Goal: Feedback & Contribution: Submit feedback/report problem

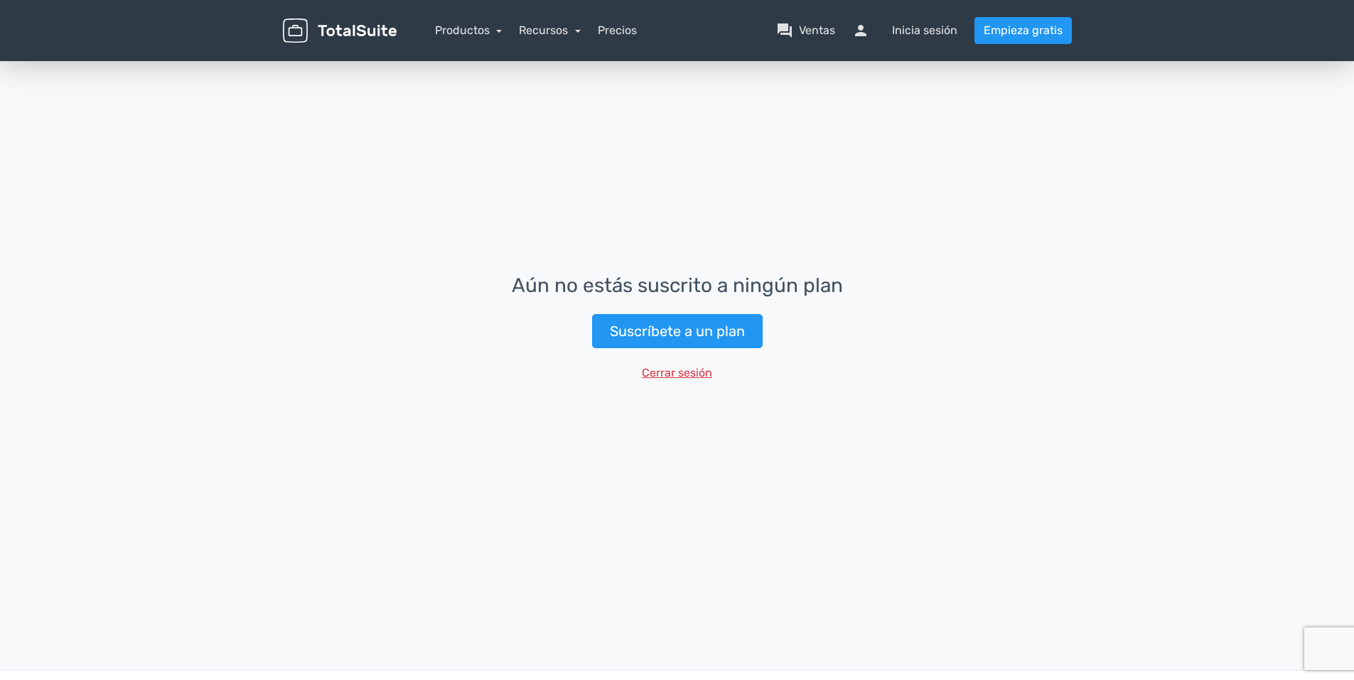
click at [682, 372] on button "Cerrar sesión" at bounding box center [676, 373] width 89 height 27
click at [678, 370] on button "Cerrar sesión" at bounding box center [676, 373] width 89 height 27
click at [667, 333] on link "Suscríbete a un plan" at bounding box center [677, 331] width 171 height 34
click at [729, 343] on link "Suscríbete a un plan" at bounding box center [677, 331] width 171 height 34
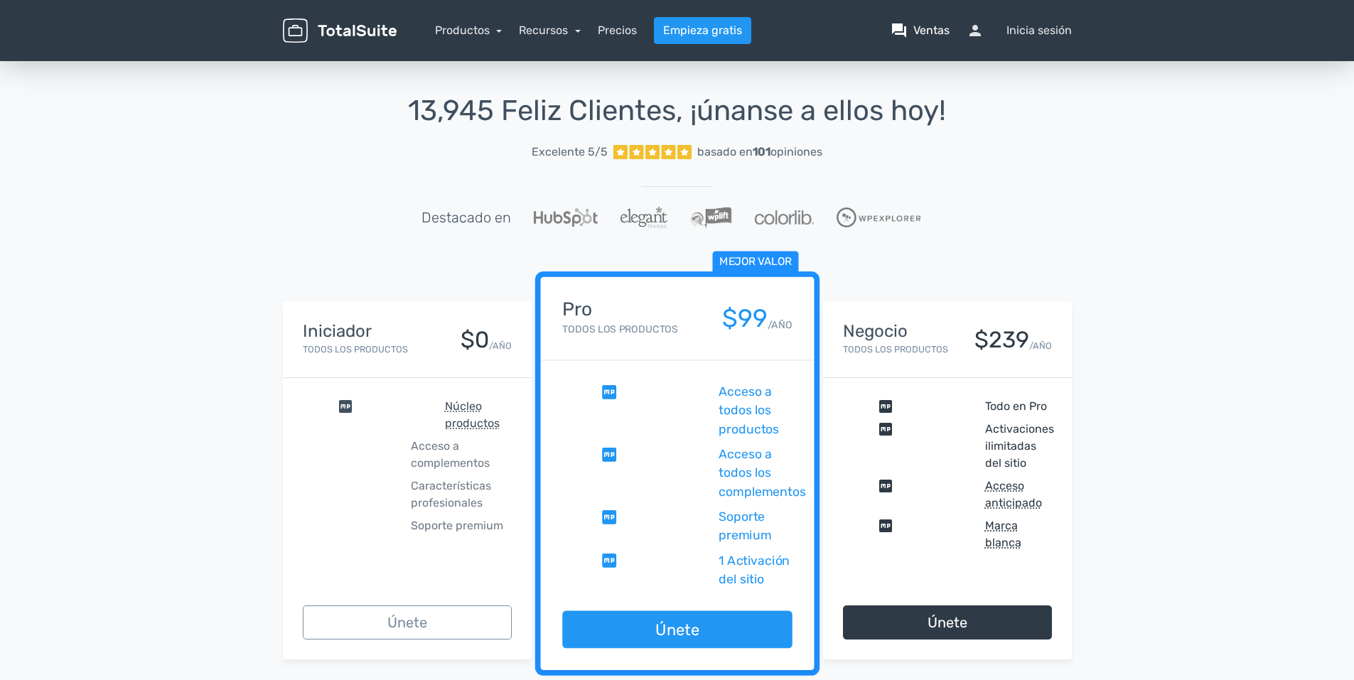
click at [927, 29] on font "Ventas" at bounding box center [931, 30] width 36 height 17
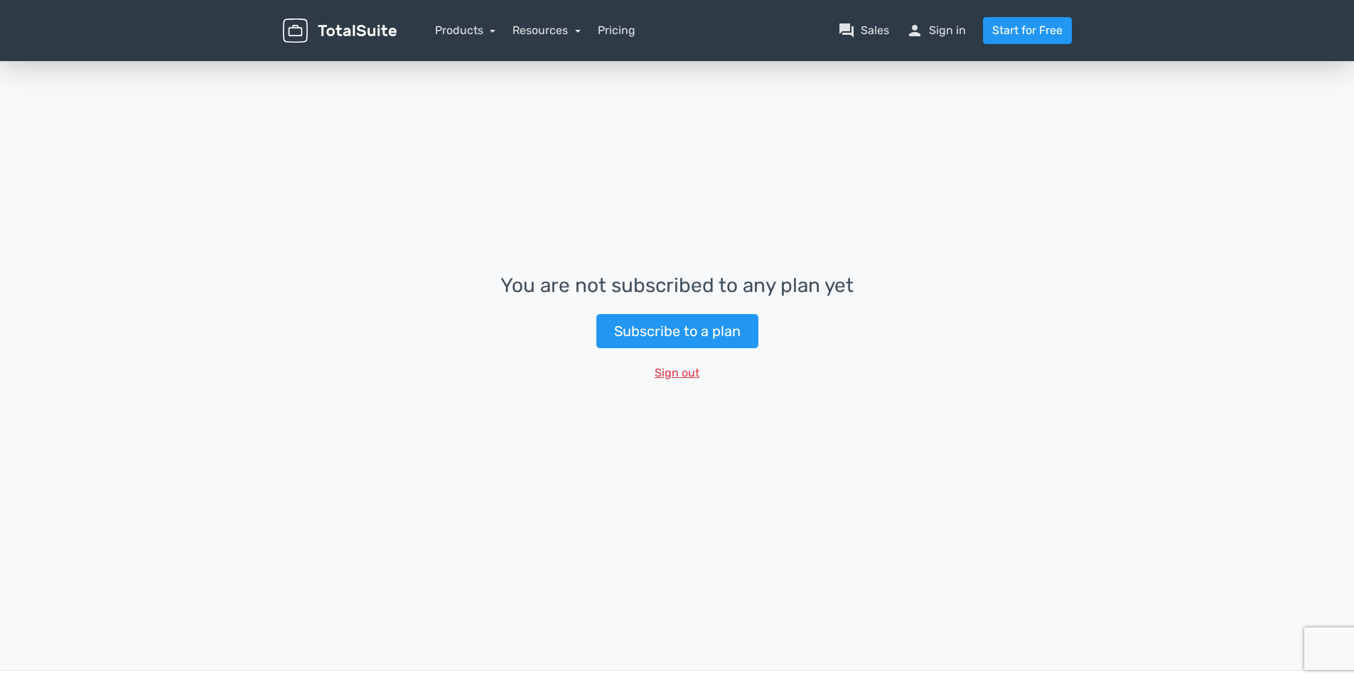
click at [680, 372] on button "Sign out" at bounding box center [676, 373] width 63 height 27
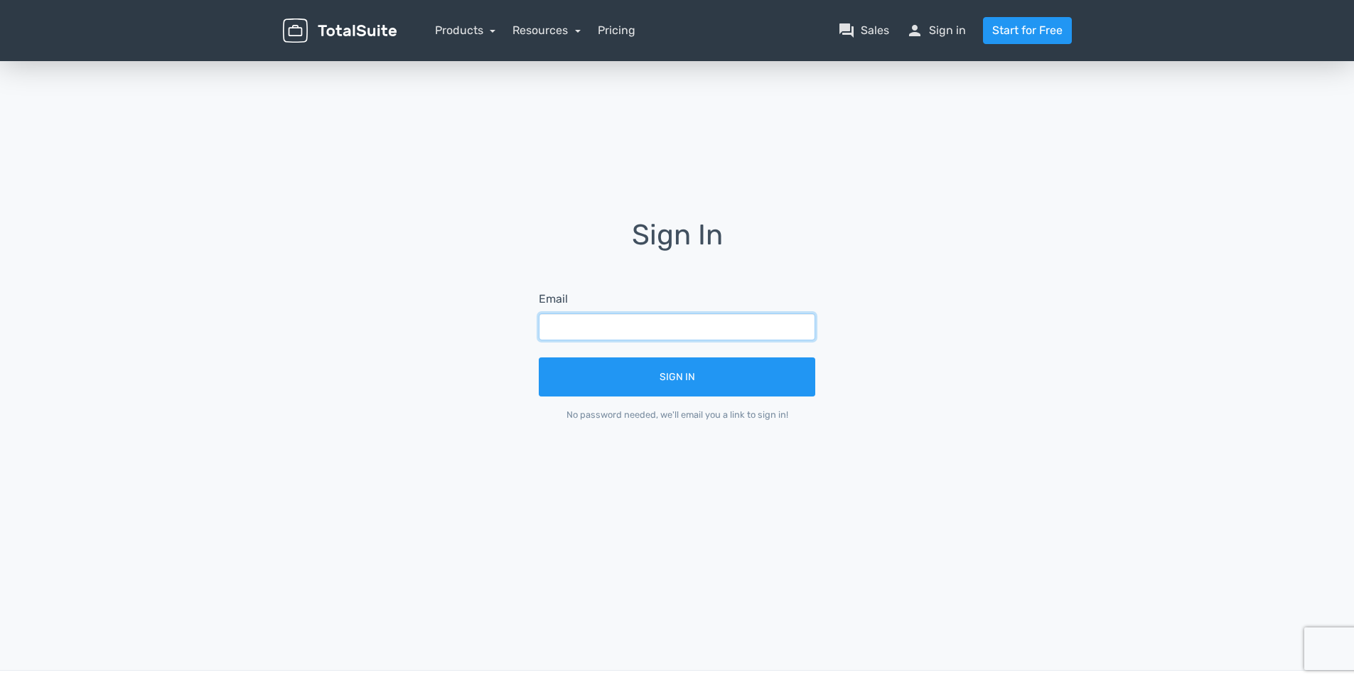
click at [555, 328] on input "text" at bounding box center [677, 326] width 276 height 27
type input "mileidysbp73@gmail.com"
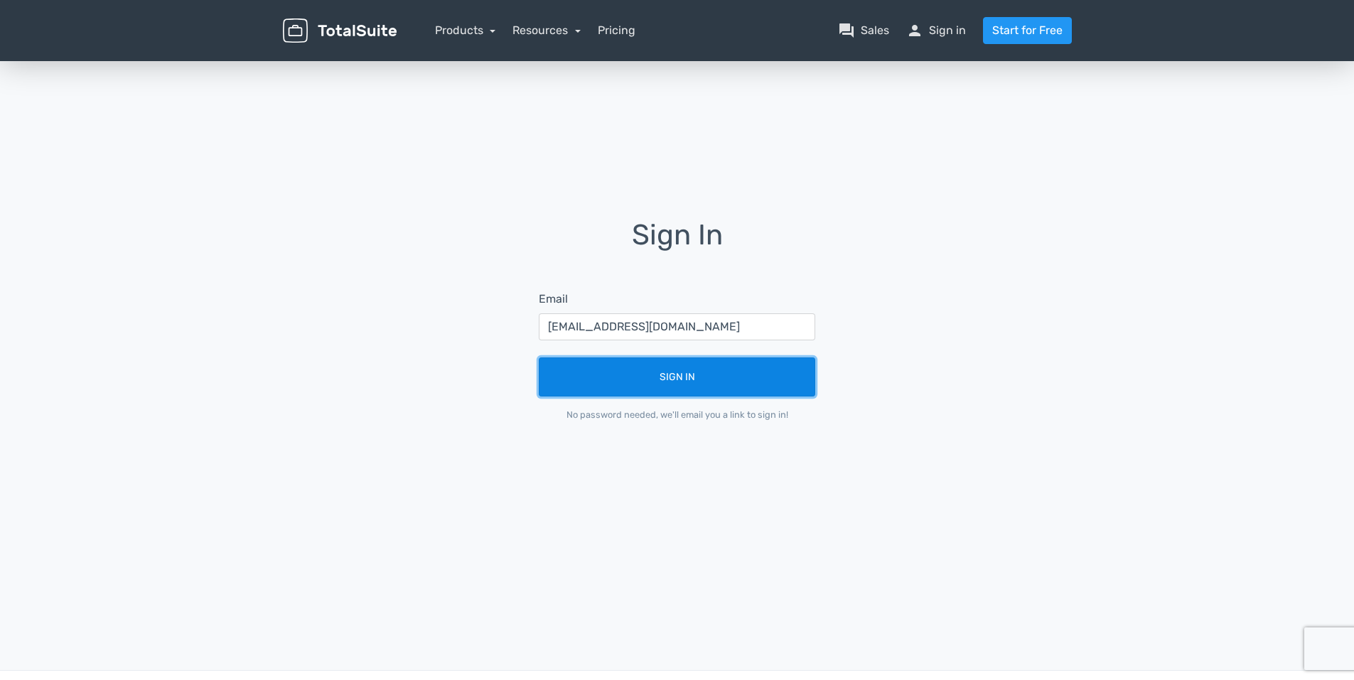
click at [653, 377] on button "Sign In" at bounding box center [677, 376] width 276 height 39
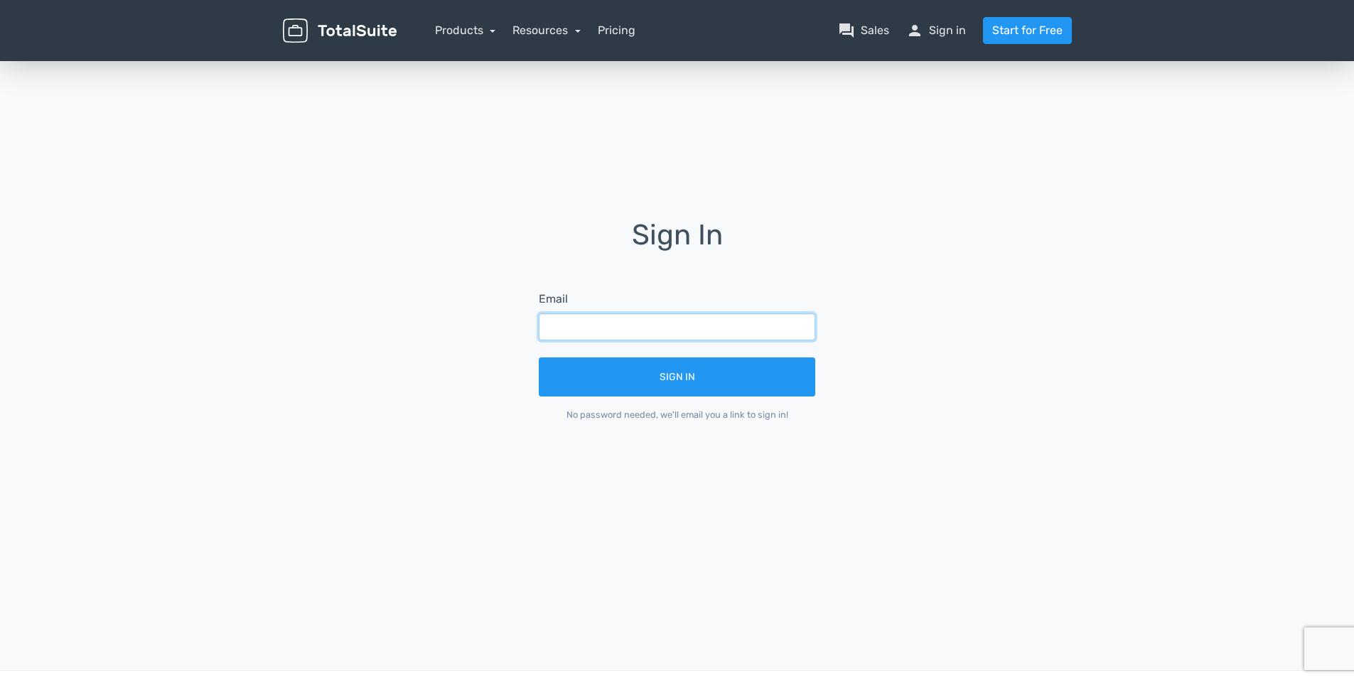
click at [551, 325] on input "text" at bounding box center [677, 326] width 276 height 27
type input "[EMAIL_ADDRESS][DOMAIN_NAME]"
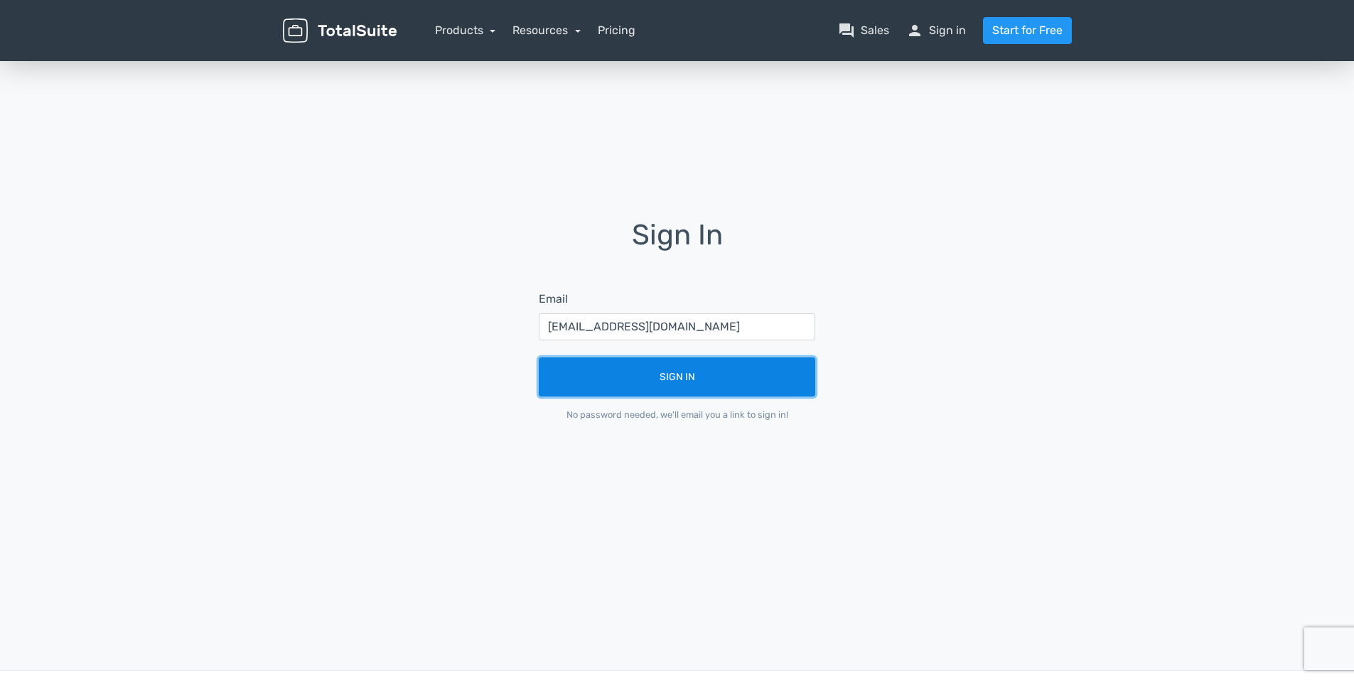
click at [694, 384] on button "Sign In" at bounding box center [677, 376] width 276 height 39
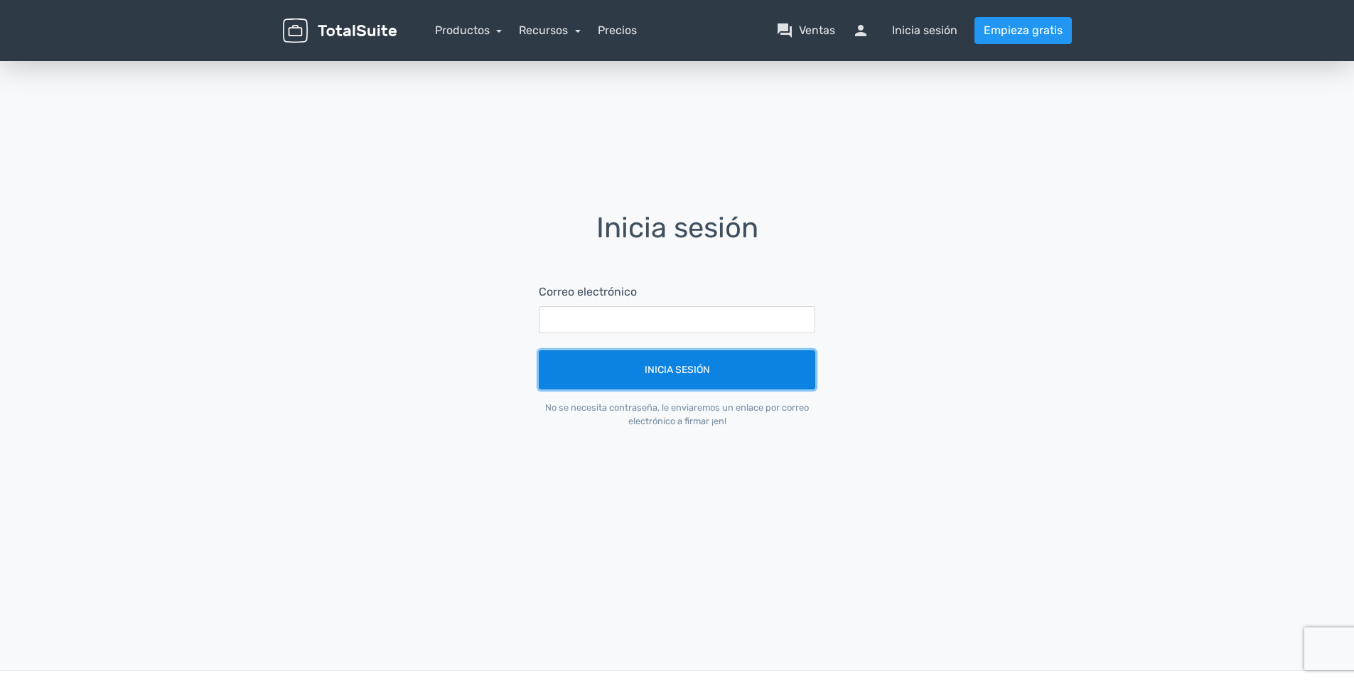
drag, startPoint x: 674, startPoint y: 375, endPoint x: 678, endPoint y: 360, distance: 16.2
click at [674, 374] on button "Inicia sesión" at bounding box center [677, 369] width 276 height 39
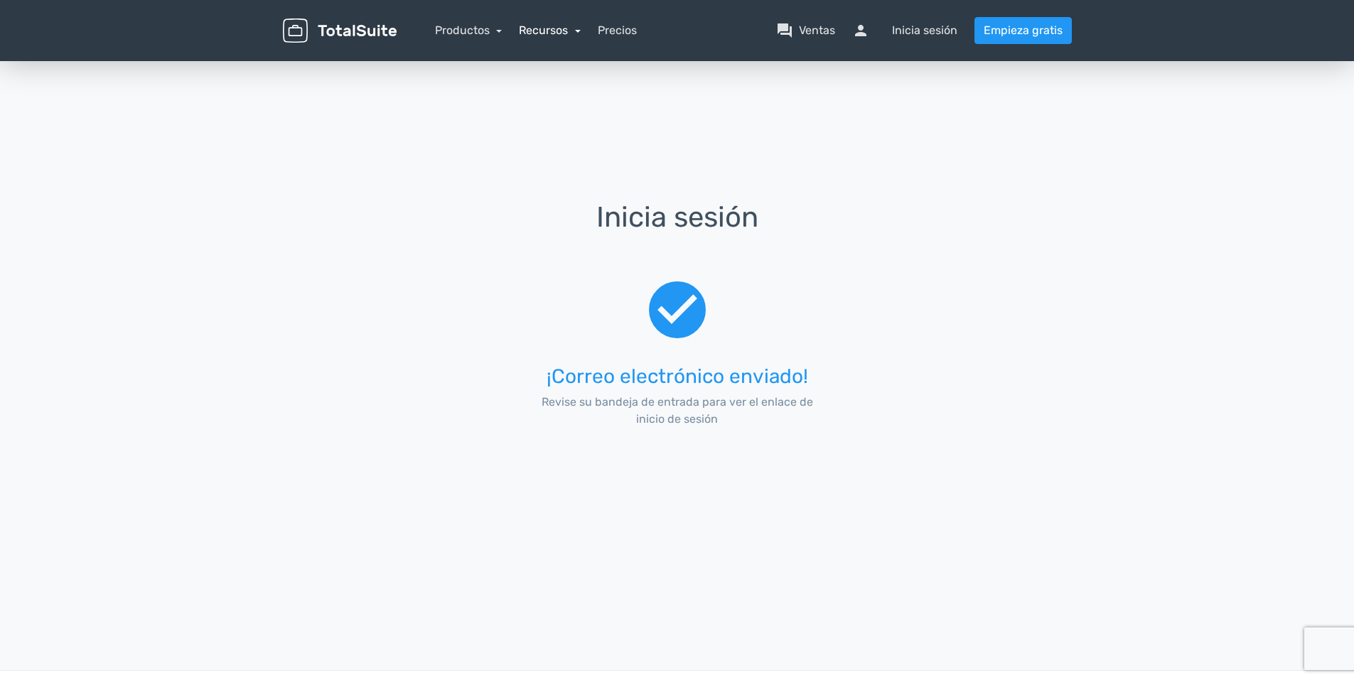
click at [536, 28] on link "Recursos" at bounding box center [550, 30] width 62 height 14
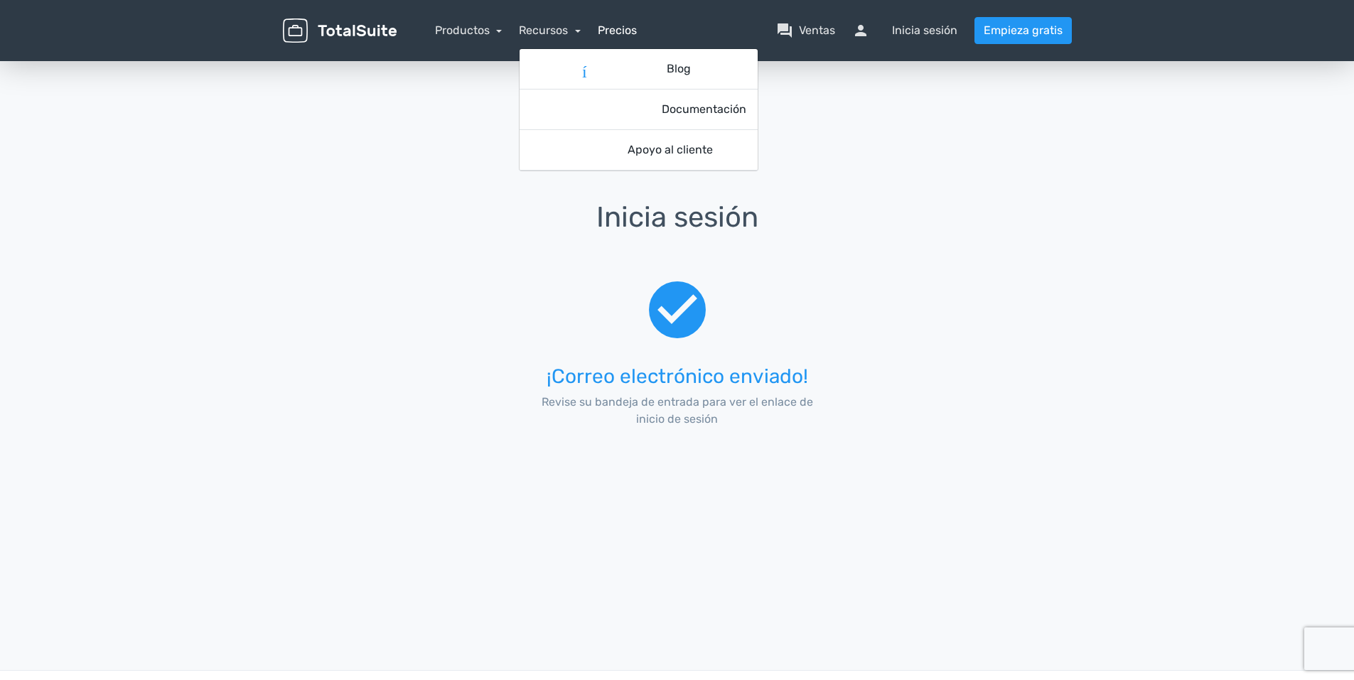
click at [615, 25] on link "Precios" at bounding box center [617, 30] width 39 height 17
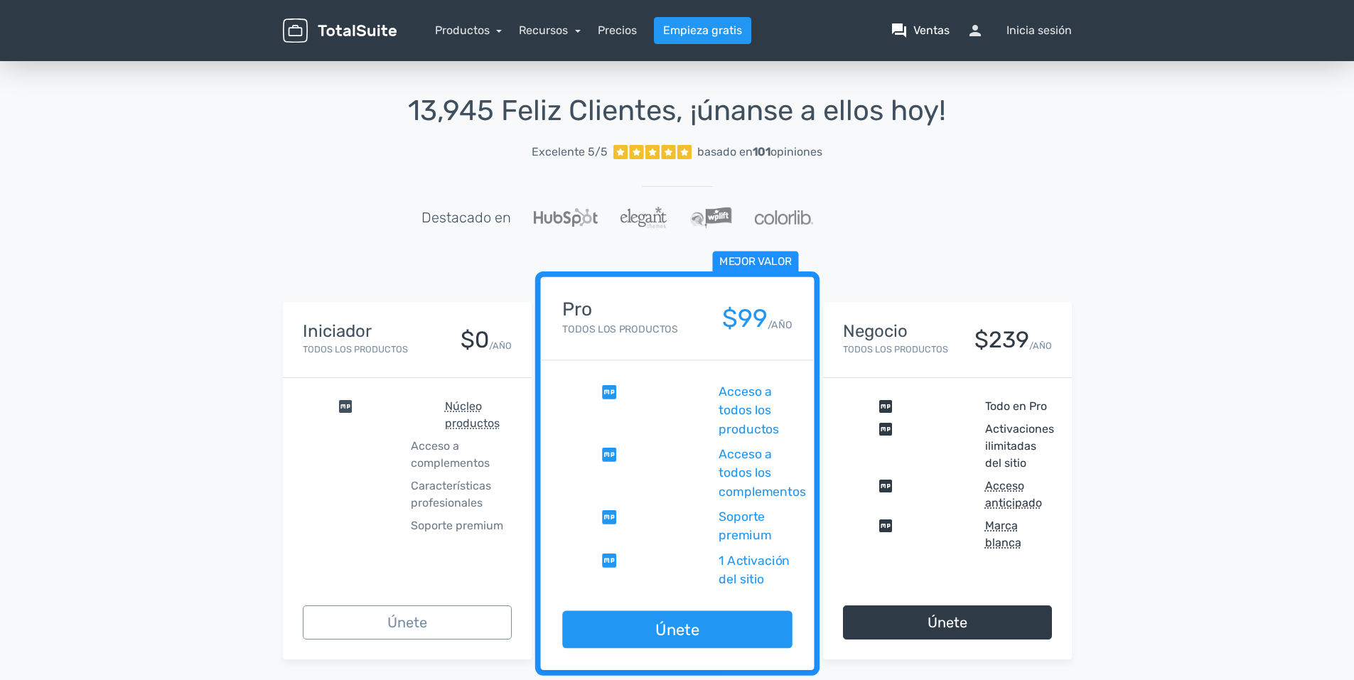
click at [921, 26] on font "Ventas" at bounding box center [931, 30] width 36 height 17
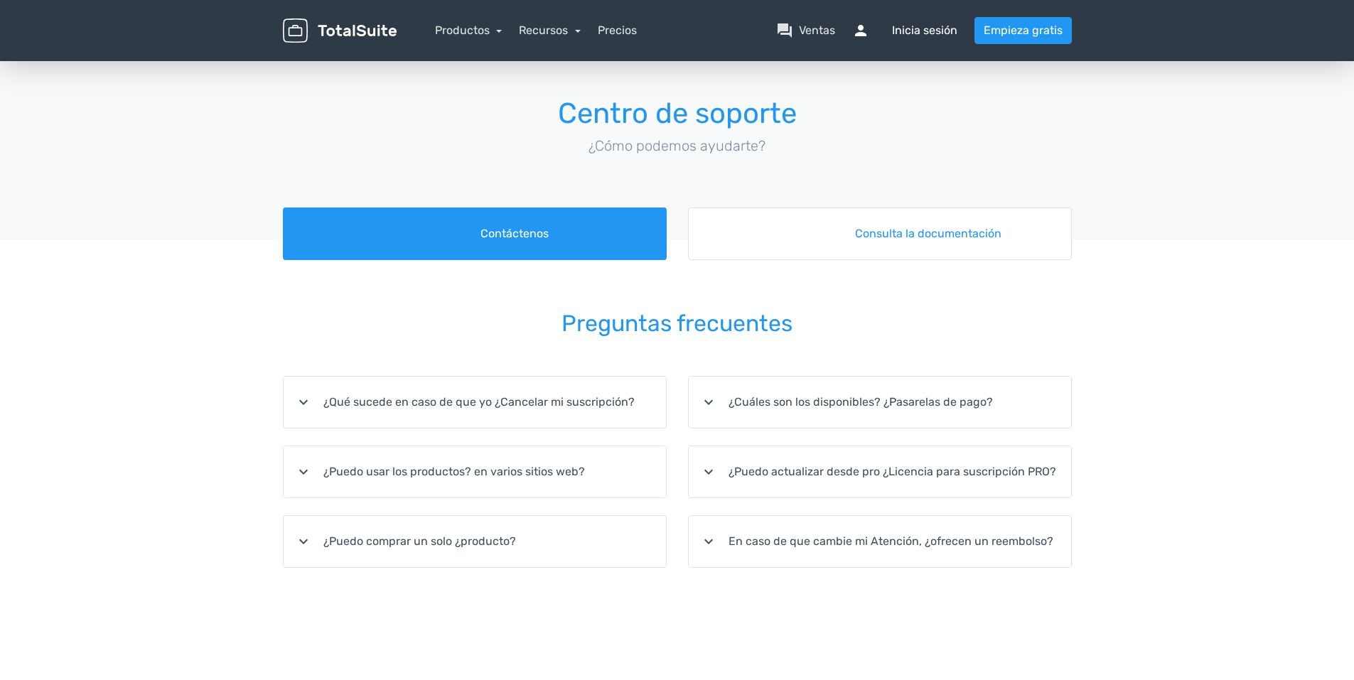
click at [956, 34] on font "Inicia sesión" at bounding box center [924, 30] width 65 height 17
click at [949, 36] on font "Inicia sesión" at bounding box center [924, 30] width 65 height 17
click at [930, 35] on font "Inicia sesión" at bounding box center [924, 30] width 65 height 17
click at [985, 31] on link "Empieza gratis" at bounding box center [1022, 30] width 97 height 27
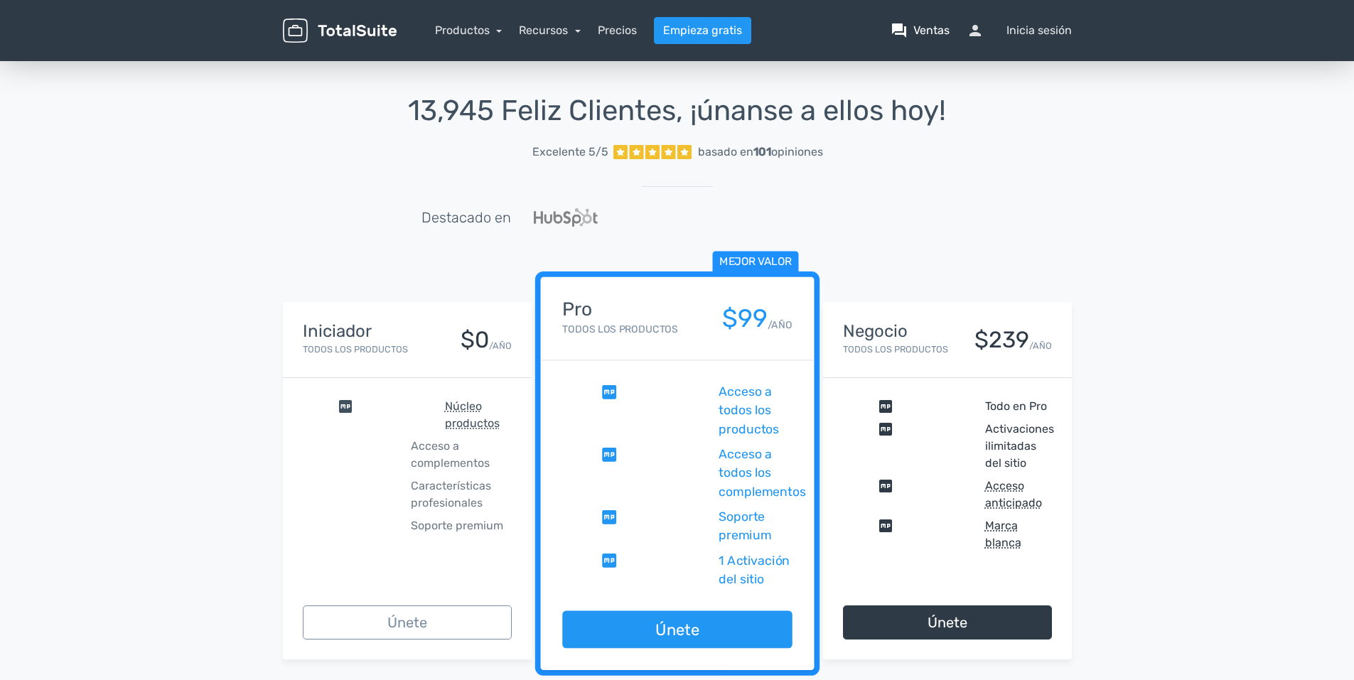
click at [913, 33] on font "Ventas" at bounding box center [931, 30] width 36 height 17
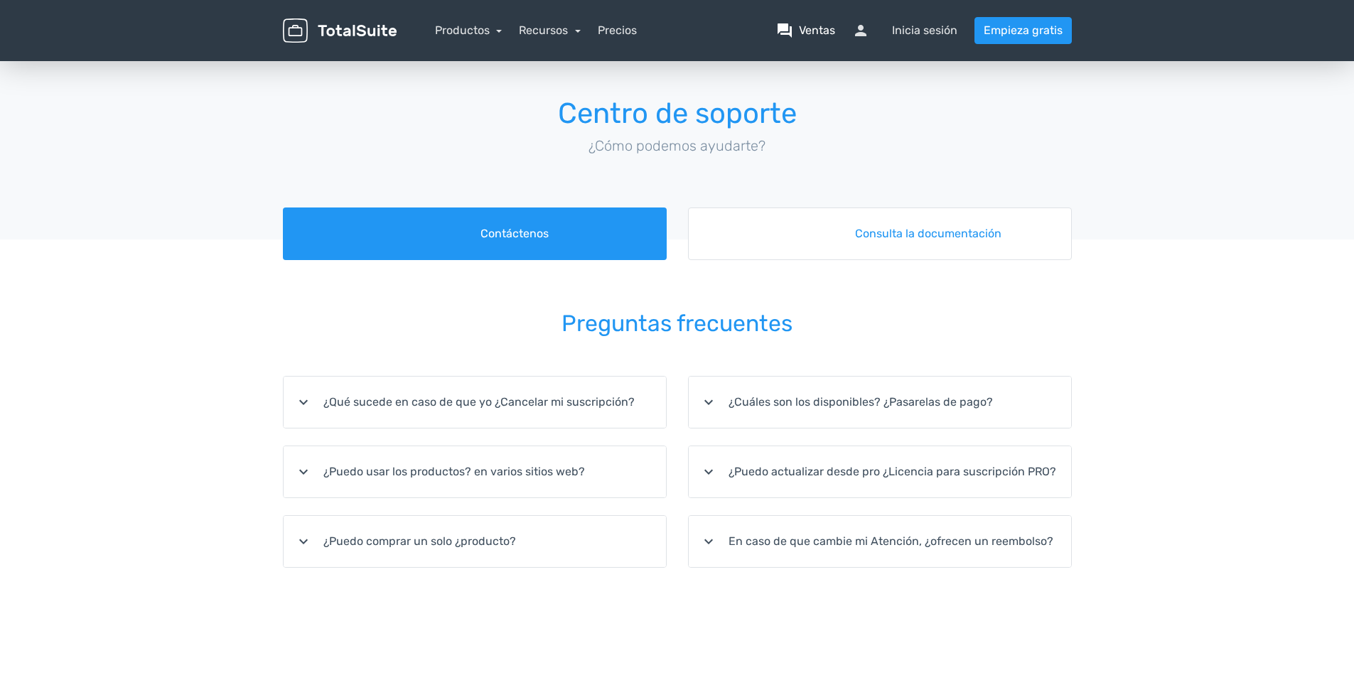
drag, startPoint x: 809, startPoint y: 16, endPoint x: 807, endPoint y: 23, distance: 8.1
click at [809, 21] on div "menu Productos TotalPoll WordPress Poll and Contest Plugin TotalContest TotalRa…" at bounding box center [677, 30] width 810 height 61
click at [807, 23] on font "Ventas" at bounding box center [817, 30] width 36 height 17
click at [892, 28] on nav "Productos TotalPoll WordPress Poll and Contest Plugin TotalContest WordPress Co…" at bounding box center [744, 30] width 675 height 27
click at [893, 28] on font "Inicia sesión" at bounding box center [924, 30] width 65 height 17
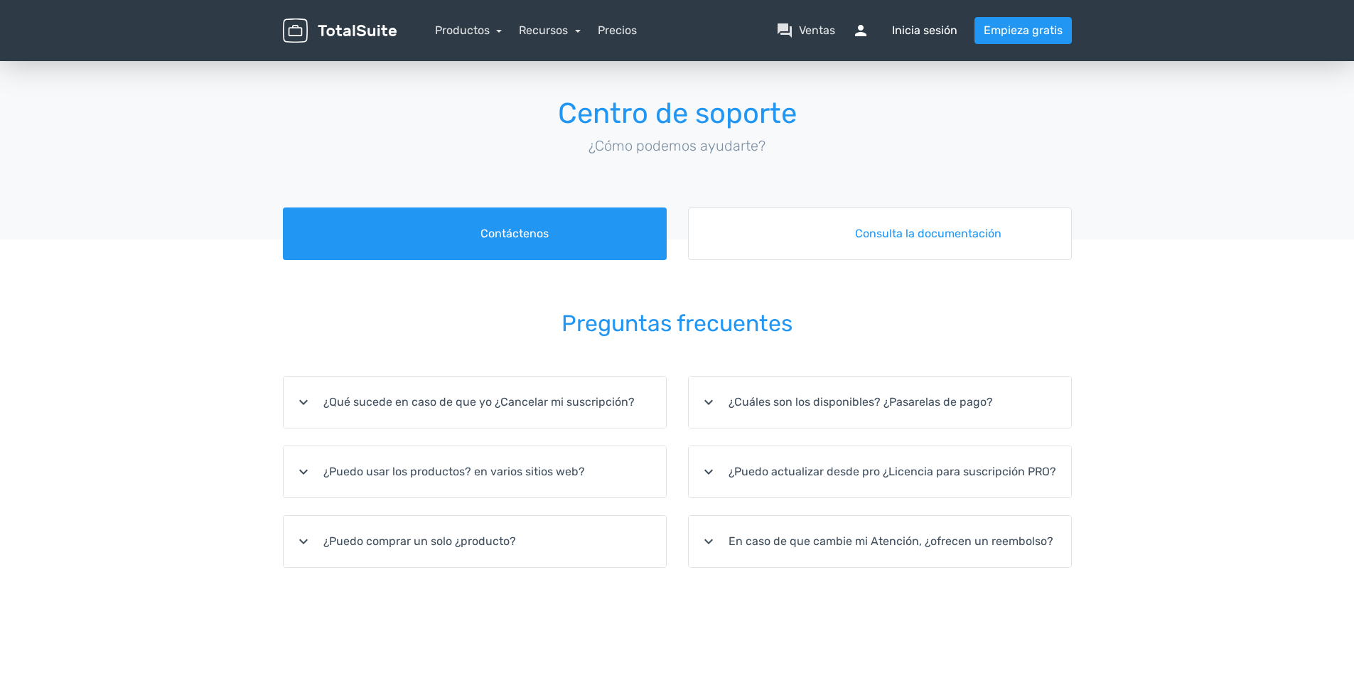
click at [910, 32] on font "Inicia sesión" at bounding box center [924, 30] width 65 height 17
click at [858, 36] on span "persona" at bounding box center [869, 30] width 34 height 17
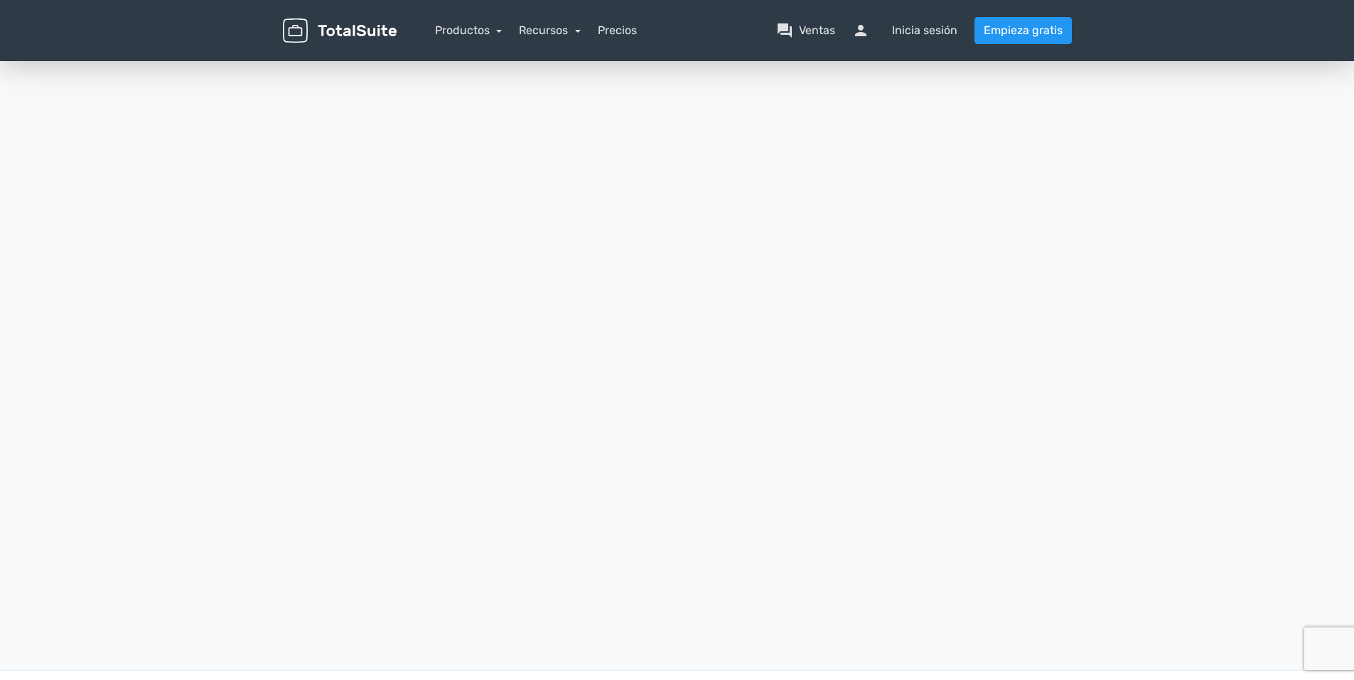
click at [611, 26] on link "Precios" at bounding box center [617, 30] width 39 height 17
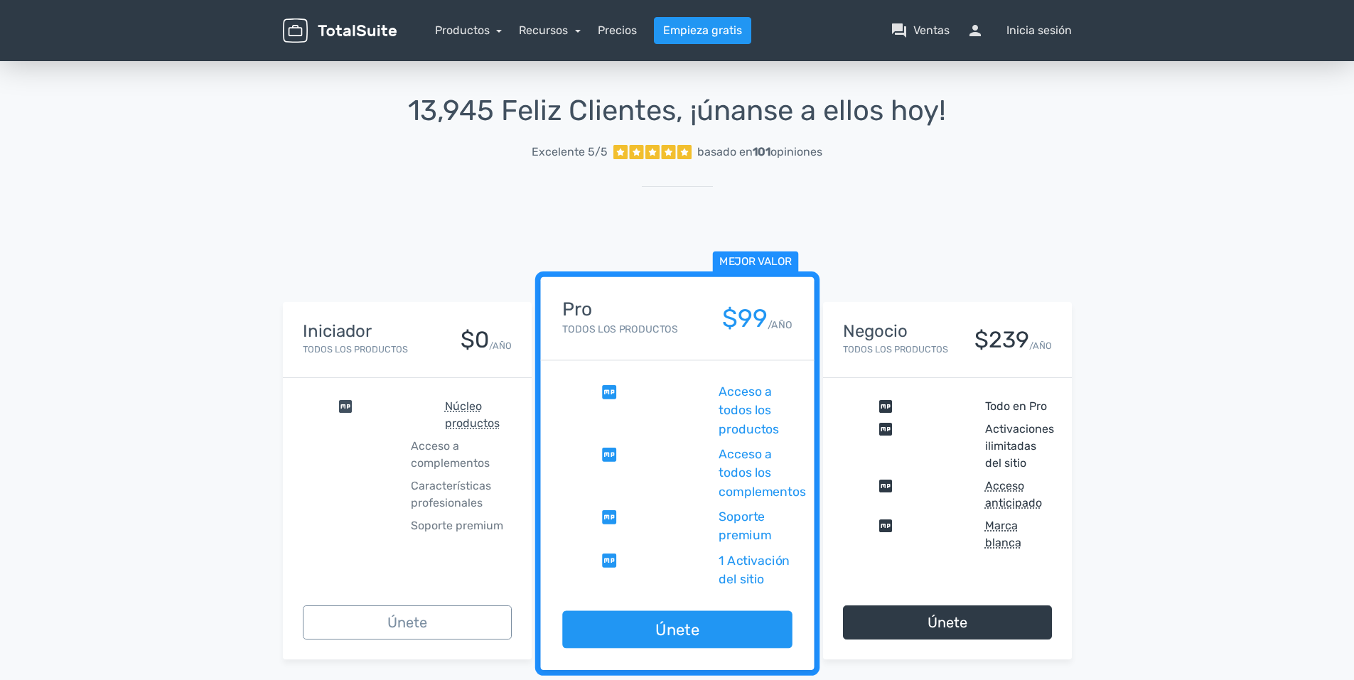
click at [580, 27] on link "Recursos" at bounding box center [550, 30] width 62 height 14
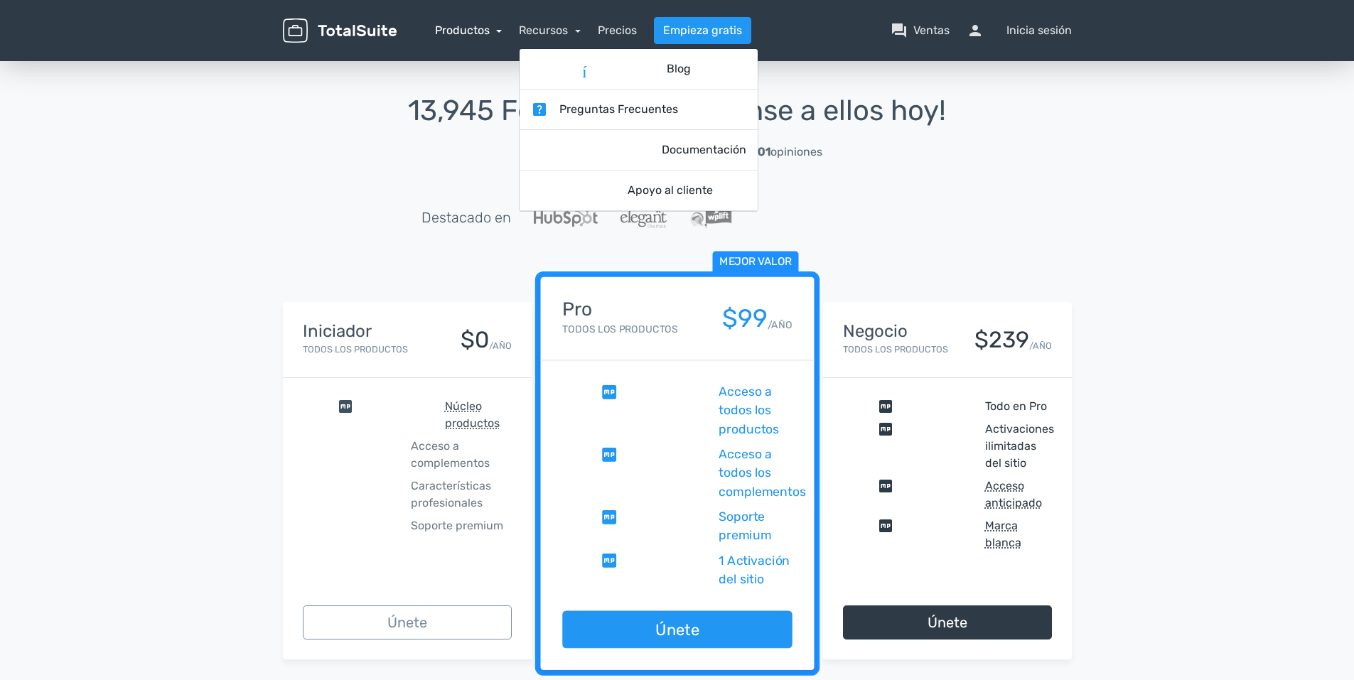
drag, startPoint x: 474, startPoint y: 15, endPoint x: 474, endPoint y: 25, distance: 9.9
click at [474, 25] on div "menu Productos TotalPoll WordPress Poll and Contest Plugin TotalContest TotalRa…" at bounding box center [677, 30] width 810 height 61
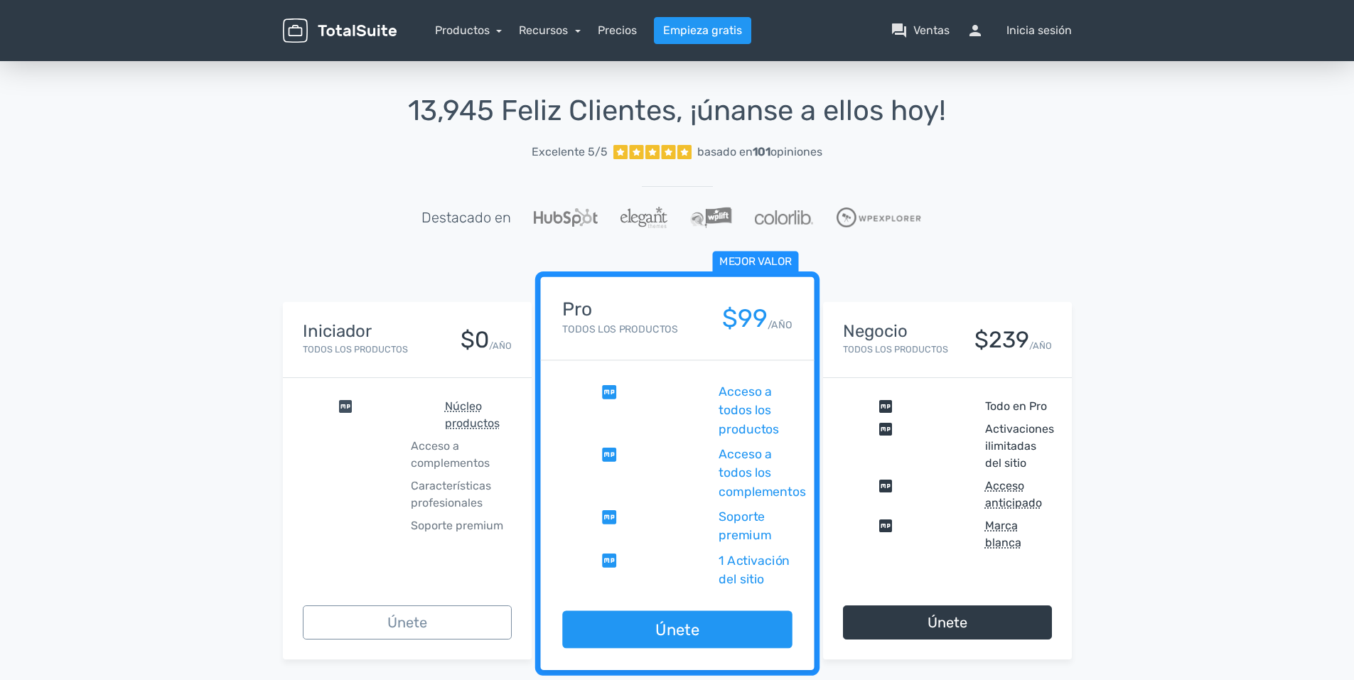
click at [385, 31] on img at bounding box center [340, 30] width 114 height 25
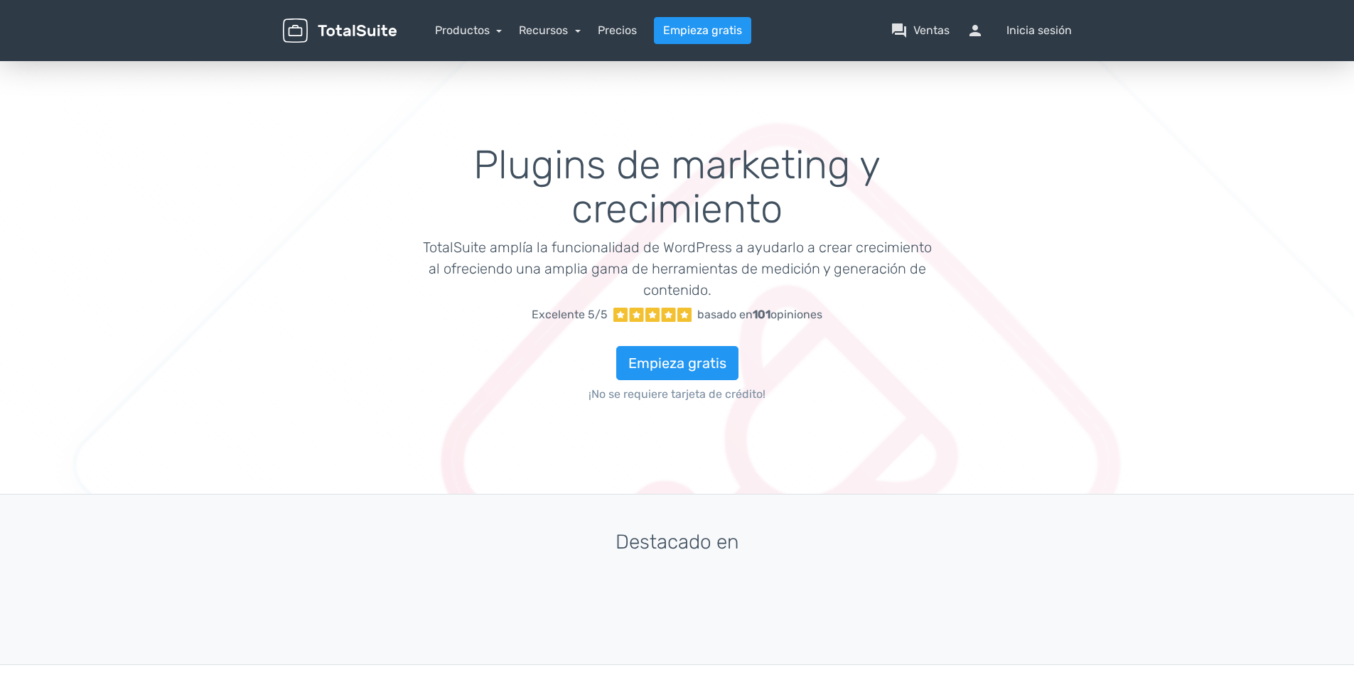
click at [367, 31] on img at bounding box center [340, 30] width 114 height 25
click at [370, 28] on img at bounding box center [340, 30] width 114 height 25
click at [451, 28] on link "Productos" at bounding box center [469, 30] width 68 height 14
click at [547, 28] on link "Recursos" at bounding box center [550, 30] width 62 height 14
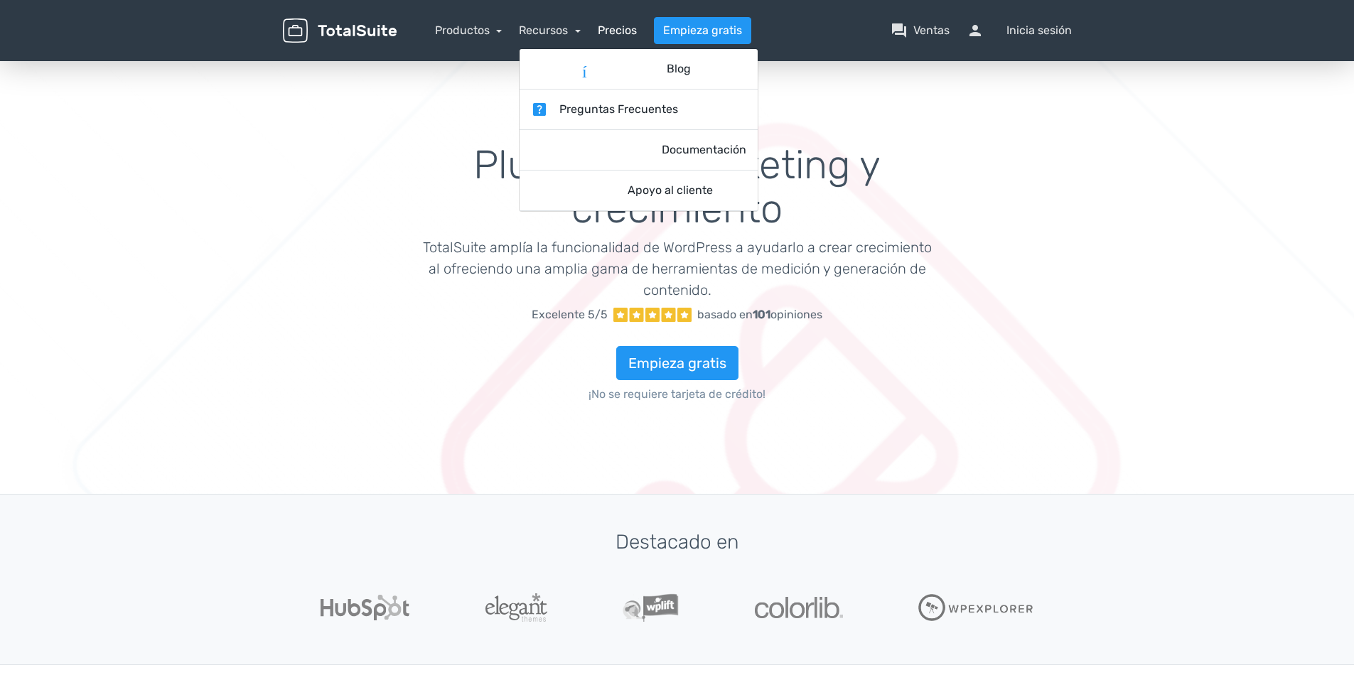
click at [632, 26] on link "Precios" at bounding box center [617, 30] width 39 height 17
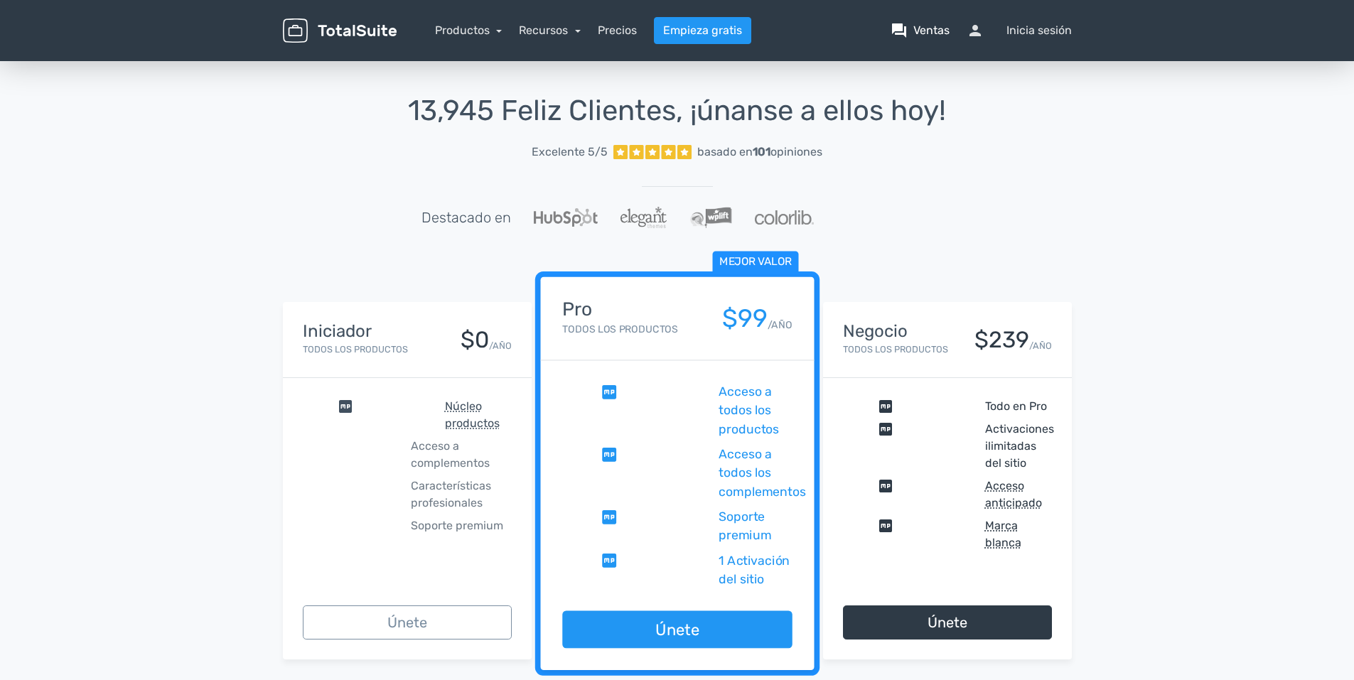
click at [900, 27] on span "question_answer" at bounding box center [898, 30] width 17 height 17
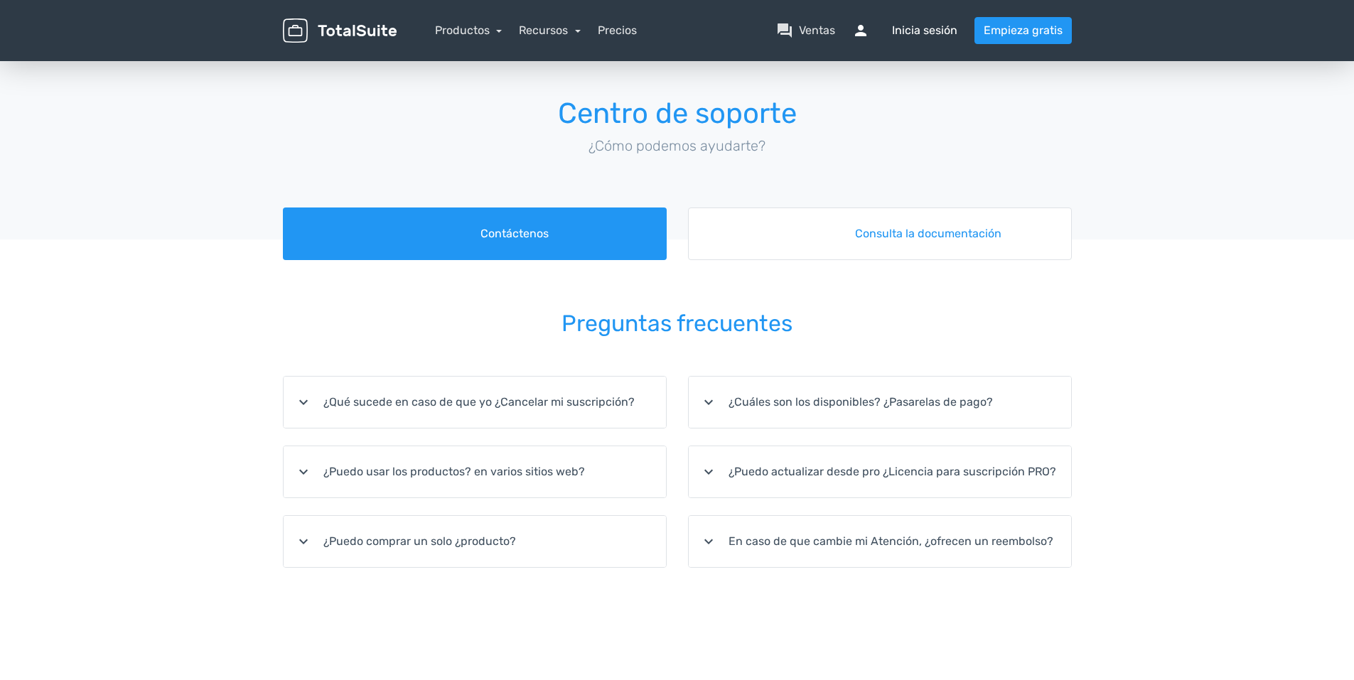
click at [900, 27] on font "Inicia sesión" at bounding box center [924, 30] width 65 height 17
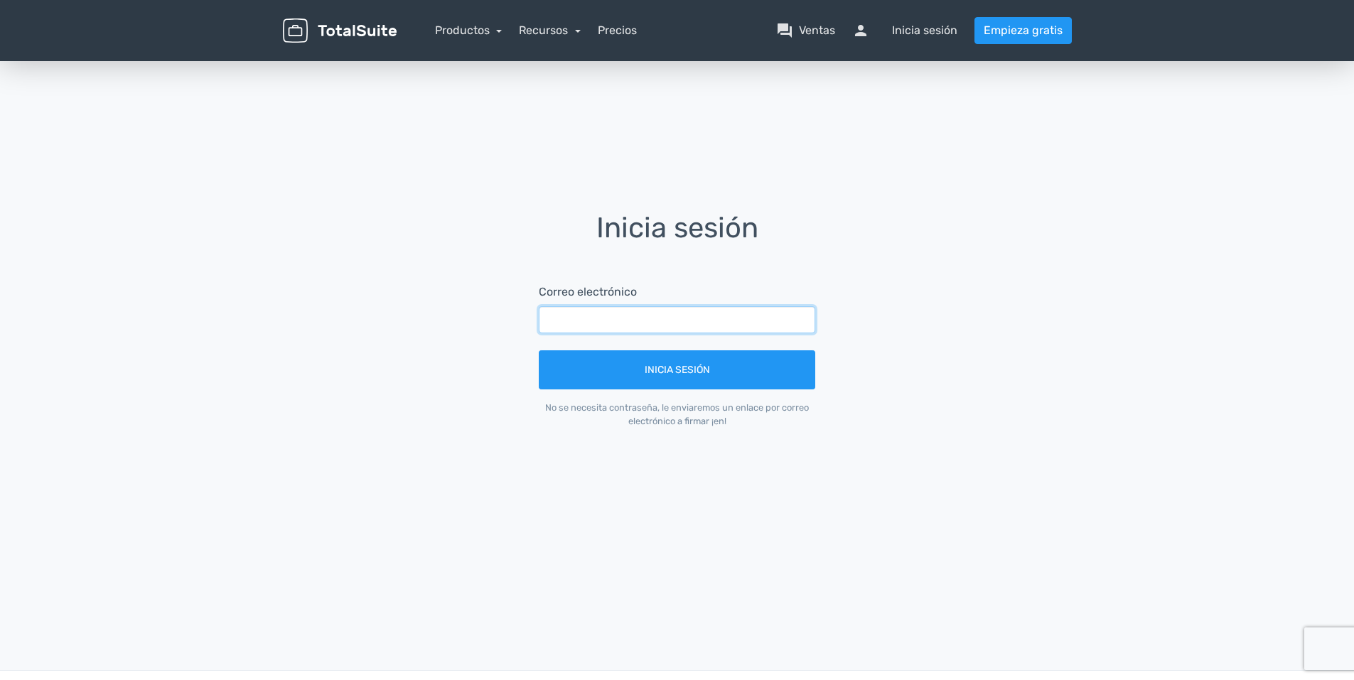
click at [547, 318] on input "text" at bounding box center [677, 319] width 276 height 27
type input "mileidysbp73@gmail.com"
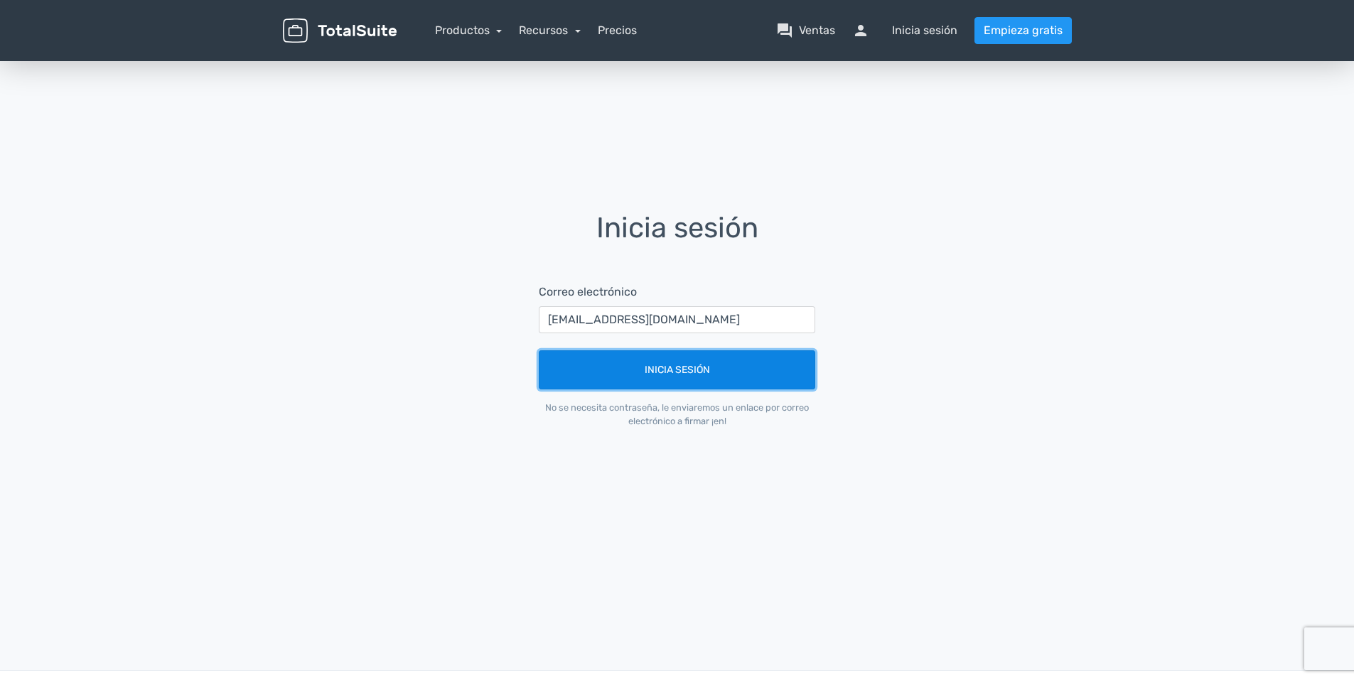
click at [674, 371] on button "Inicia sesión" at bounding box center [677, 369] width 276 height 39
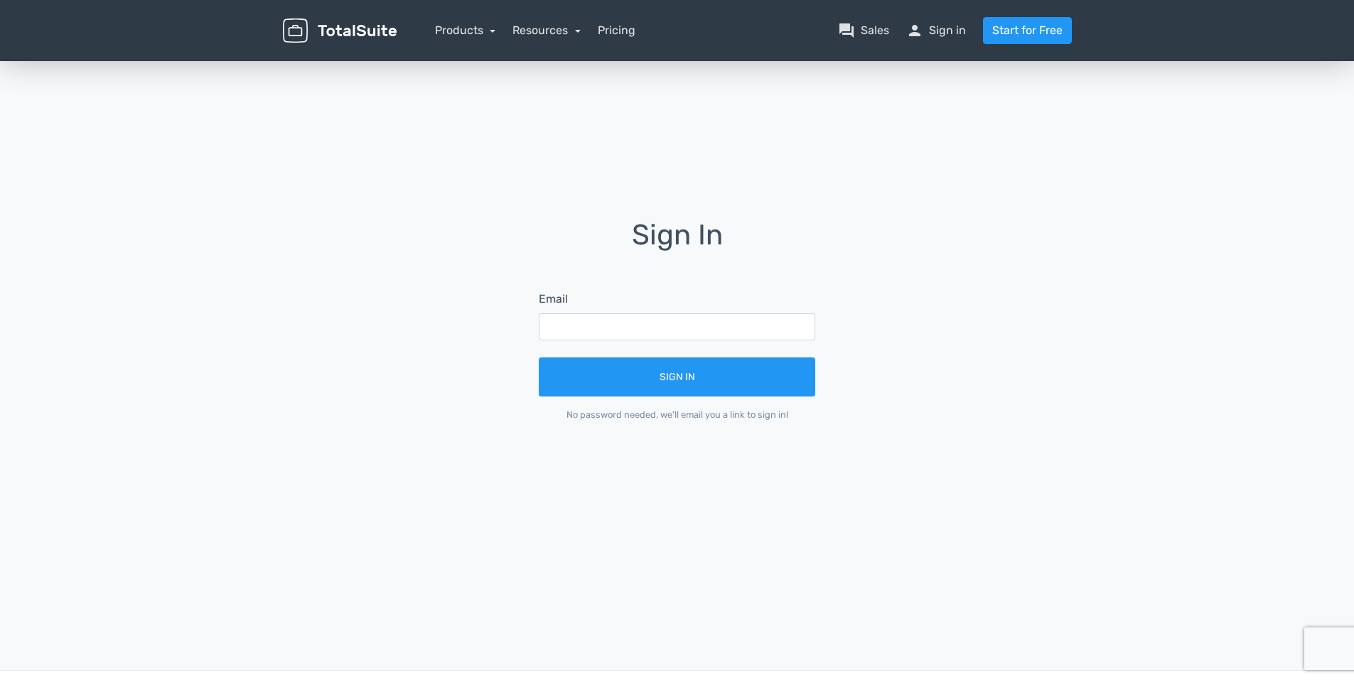
click at [329, 35] on img at bounding box center [340, 30] width 114 height 25
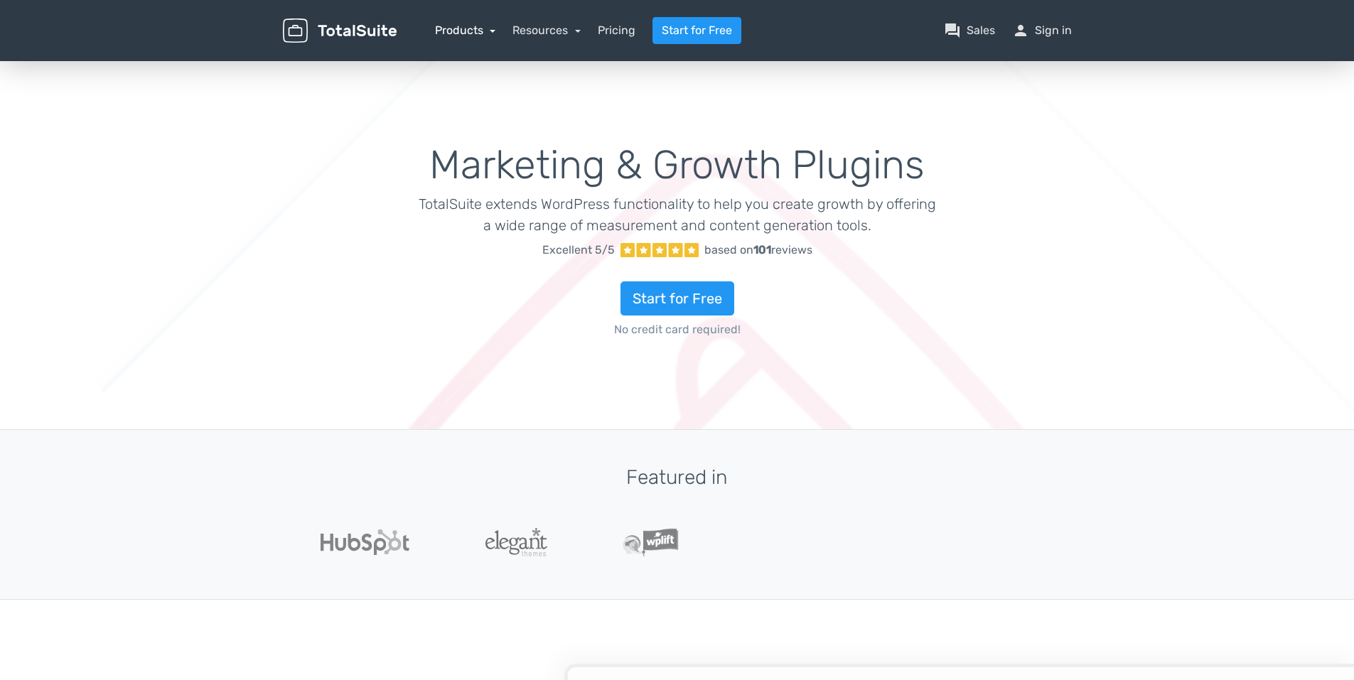
click at [458, 29] on link "Products" at bounding box center [465, 30] width 61 height 14
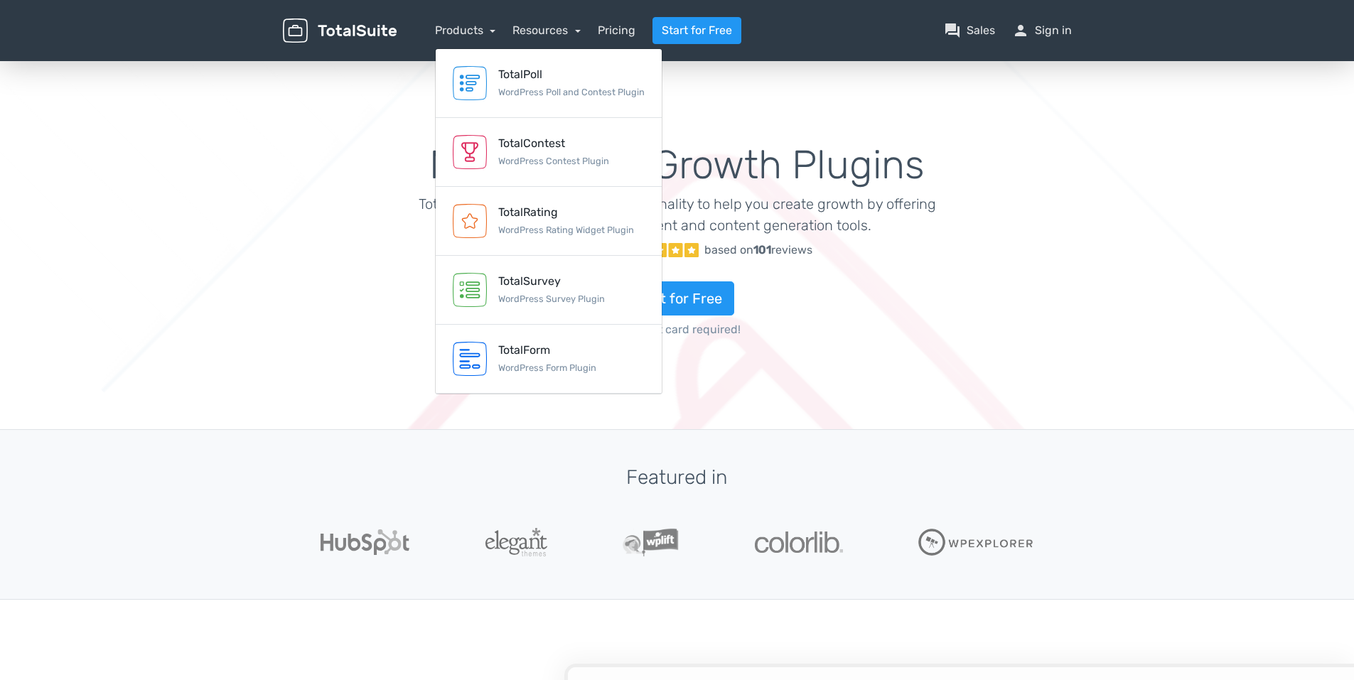
click at [969, 21] on nav "Products TotalPoll WordPress Poll and Contest Plugin TotalContest WordPress Con…" at bounding box center [744, 30] width 675 height 27
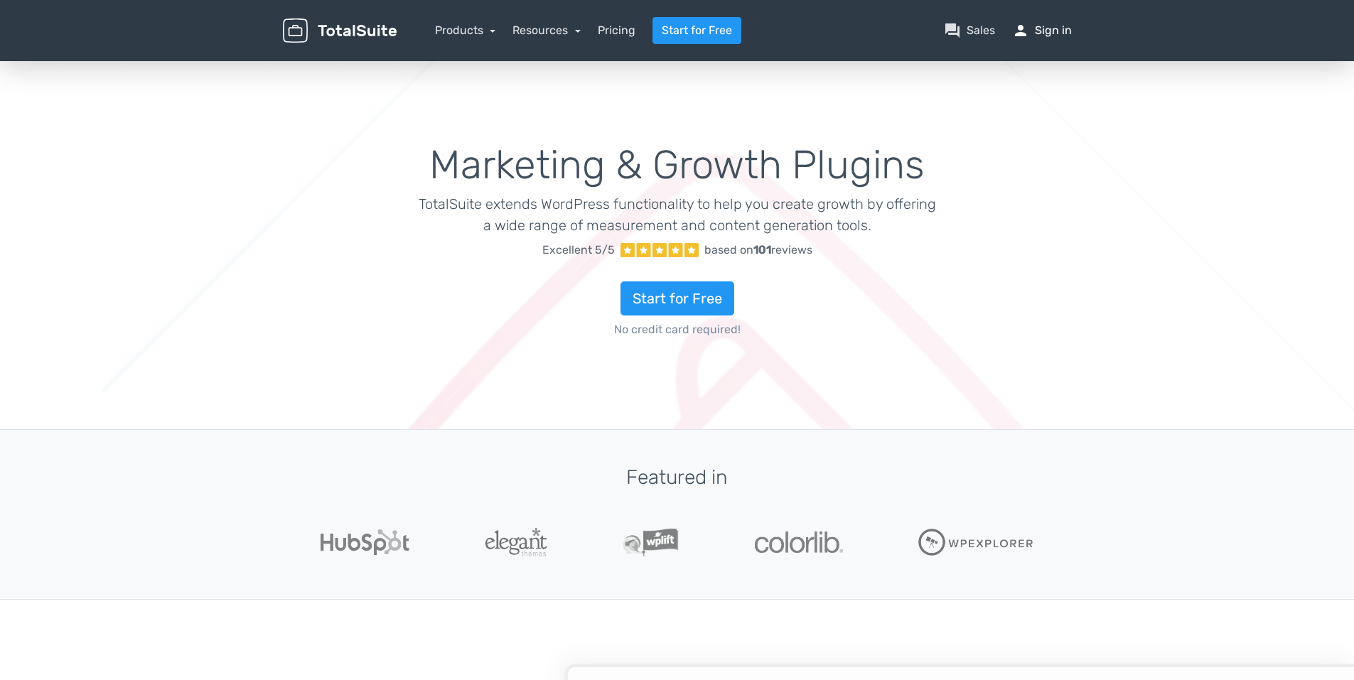
click at [1044, 32] on link "person Sign in" at bounding box center [1042, 30] width 60 height 17
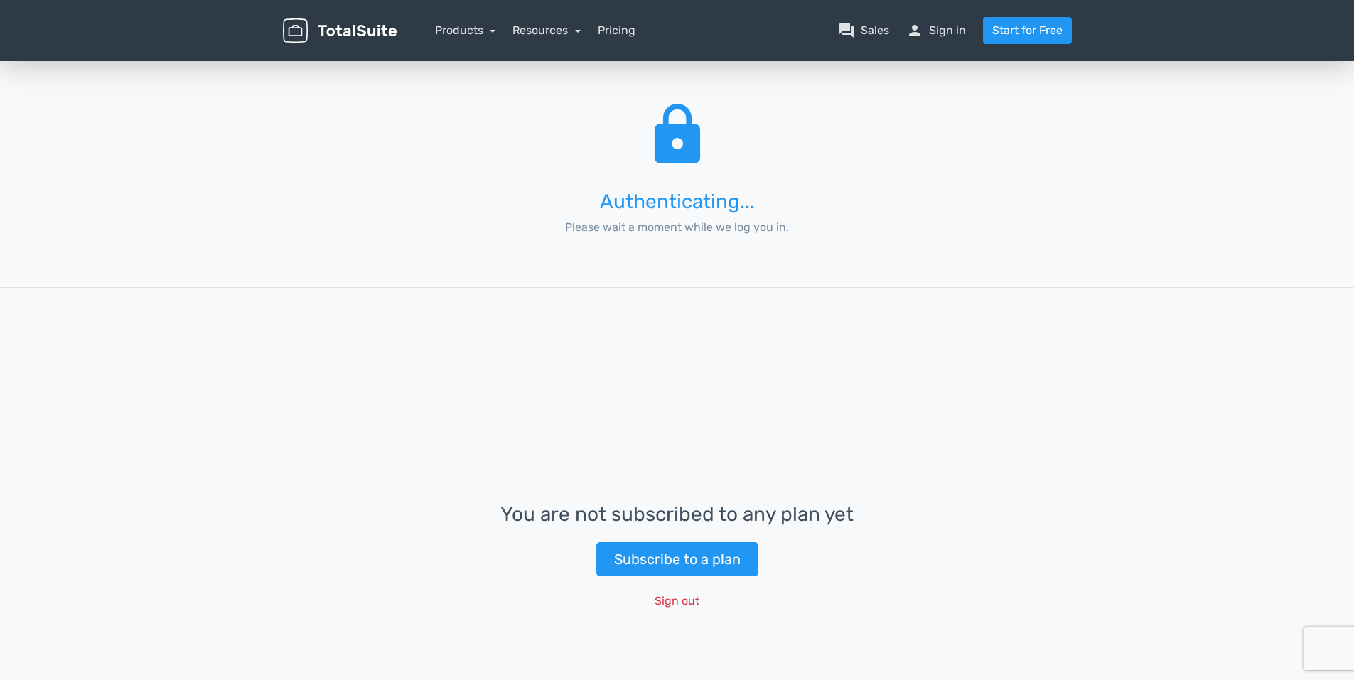
click at [641, 320] on div "You are not subscribed to any plan yet Subscribe to a plan Sign out" at bounding box center [677, 559] width 1354 height 544
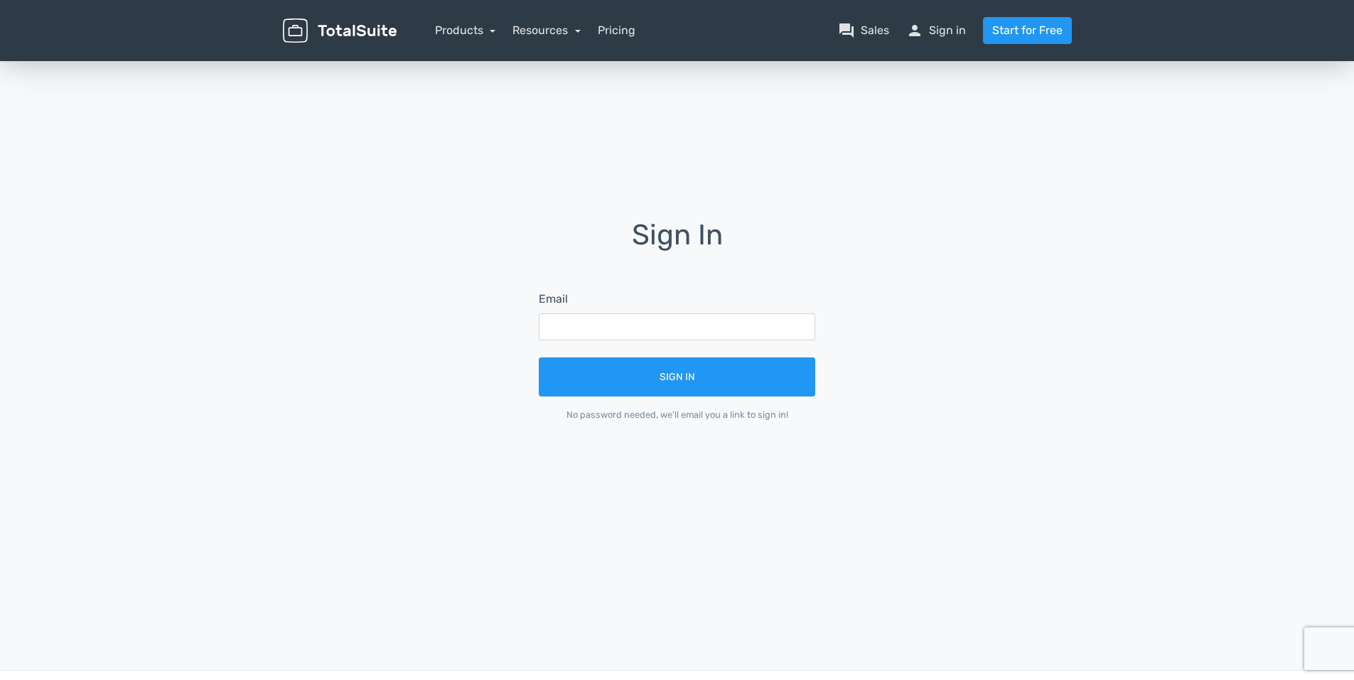
click at [641, 320] on input "text" at bounding box center [677, 326] width 276 height 27
click at [822, 194] on div "Sign In Email Sign In No password needed, we'll email you a link to sign in!" at bounding box center [677, 330] width 810 height 544
drag, startPoint x: 0, startPoint y: 0, endPoint x: 653, endPoint y: 307, distance: 721.6
click at [653, 307] on div "Email" at bounding box center [677, 316] width 276 height 50
click at [664, 419] on div "No password needed, we'll email you a link to sign in!" at bounding box center [677, 415] width 276 height 14
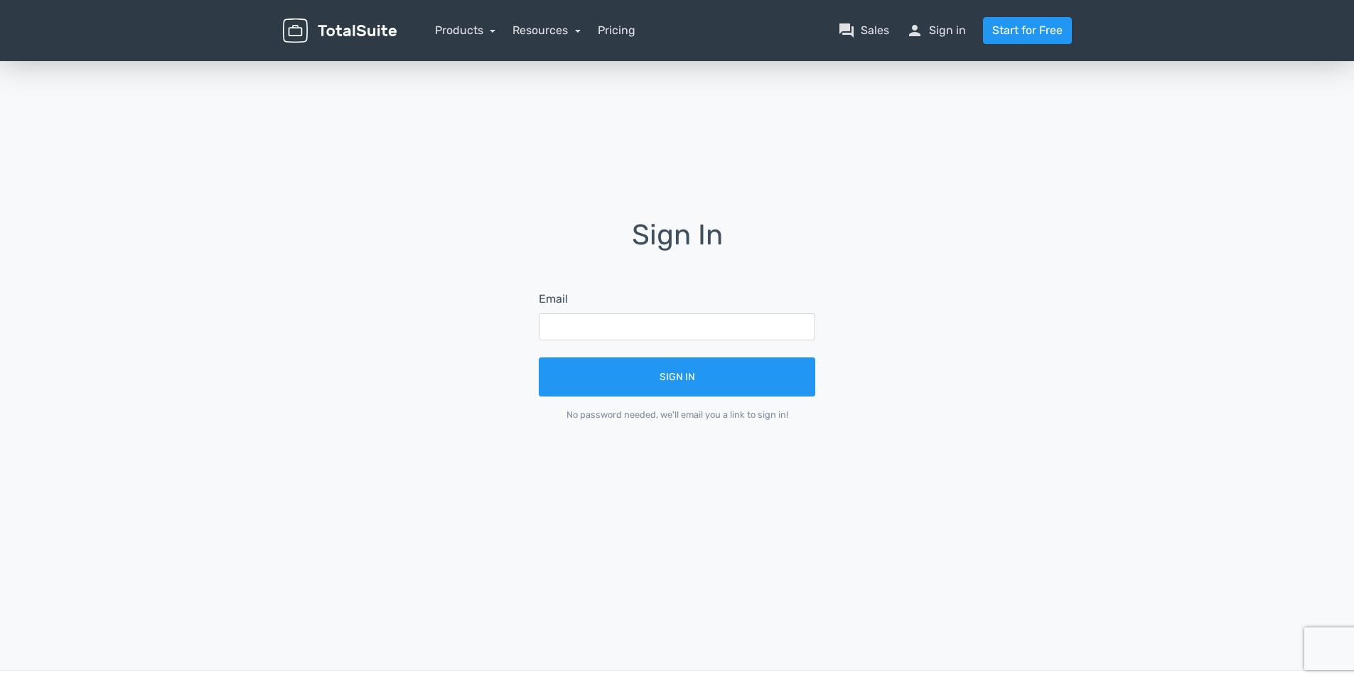
click at [681, 419] on div "No password needed, we'll email you a link to sign in!" at bounding box center [677, 415] width 276 height 14
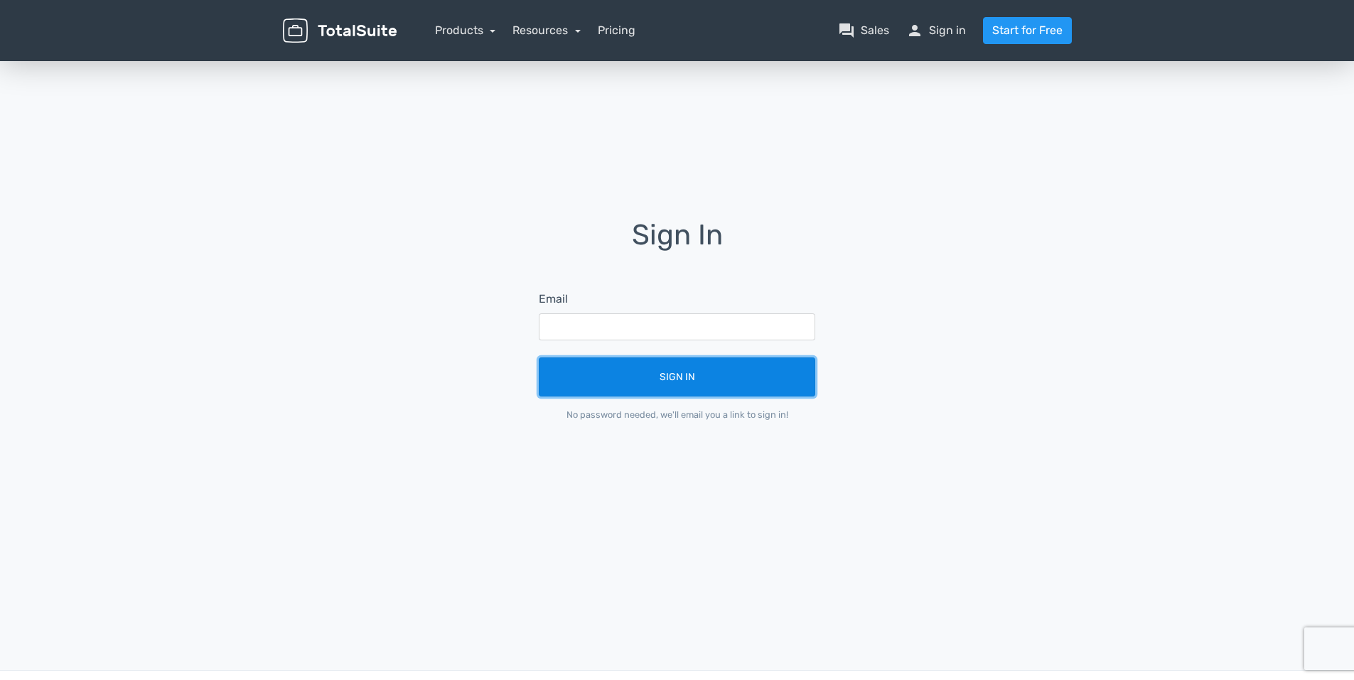
click at [679, 374] on button "Sign In" at bounding box center [677, 376] width 276 height 39
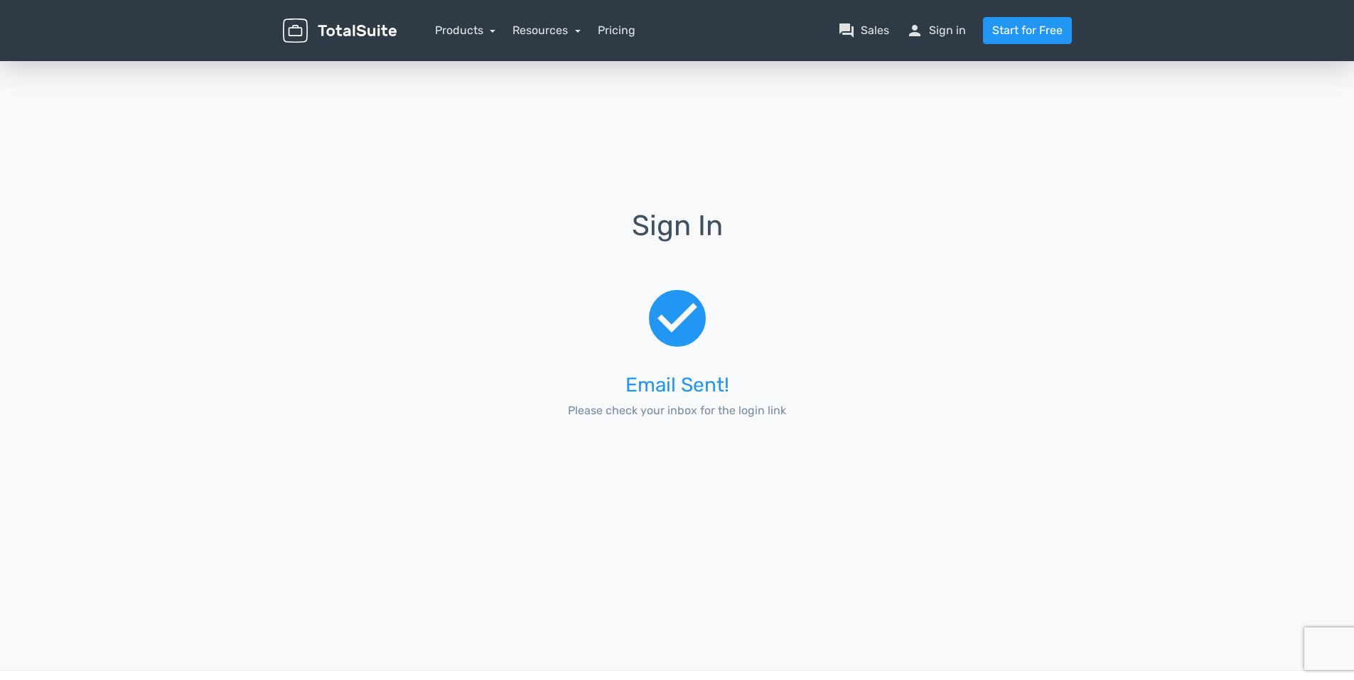
click at [606, 413] on p "Please check your inbox for the login link" at bounding box center [677, 410] width 276 height 17
click at [758, 418] on p "Please check your inbox for the login link" at bounding box center [677, 410] width 276 height 17
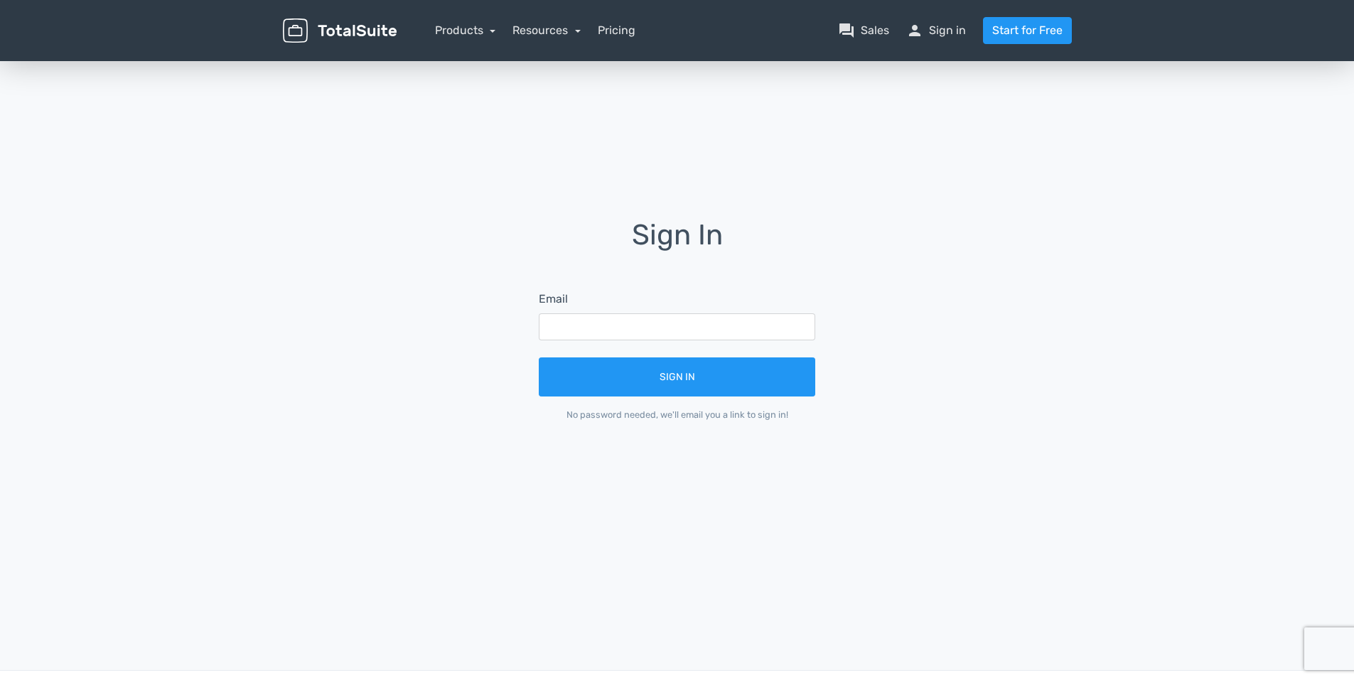
click at [641, 352] on form "Email Sign In No password needed, we'll email you a link to sign in!" at bounding box center [677, 356] width 316 height 171
click at [617, 414] on div "No password needed, we'll email you a link to sign in!" at bounding box center [677, 415] width 276 height 14
drag, startPoint x: 627, startPoint y: 413, endPoint x: 635, endPoint y: 412, distance: 7.1
click at [634, 412] on div "No password needed, we'll email you a link to sign in!" at bounding box center [677, 415] width 276 height 14
drag, startPoint x: 635, startPoint y: 412, endPoint x: 645, endPoint y: 410, distance: 10.9
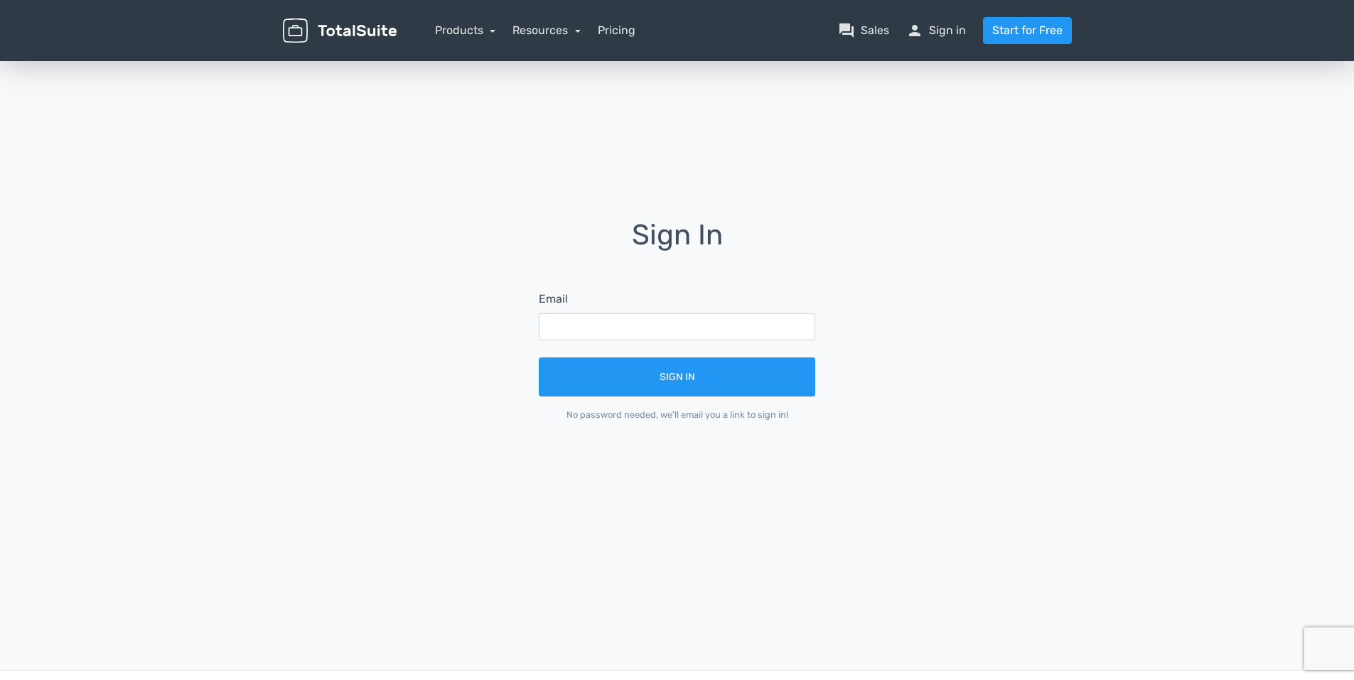
click at [645, 410] on div "No password needed, we'll email you a link to sign in!" at bounding box center [677, 415] width 276 height 14
drag, startPoint x: 785, startPoint y: 417, endPoint x: 544, endPoint y: 404, distance: 241.2
click at [544, 405] on form "Email Sign In No password needed, we'll email you a link to sign in!" at bounding box center [677, 356] width 316 height 171
drag, startPoint x: 544, startPoint y: 404, endPoint x: 593, endPoint y: 411, distance: 50.2
click at [593, 411] on div "No password needed, we'll email you a link to sign in!" at bounding box center [677, 415] width 276 height 14
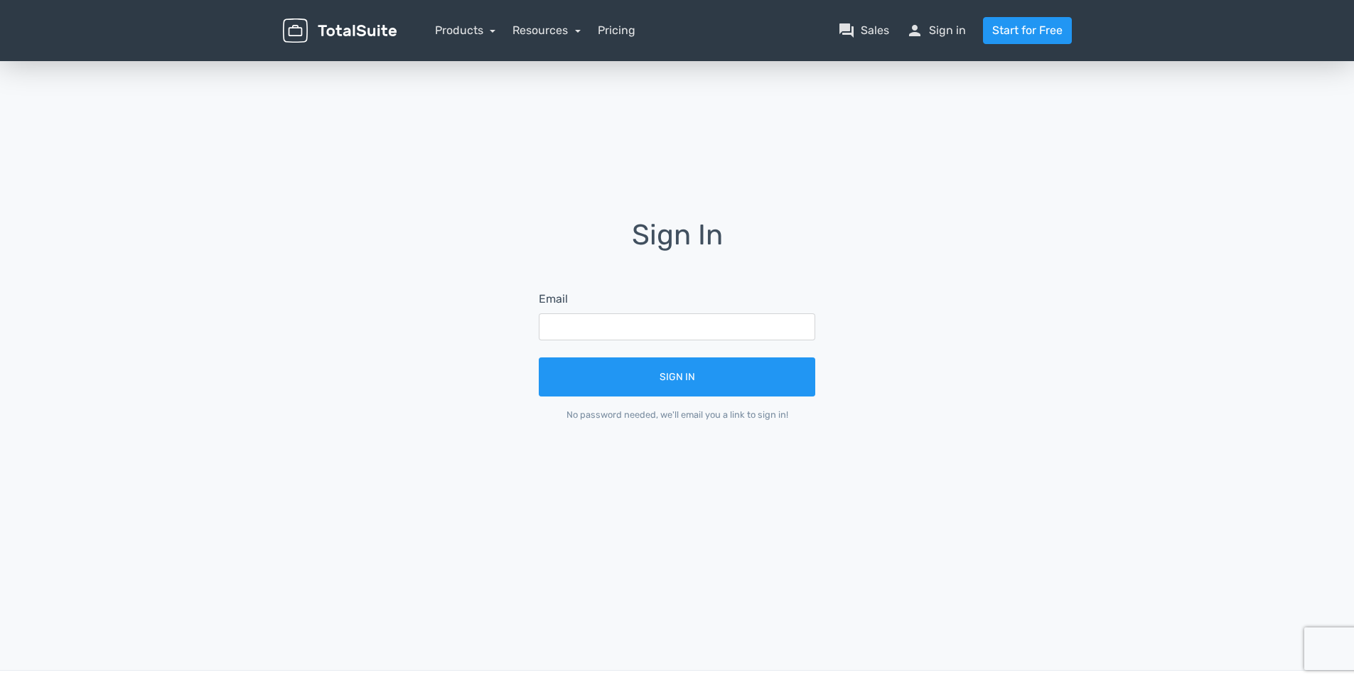
click at [864, 366] on div "Sign In Email Sign In No password needed, we'll email you a link to sign in!" at bounding box center [677, 331] width 810 height 222
click at [766, 421] on form "Email Sign In No password needed, we'll email you a link to sign in!" at bounding box center [677, 356] width 316 height 171
drag, startPoint x: 766, startPoint y: 421, endPoint x: 759, endPoint y: 416, distance: 9.1
click at [759, 416] on div "No password needed, we'll email you a link to sign in!" at bounding box center [677, 415] width 276 height 14
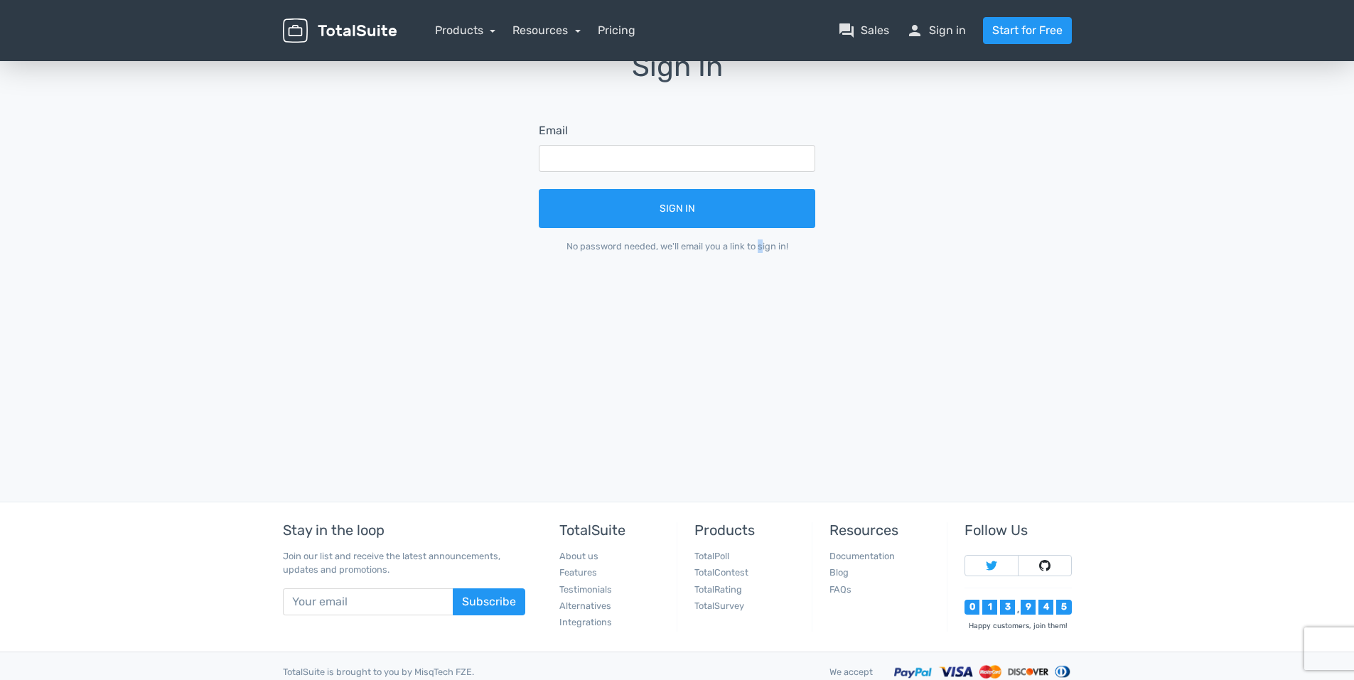
scroll to position [146, 0]
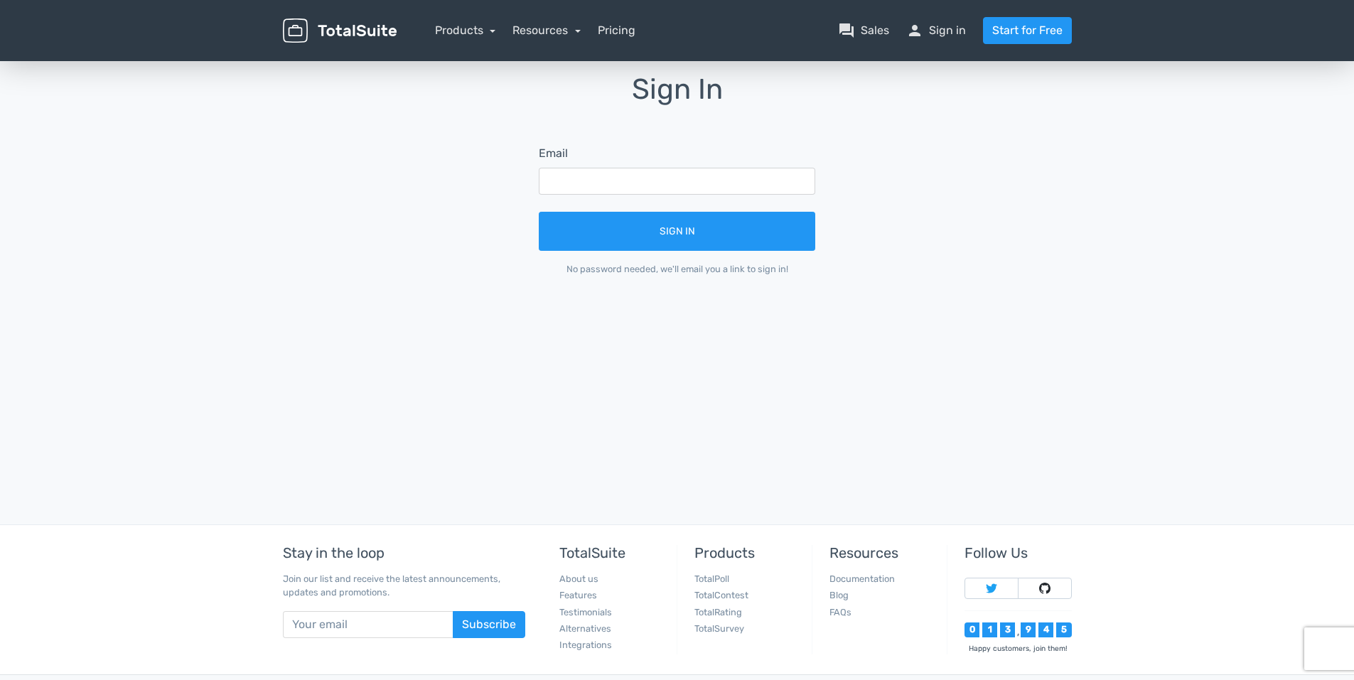
click at [592, 571] on div "TotalSuite About us Features Testimonials Alternatives Integrations" at bounding box center [609, 599] width 134 height 109
click at [590, 564] on div "TotalSuite About us Features Testimonials Alternatives Integrations" at bounding box center [609, 599] width 134 height 109
click at [591, 564] on div "TotalSuite About us Features Testimonials Alternatives Integrations" at bounding box center [609, 599] width 134 height 109
click at [580, 593] on link "Features" at bounding box center [578, 595] width 38 height 11
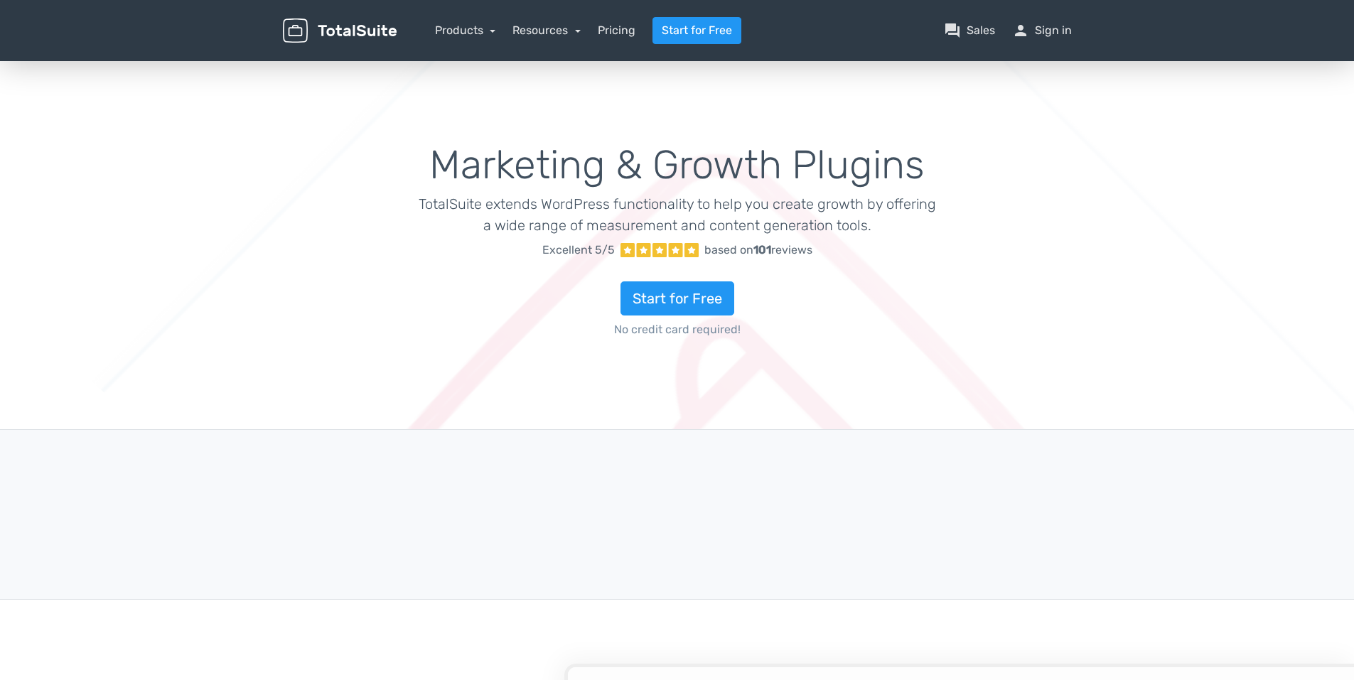
click at [581, 568] on div "Featured in" at bounding box center [677, 515] width 810 height 130
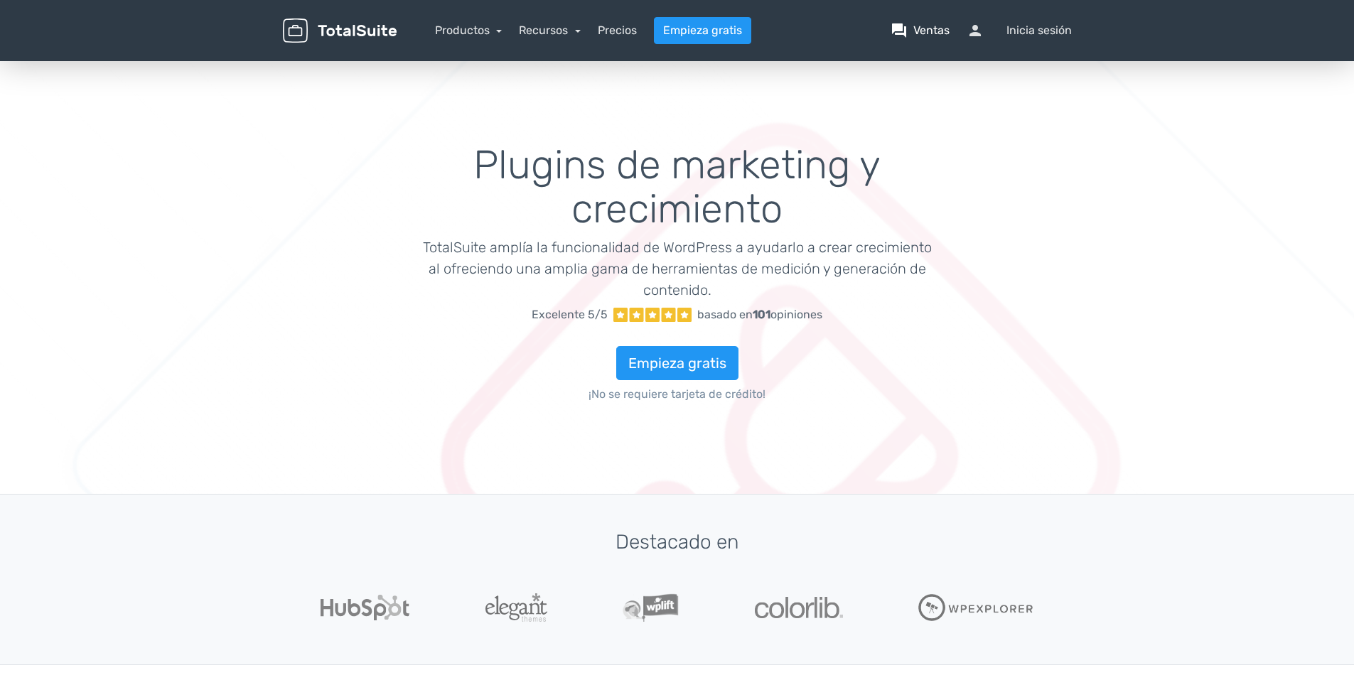
click at [902, 31] on span "question_answer" at bounding box center [898, 30] width 17 height 17
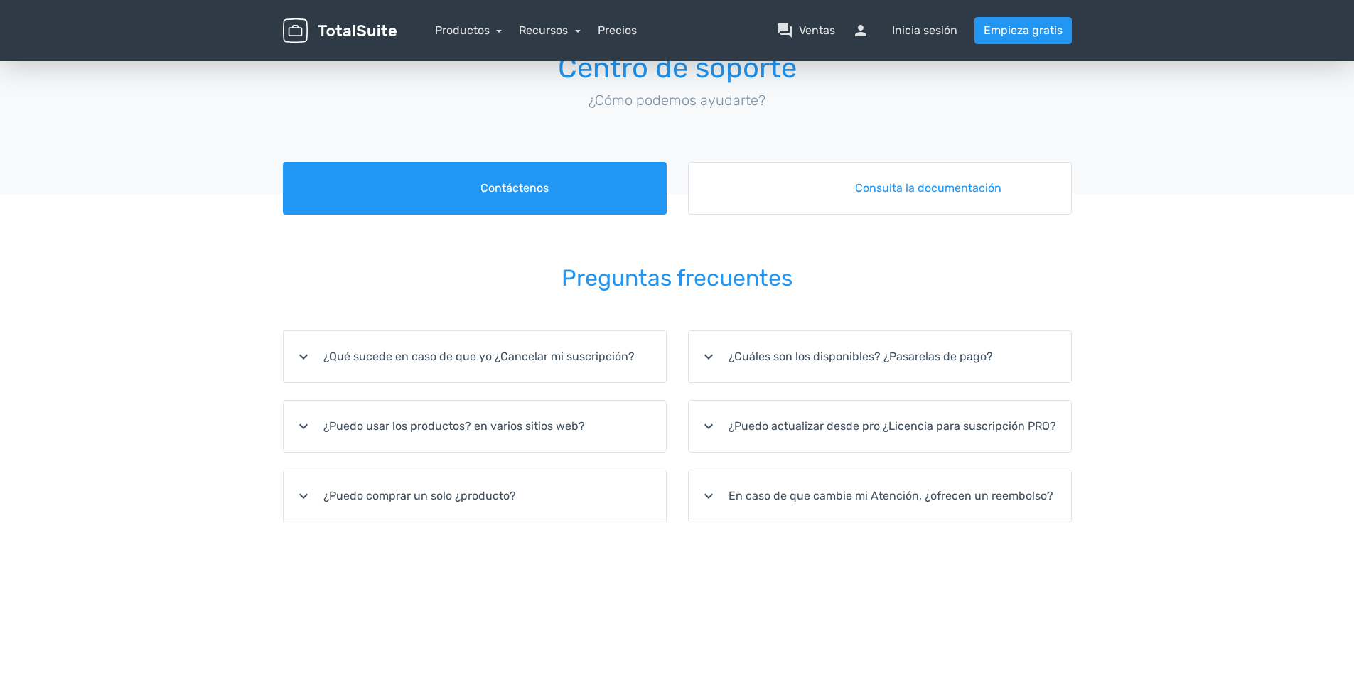
scroll to position [71, 0]
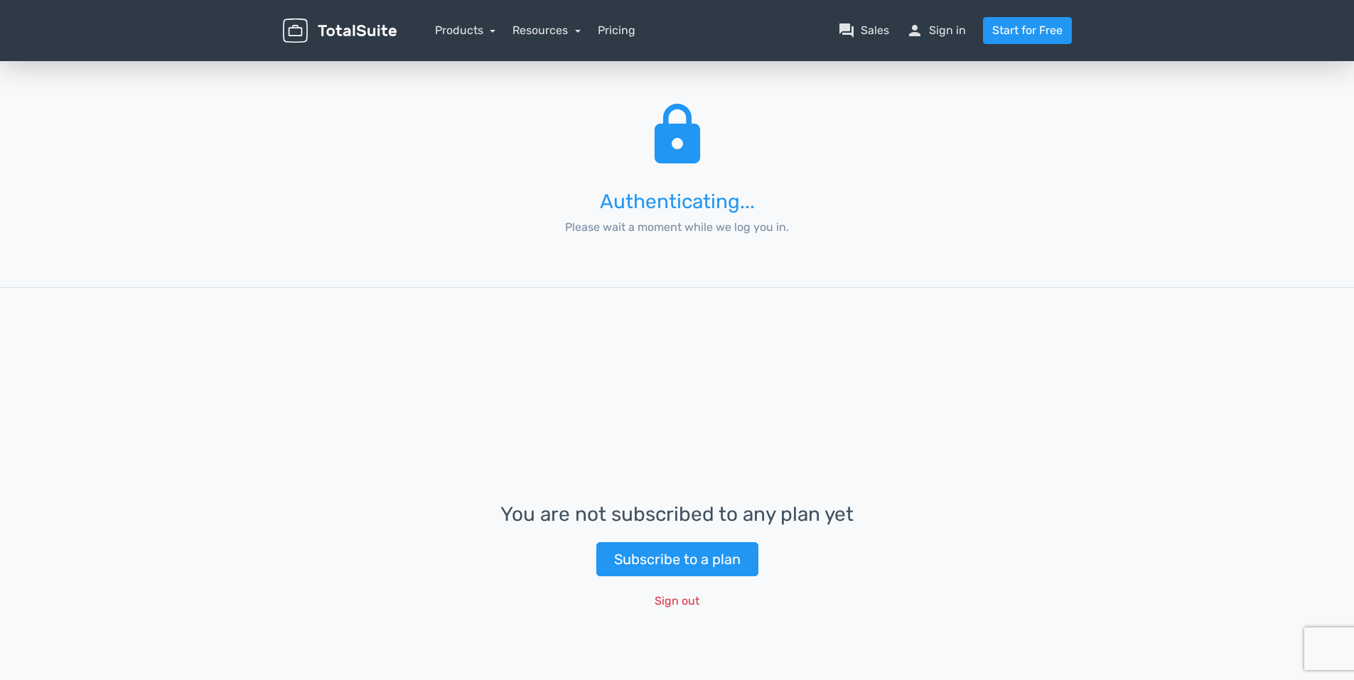
click at [731, 359] on div "You are not subscribed to any plan yet Subscribe to a plan Sign out" at bounding box center [677, 559] width 1354 height 544
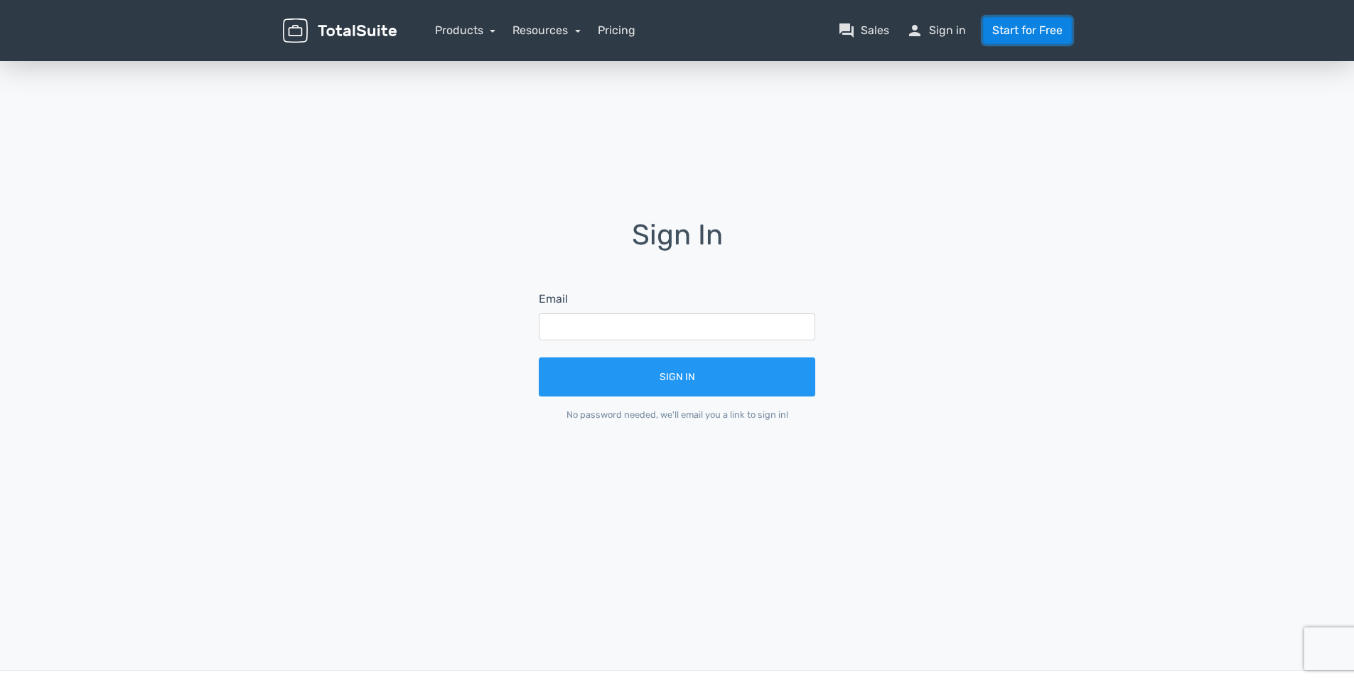
click at [1028, 37] on link "Start for Free" at bounding box center [1027, 30] width 89 height 27
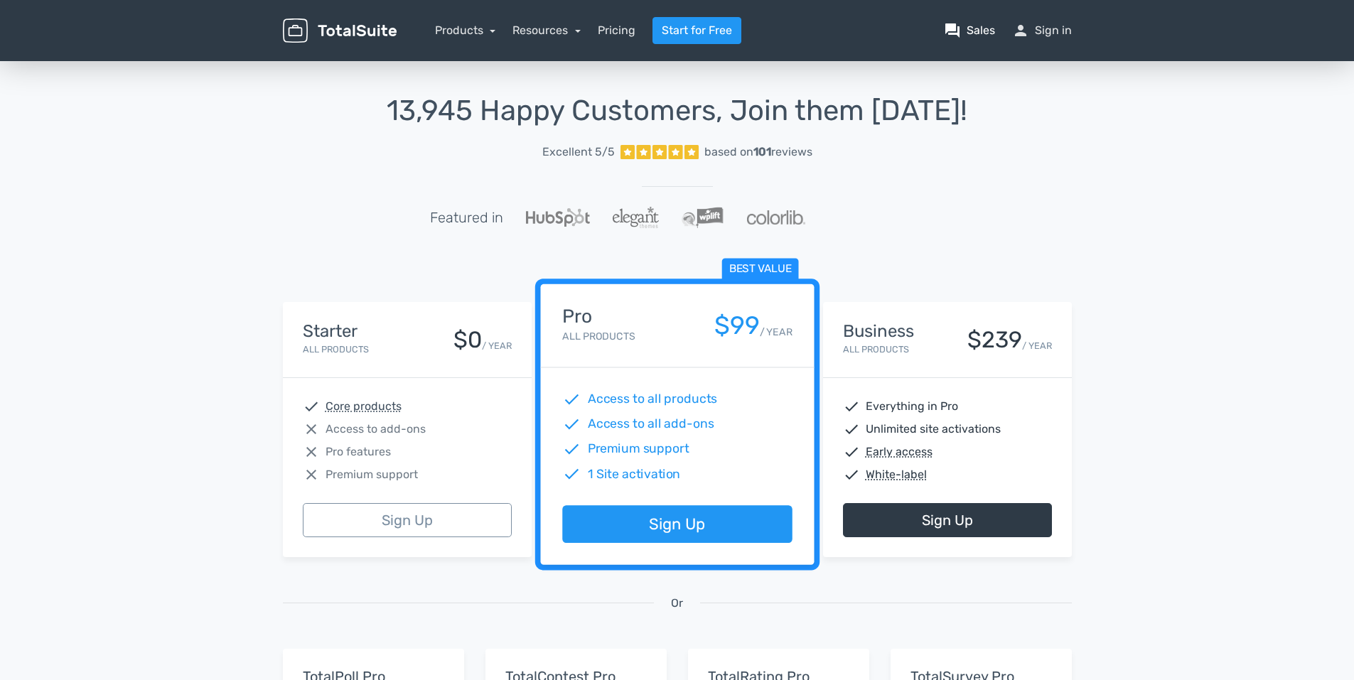
click at [982, 34] on link "question_answer Sales" at bounding box center [969, 30] width 51 height 17
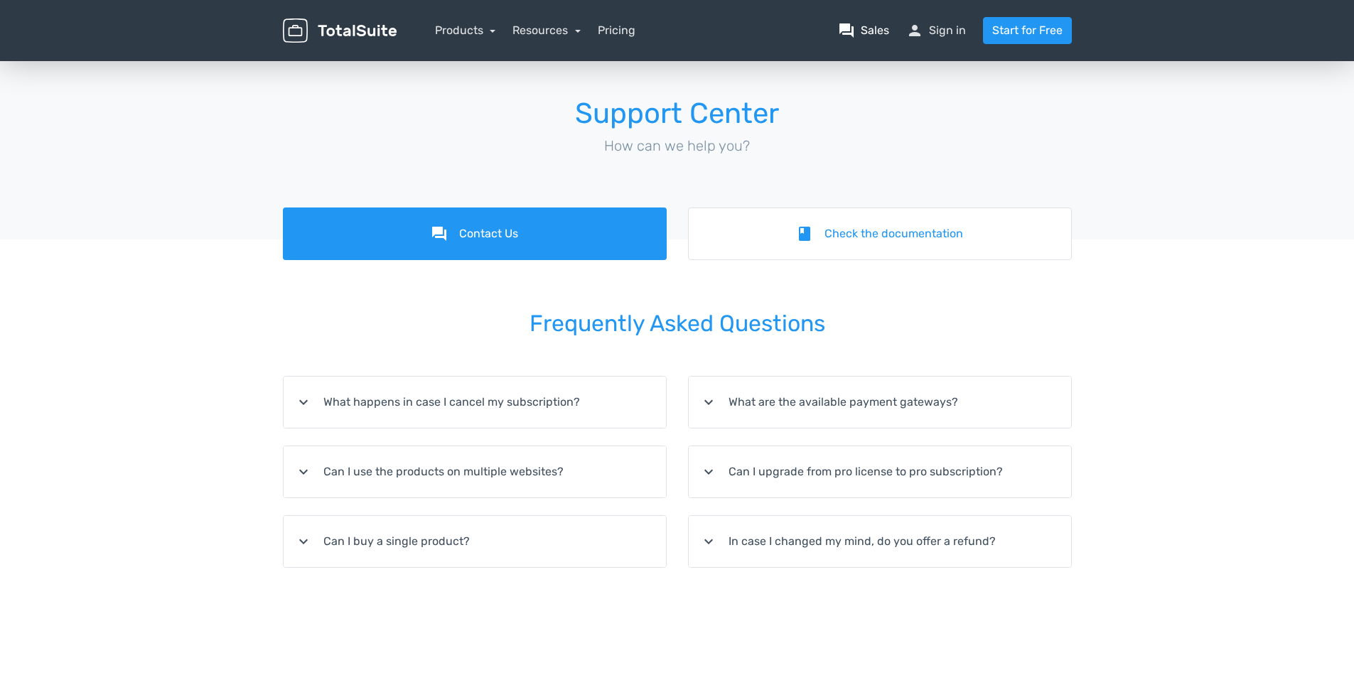
click at [889, 29] on link "question_answer Sales" at bounding box center [863, 30] width 51 height 17
click at [633, 28] on link "Pricing" at bounding box center [617, 30] width 38 height 17
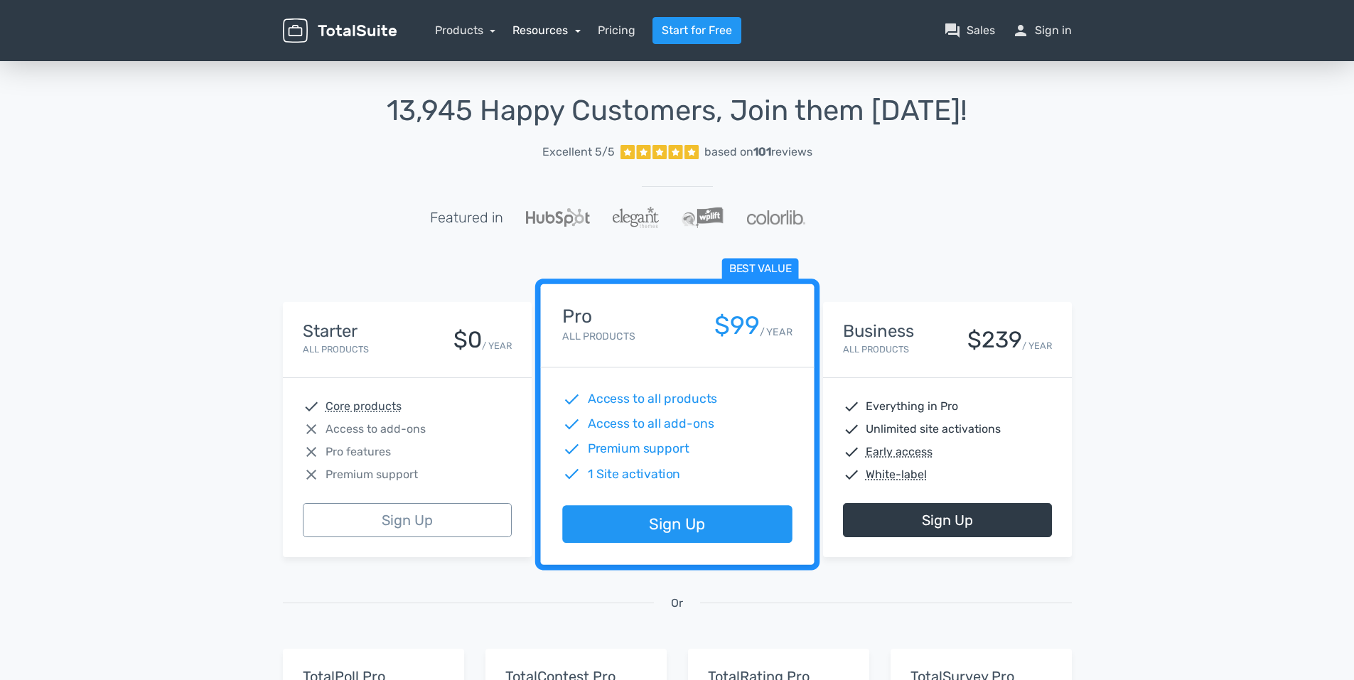
click at [551, 26] on link "Resources" at bounding box center [546, 30] width 68 height 14
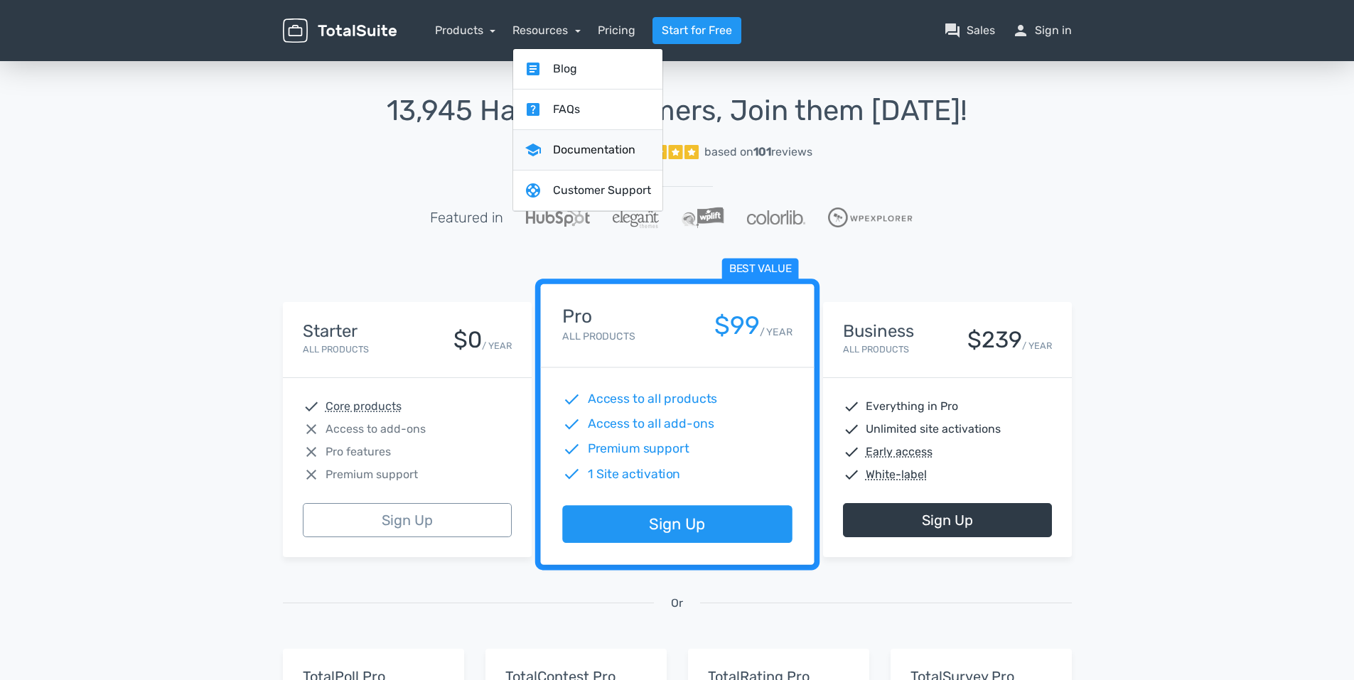
click at [587, 153] on link "school Documentation" at bounding box center [587, 150] width 149 height 41
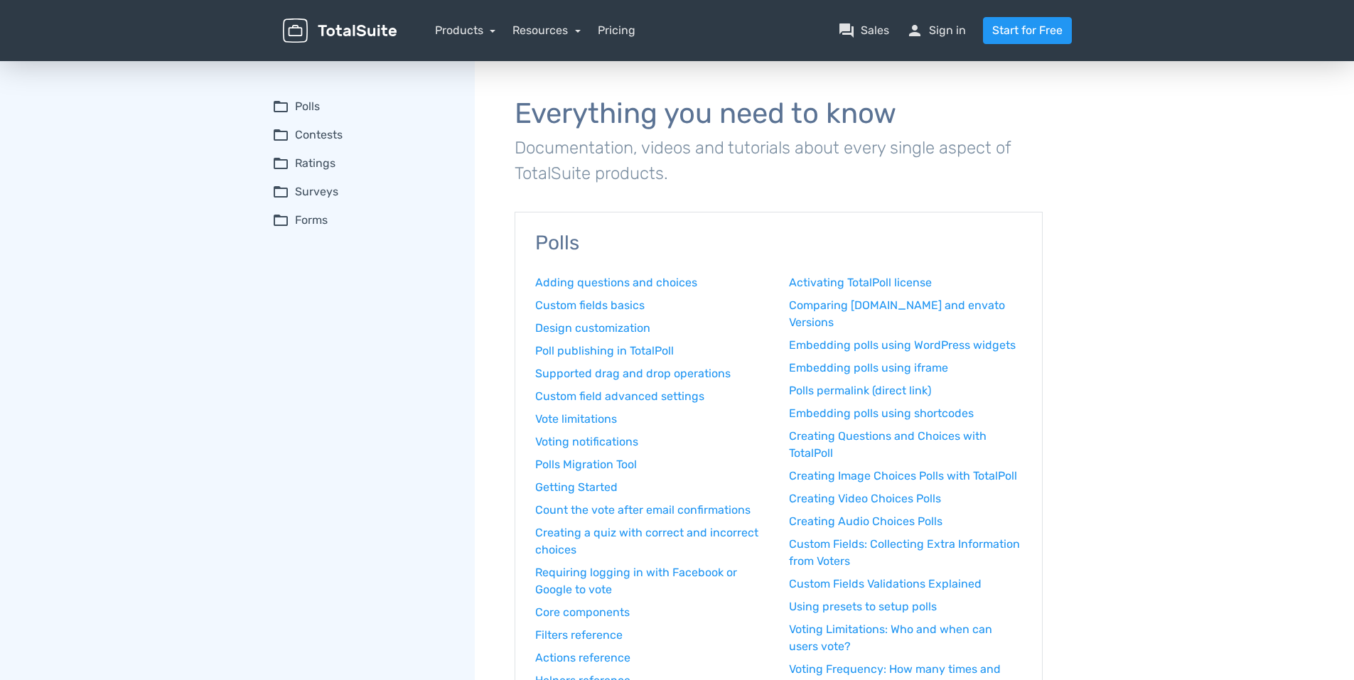
click at [314, 109] on summary "folder_open Polls" at bounding box center [363, 106] width 183 height 17
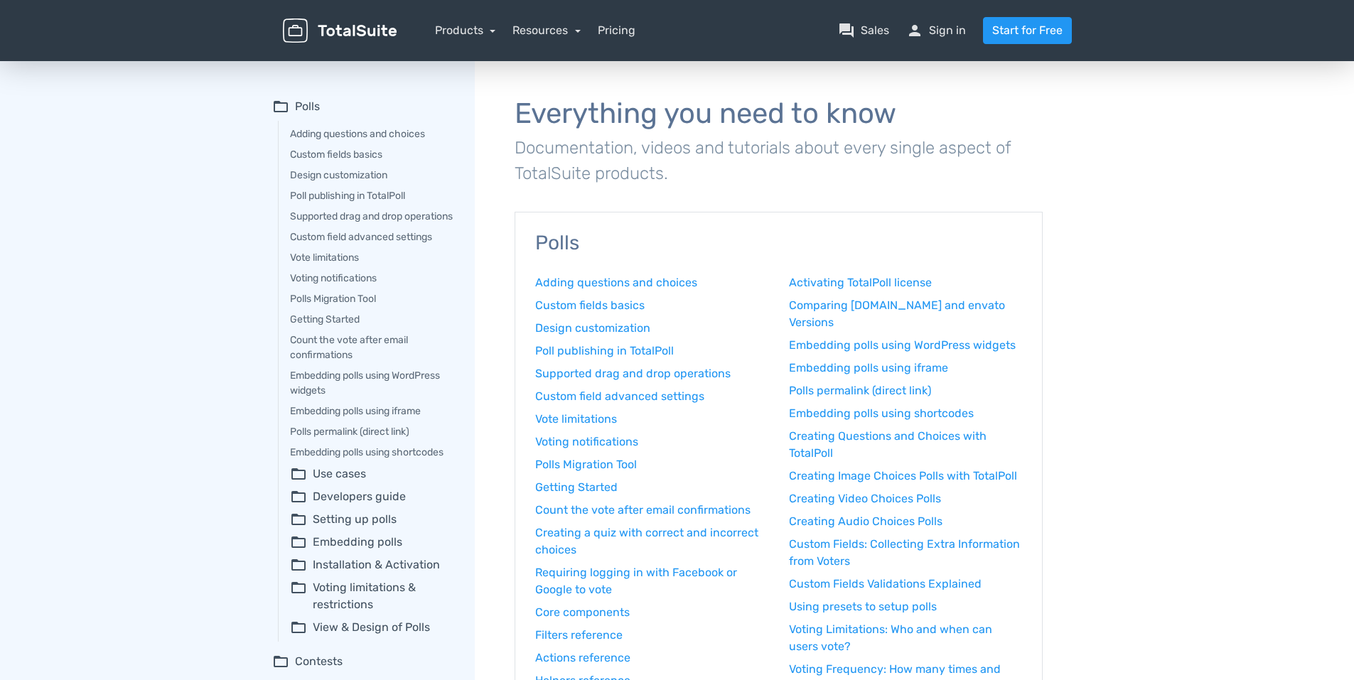
click at [283, 107] on span "folder_open" at bounding box center [280, 106] width 17 height 17
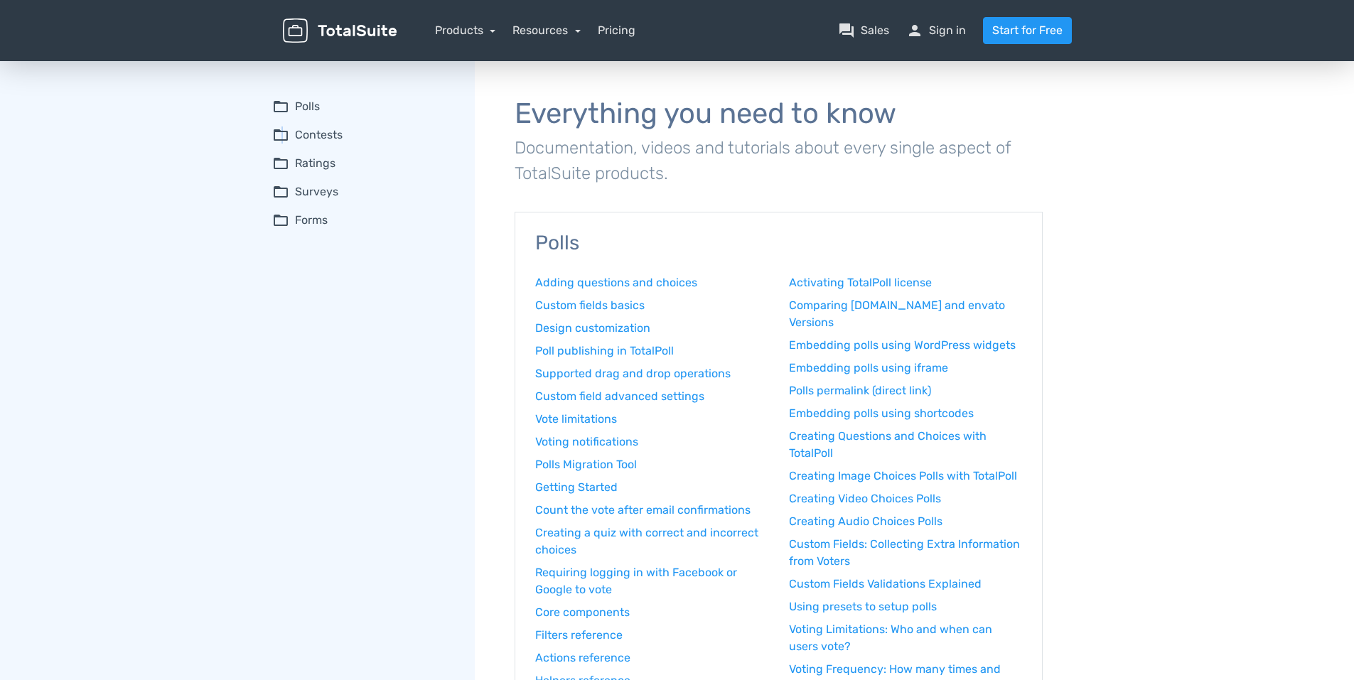
click at [282, 136] on span "folder_open" at bounding box center [280, 134] width 17 height 17
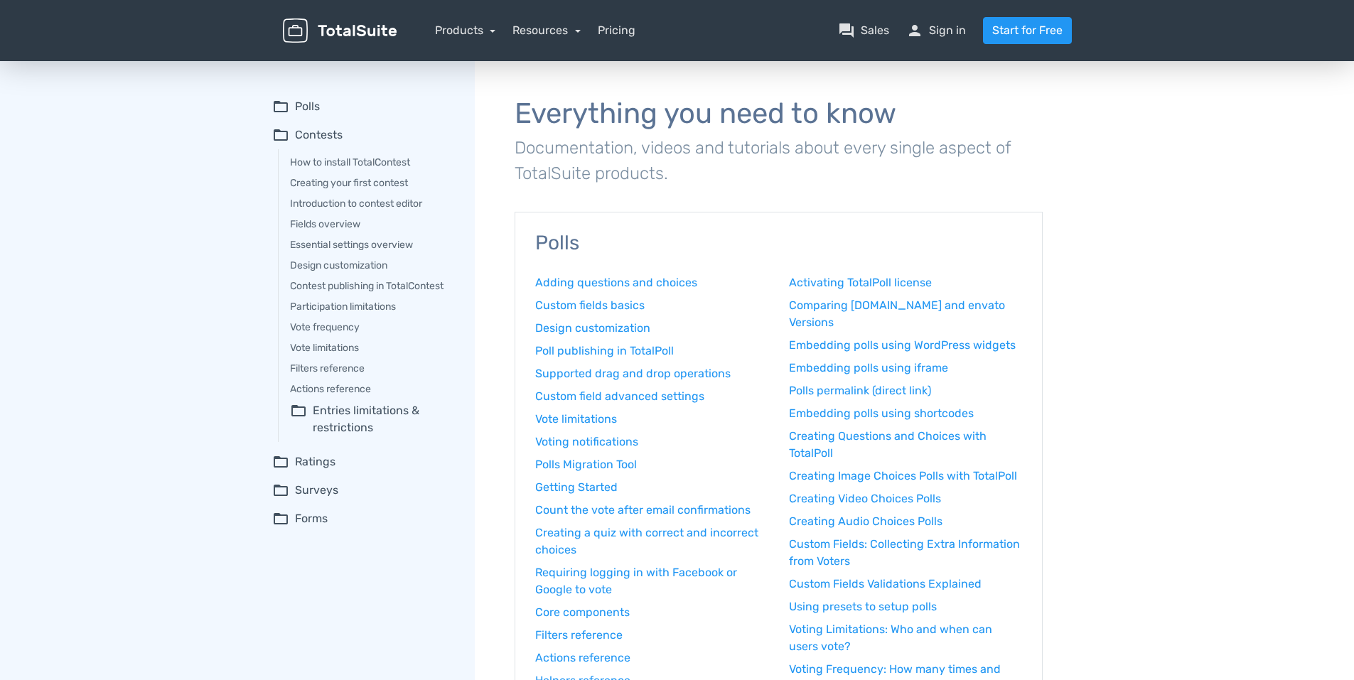
drag, startPoint x: 282, startPoint y: 136, endPoint x: 176, endPoint y: 153, distance: 108.1
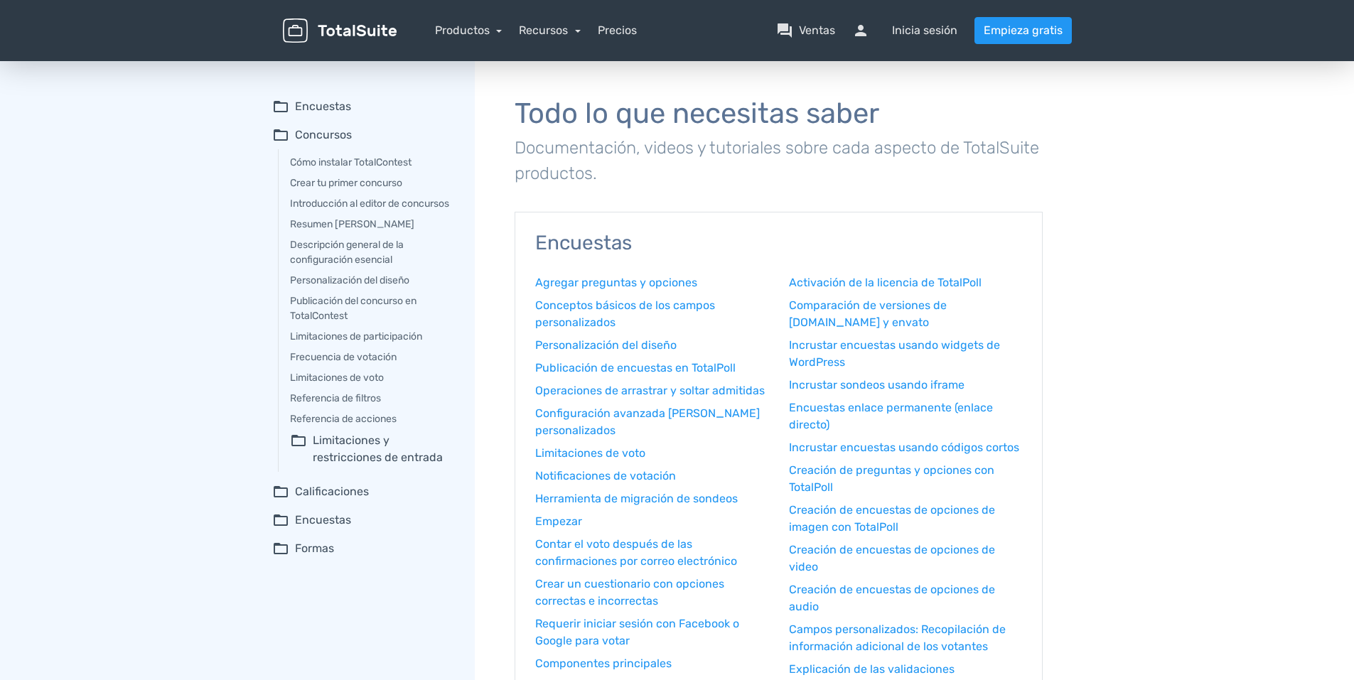
click at [279, 131] on span "folder_open" at bounding box center [280, 134] width 17 height 17
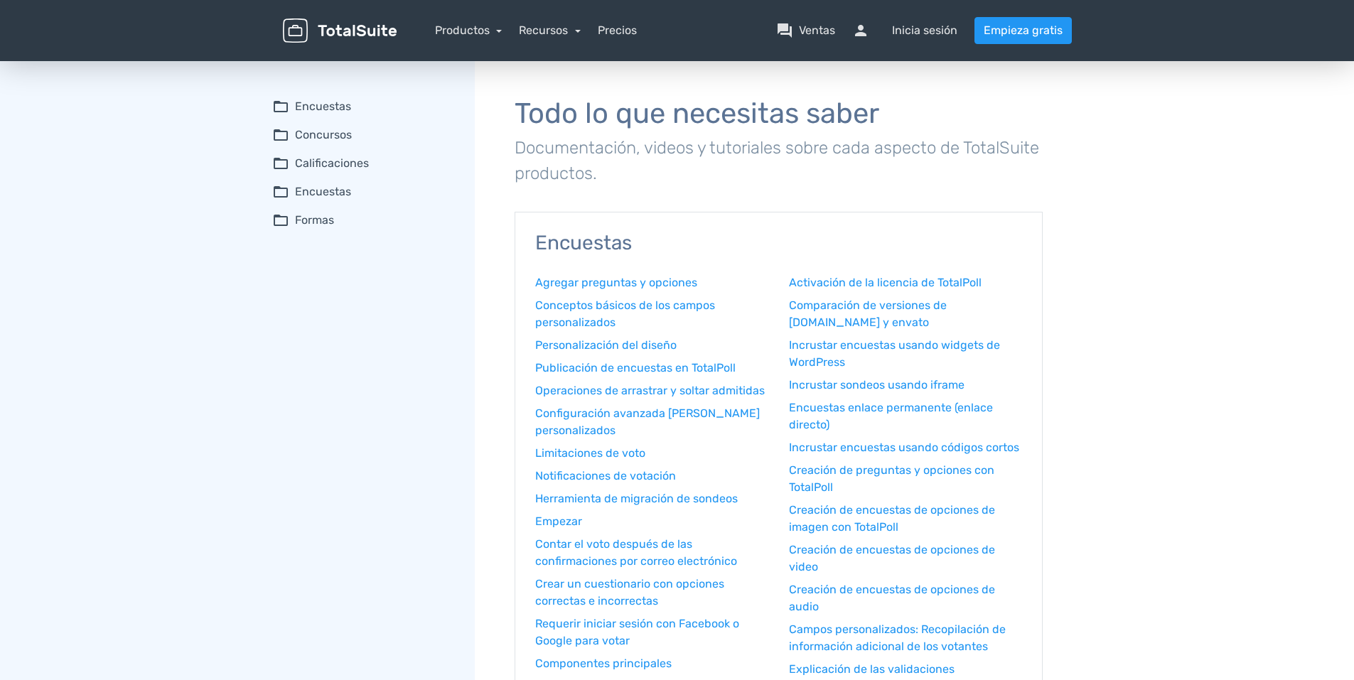
click at [281, 222] on span "folder_open" at bounding box center [280, 220] width 17 height 17
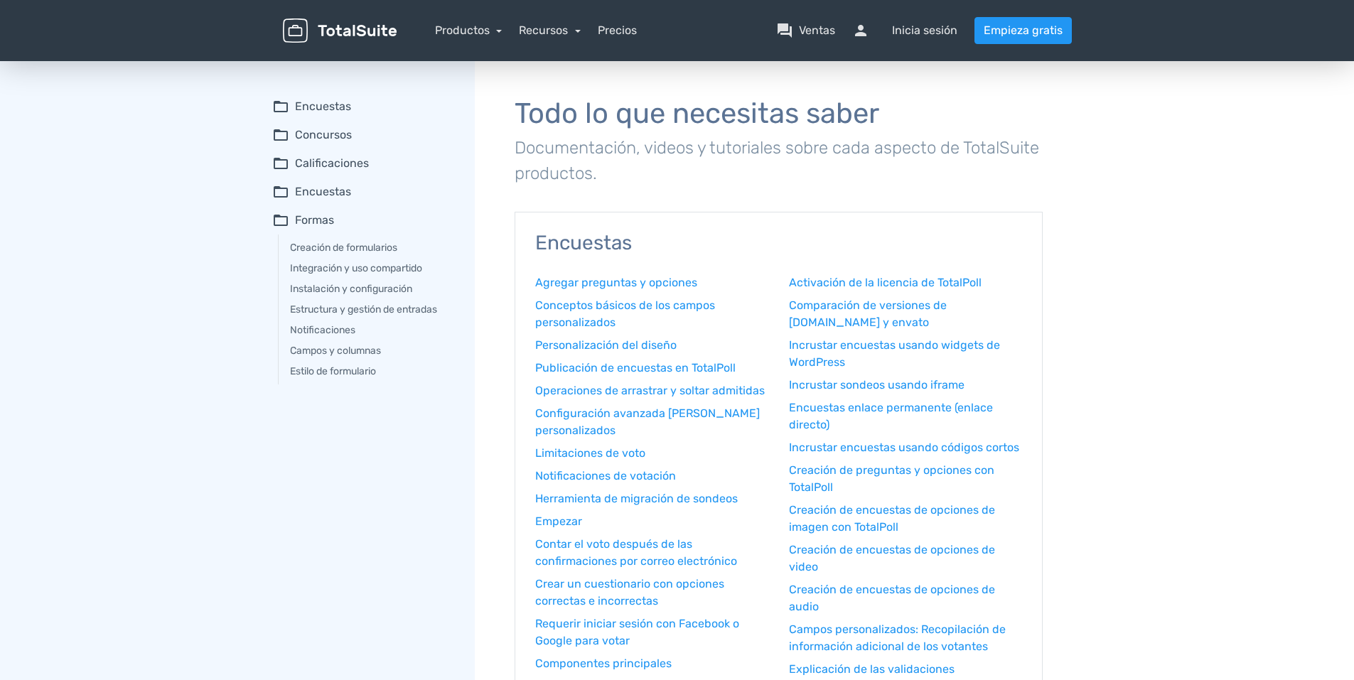
drag, startPoint x: 150, startPoint y: 144, endPoint x: 140, endPoint y: 158, distance: 17.3
click at [801, 26] on font "Ventas" at bounding box center [817, 30] width 36 height 17
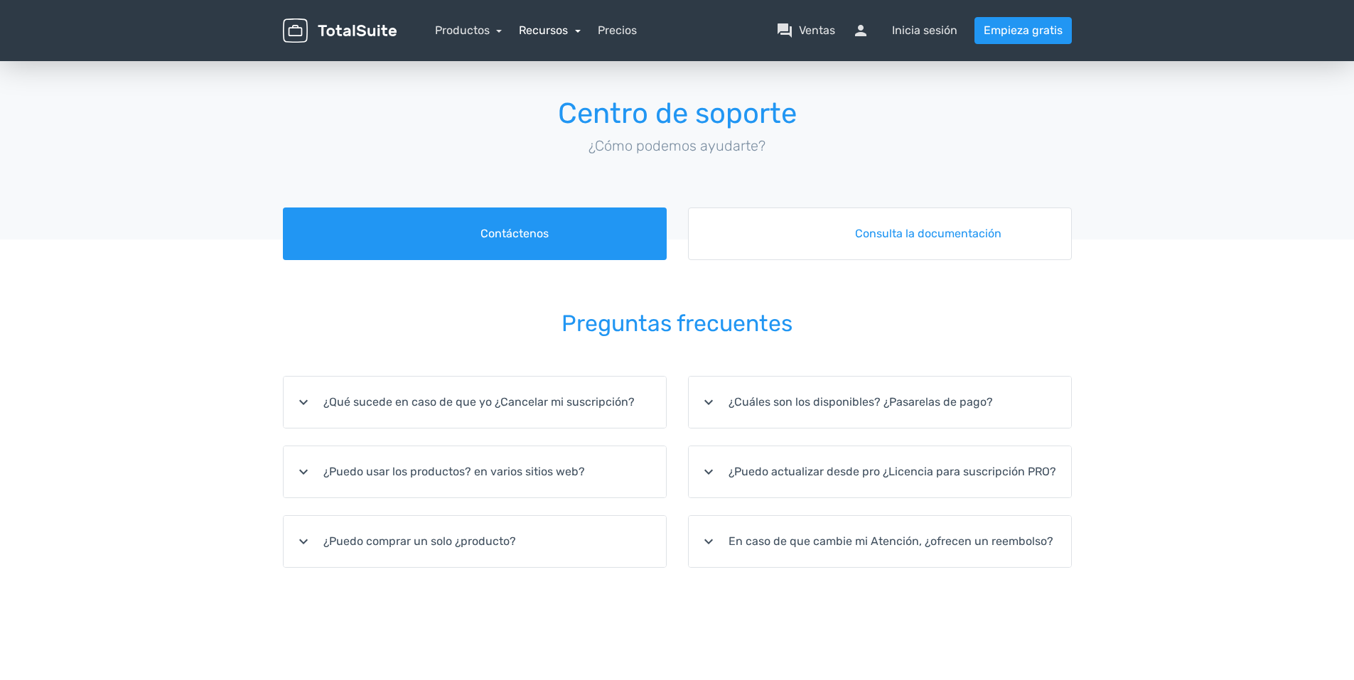
click at [525, 26] on link "Recursos" at bounding box center [550, 30] width 62 height 14
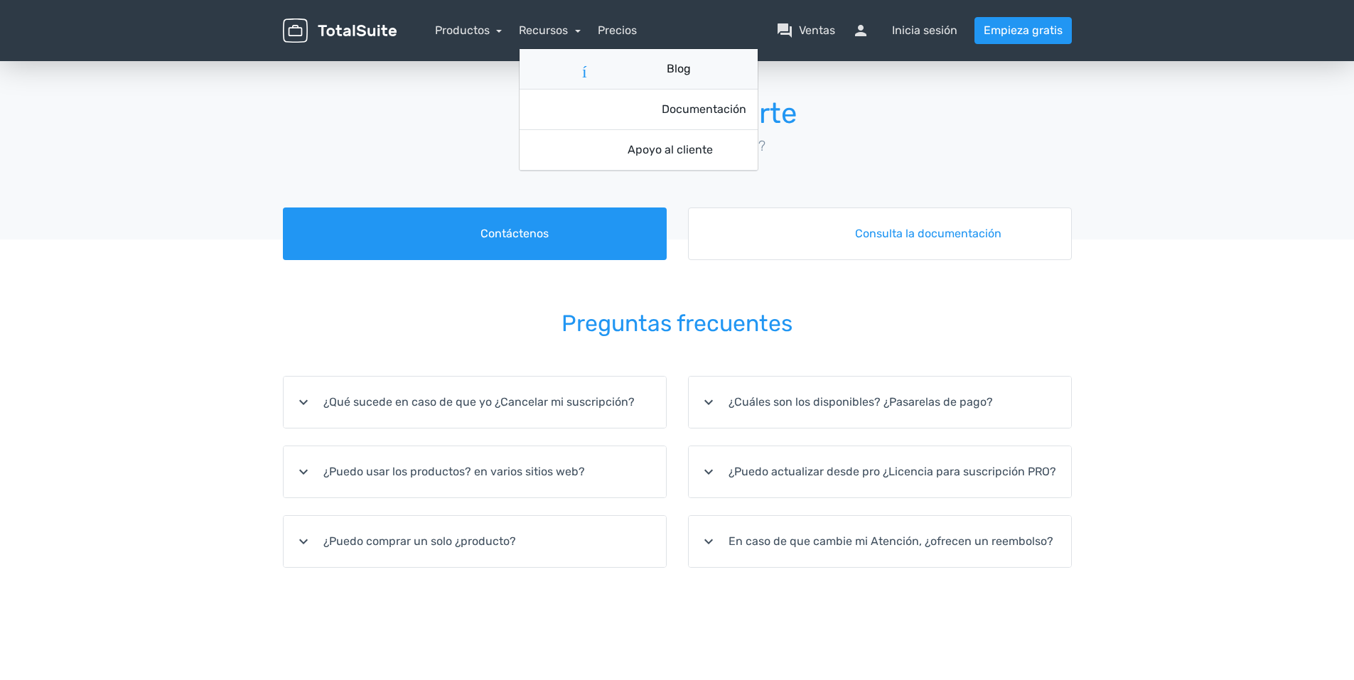
click at [666, 72] on link "artículo Blog" at bounding box center [638, 69] width 238 height 41
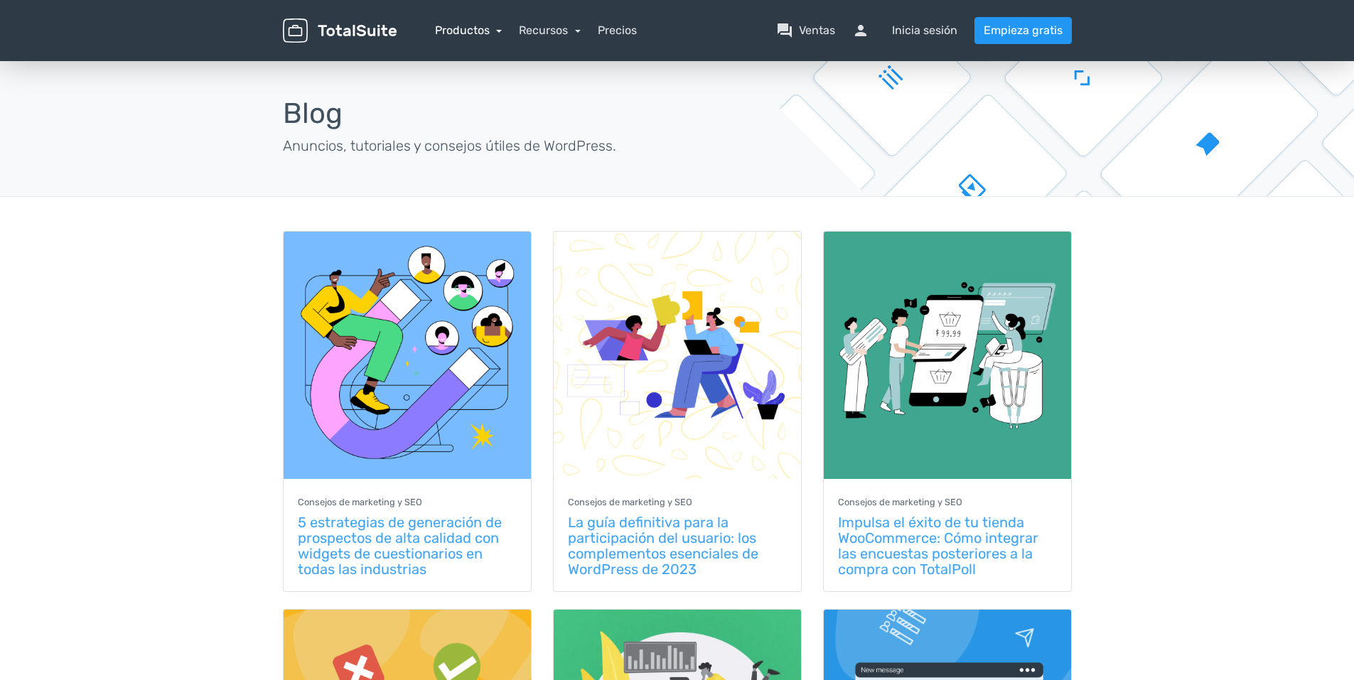
click at [476, 28] on link "Productos" at bounding box center [469, 30] width 68 height 14
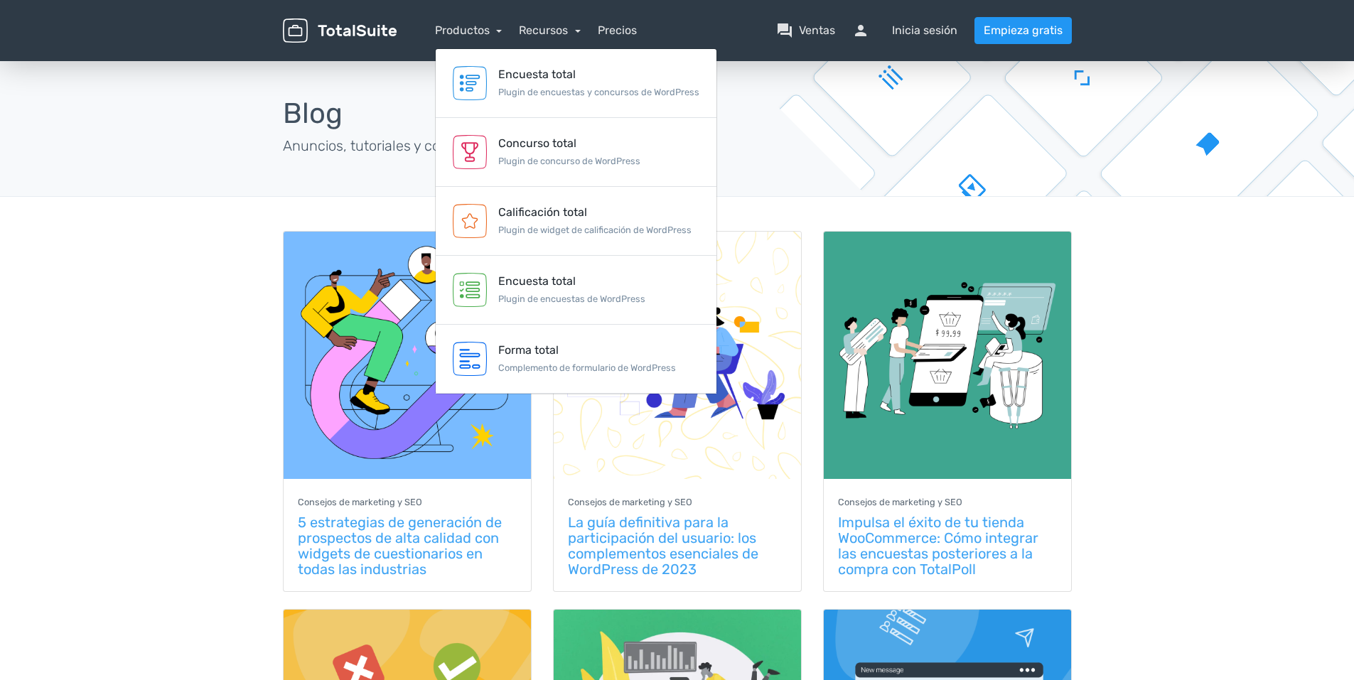
drag, startPoint x: 752, startPoint y: 18, endPoint x: 678, endPoint y: 0, distance: 76.0
click at [740, 16] on div "menu Productos Encuesta total Plugin de encuestas y concursos de WordPress Conc…" at bounding box center [677, 30] width 810 height 61
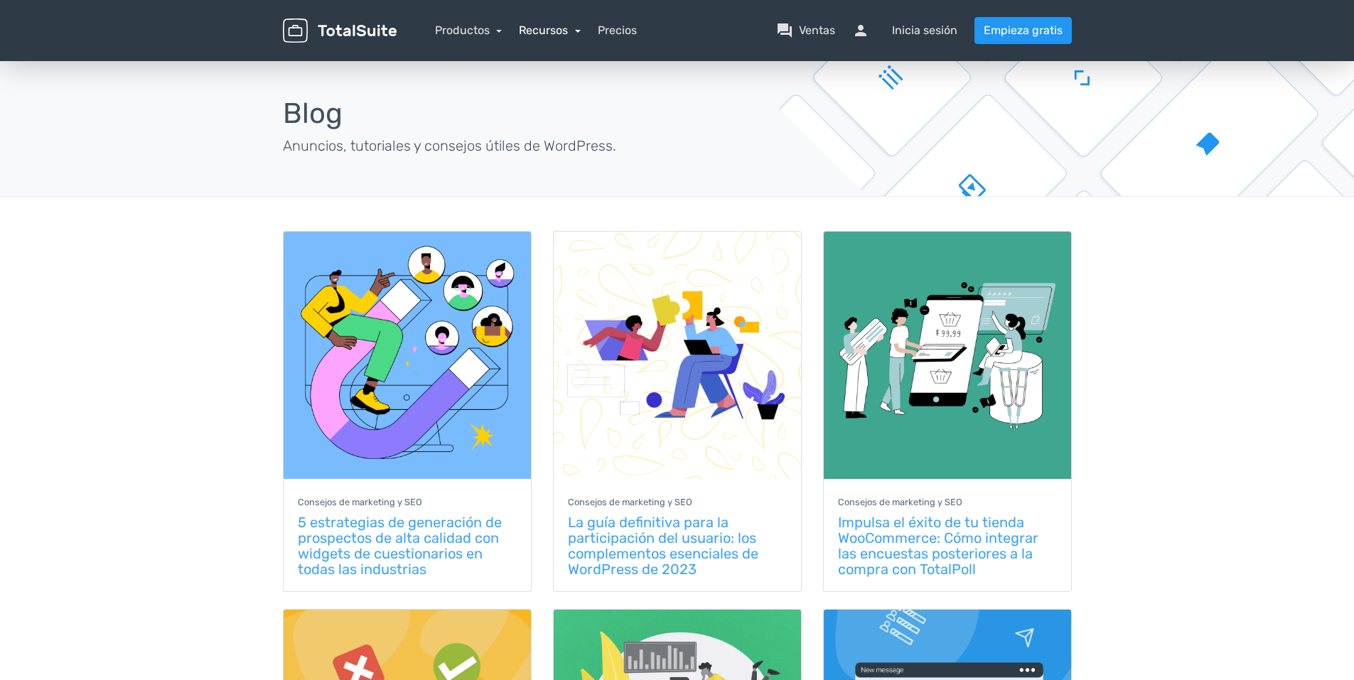
click at [575, 28] on link "Recursos" at bounding box center [550, 30] width 62 height 14
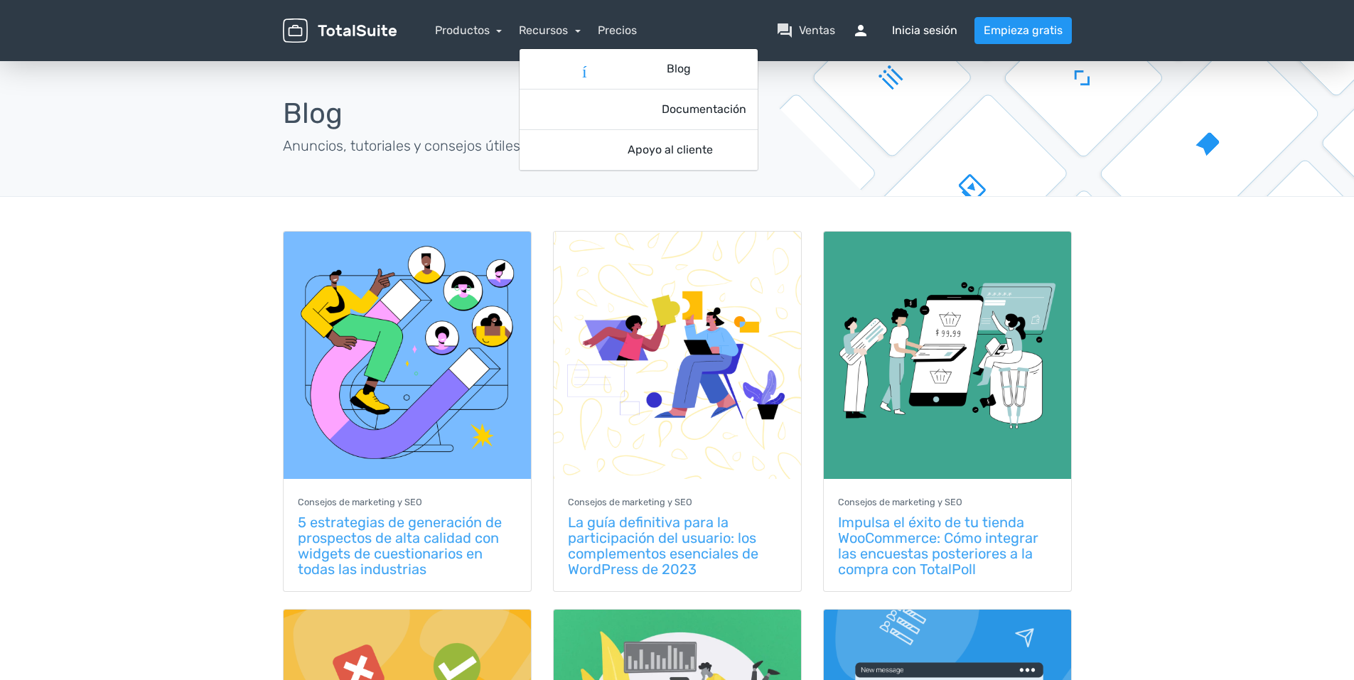
click at [908, 28] on font "Inicia sesión" at bounding box center [924, 30] width 65 height 17
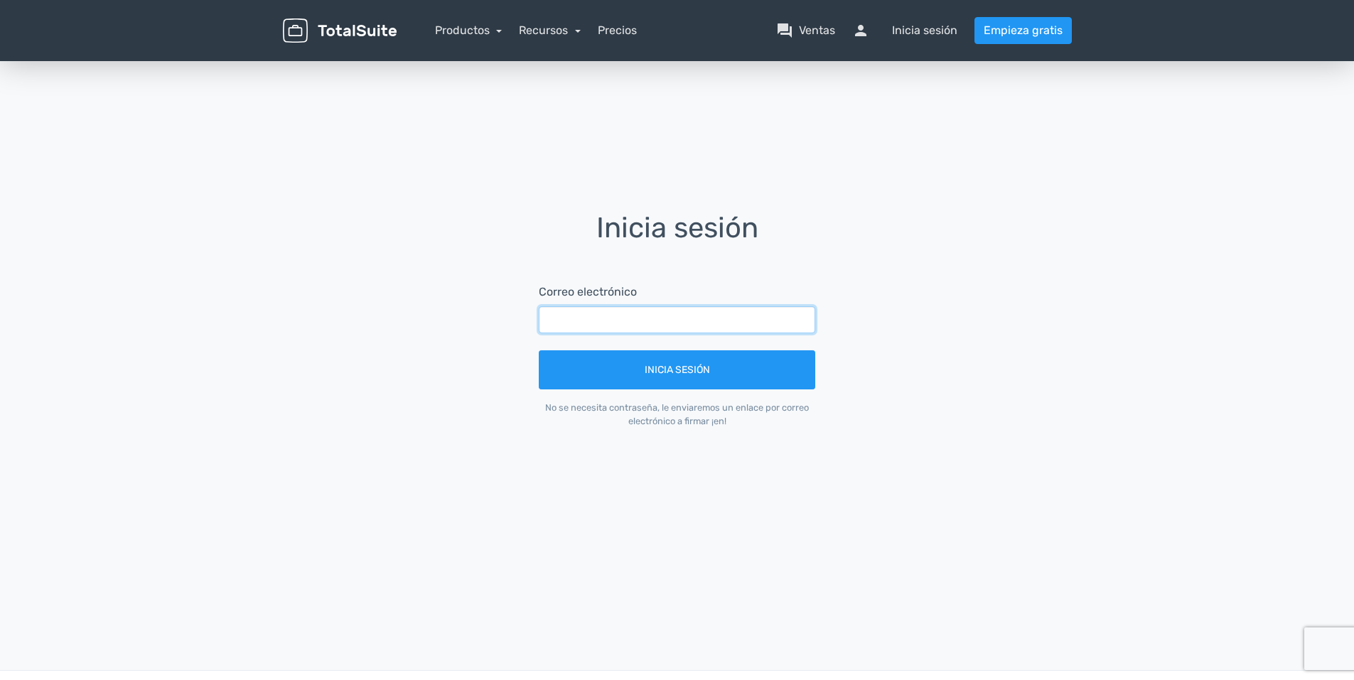
click at [551, 320] on input "text" at bounding box center [677, 319] width 276 height 27
type input "mileidysbp73@gmail.com"
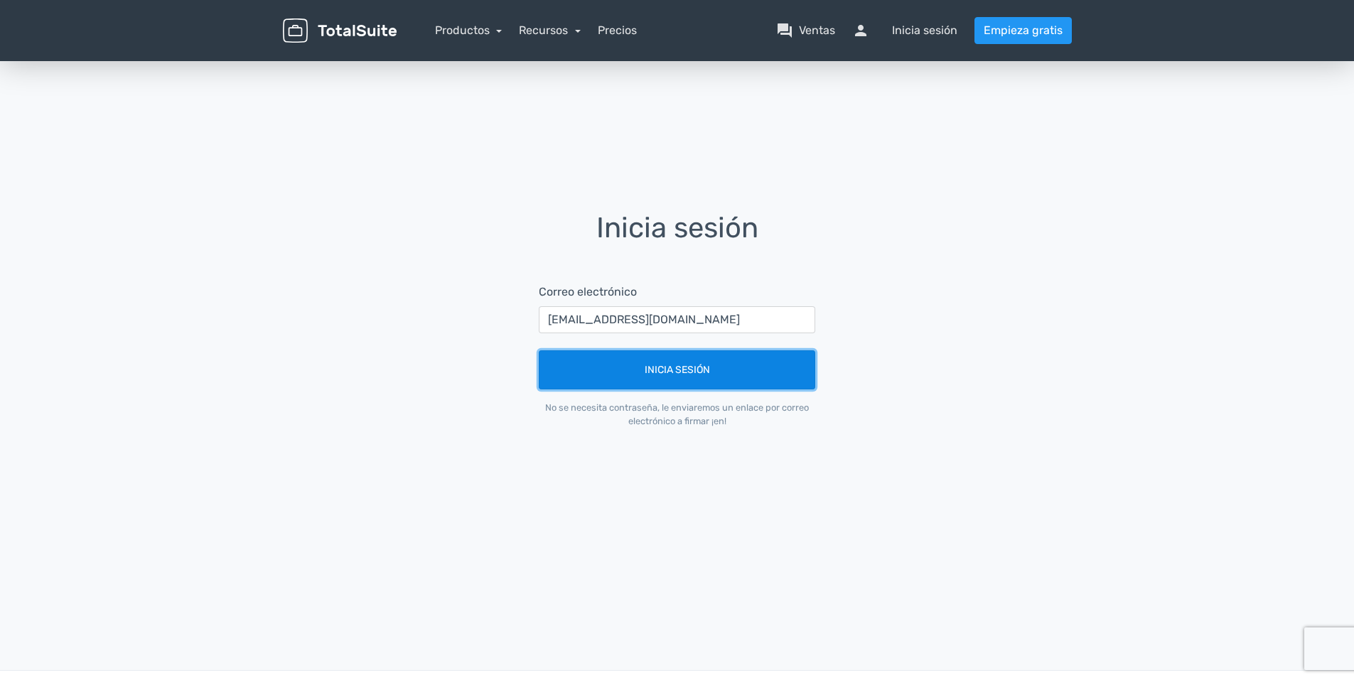
click at [681, 373] on button "Inicia sesión" at bounding box center [677, 369] width 276 height 39
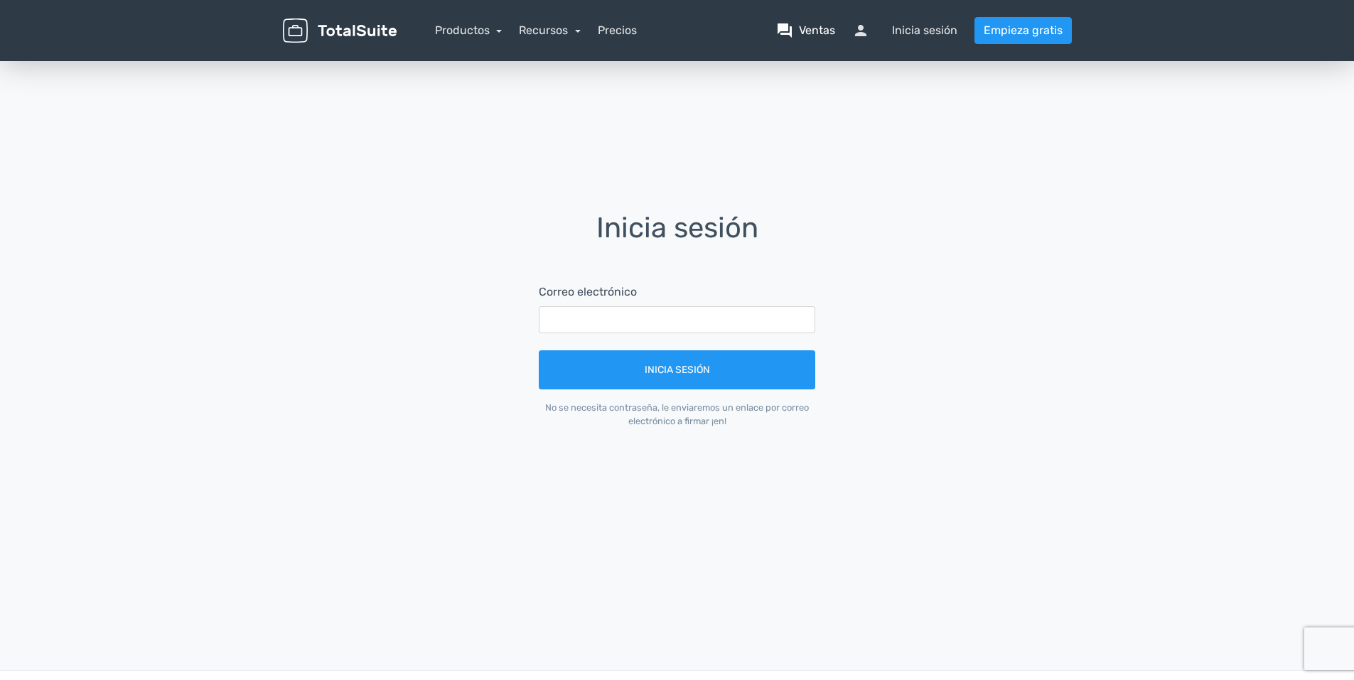
click at [821, 33] on font "Ventas" at bounding box center [817, 30] width 36 height 17
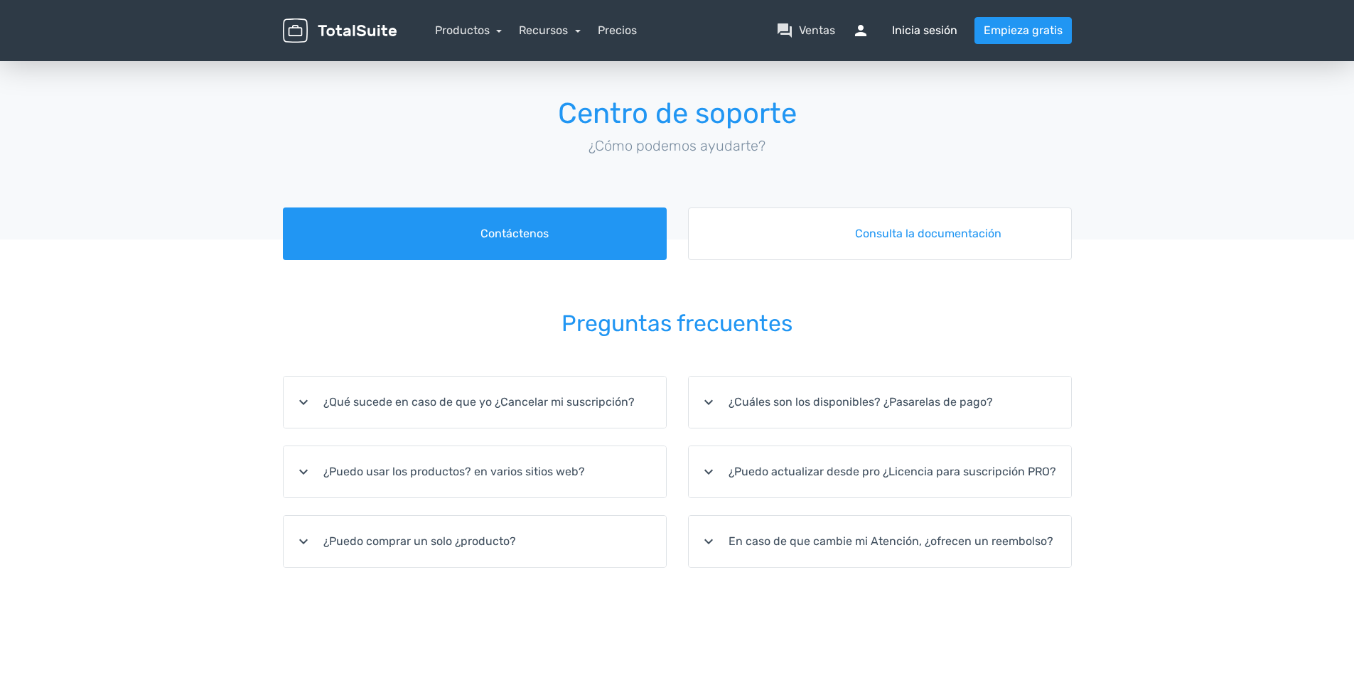
click at [900, 28] on font "Inicia sesión" at bounding box center [924, 30] width 65 height 17
click at [920, 30] on font "Inicia sesión" at bounding box center [924, 30] width 65 height 17
click at [860, 30] on span "persona" at bounding box center [869, 30] width 34 height 17
click at [922, 29] on font "Inicia sesión" at bounding box center [924, 30] width 65 height 17
click at [942, 36] on font "Inicia sesión" at bounding box center [924, 30] width 65 height 17
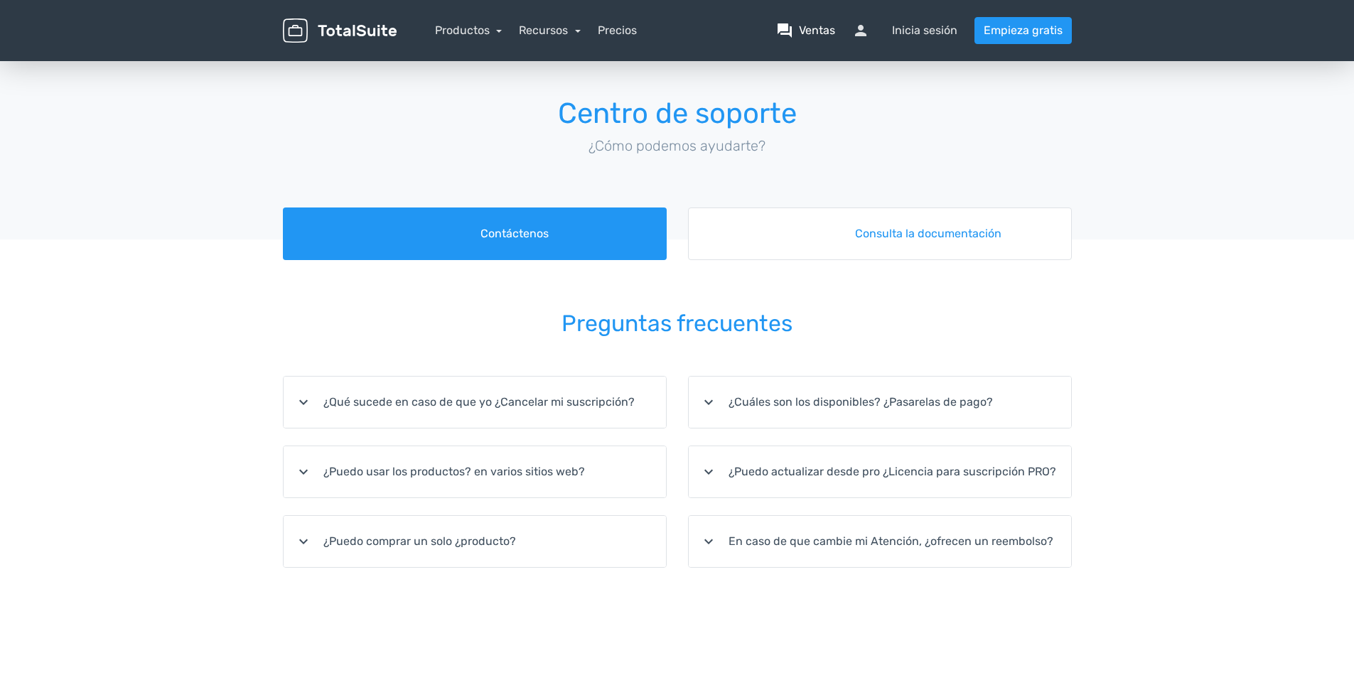
click at [782, 38] on span "question_answer" at bounding box center [784, 30] width 17 height 17
drag, startPoint x: 305, startPoint y: 17, endPoint x: 281, endPoint y: 12, distance: 24.7
click at [298, 17] on div "menu Productos TotalPoll WordPress Poll and Contest Plugin TotalContest TotalRa…" at bounding box center [677, 30] width 810 height 61
drag, startPoint x: 266, startPoint y: 9, endPoint x: 226, endPoint y: 2, distance: 40.3
click at [258, 11] on header "menu Productos TotalPoll WordPress Poll and Contest Plugin" at bounding box center [677, 30] width 1354 height 61
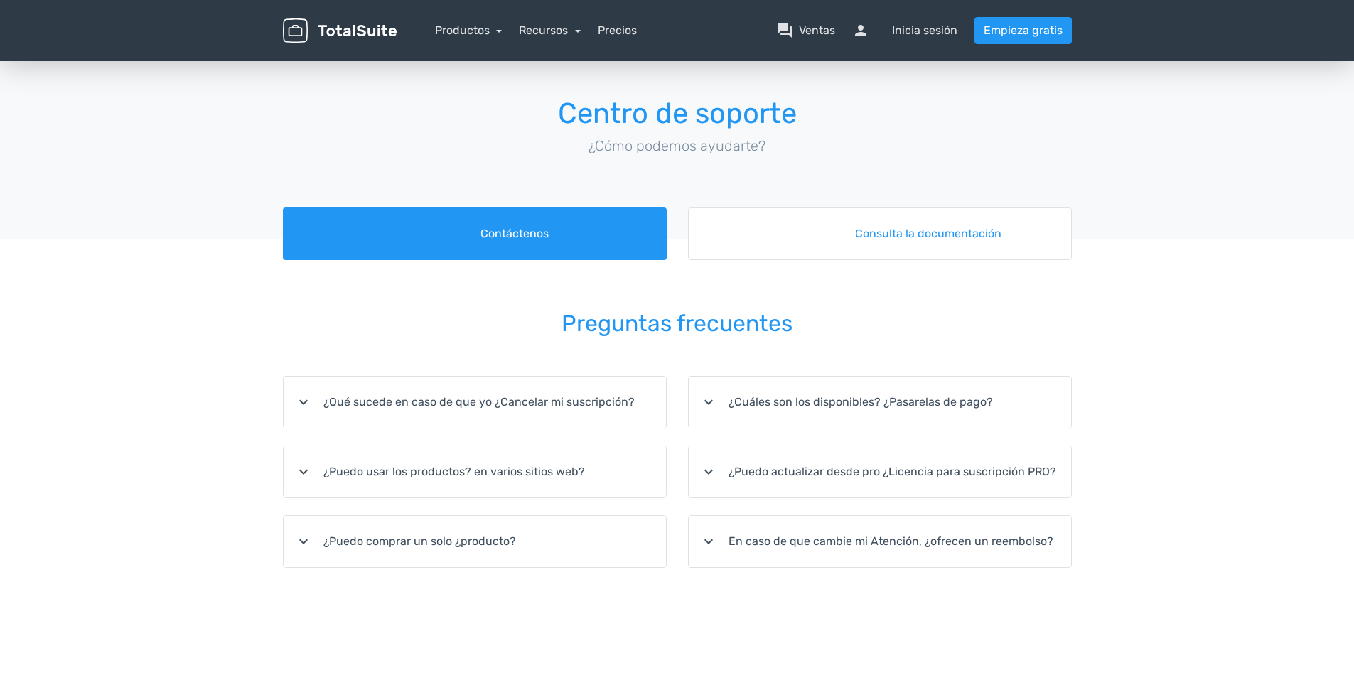
drag, startPoint x: 483, startPoint y: 21, endPoint x: 492, endPoint y: 43, distance: 23.9
click at [483, 31] on nav "Productos TotalPoll WordPress Poll and Contest Plugin TotalContest WordPress Co…" at bounding box center [744, 30] width 675 height 27
drag, startPoint x: 901, startPoint y: 51, endPoint x: 882, endPoint y: 30, distance: 28.7
click at [901, 50] on div "menu Productos TotalPoll WordPress Poll and Contest Plugin TotalContest TotalRa…" at bounding box center [677, 30] width 810 height 61
drag, startPoint x: 827, startPoint y: 21, endPoint x: 794, endPoint y: 23, distance: 32.8
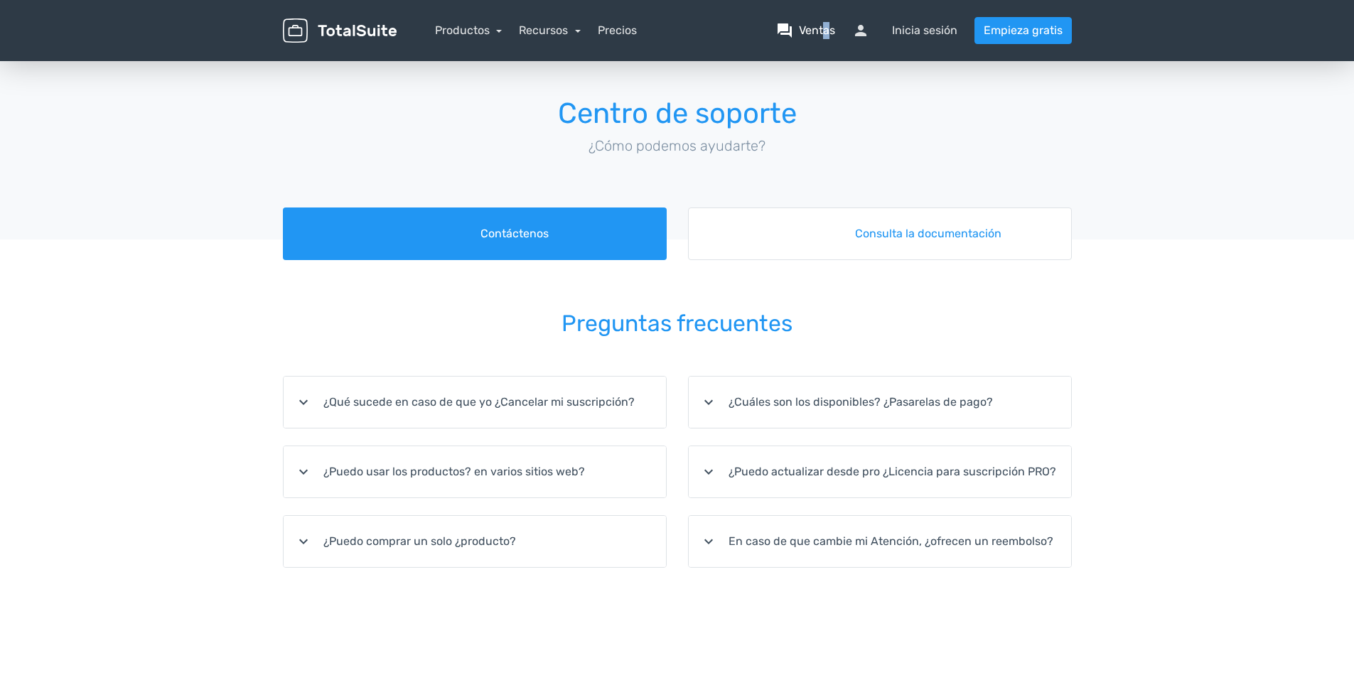
click at [825, 21] on nav "Productos TotalPoll WordPress Poll and Contest Plugin TotalContest WordPress Co…" at bounding box center [744, 30] width 675 height 27
click at [794, 23] on link "question_answer Ventas" at bounding box center [805, 30] width 59 height 17
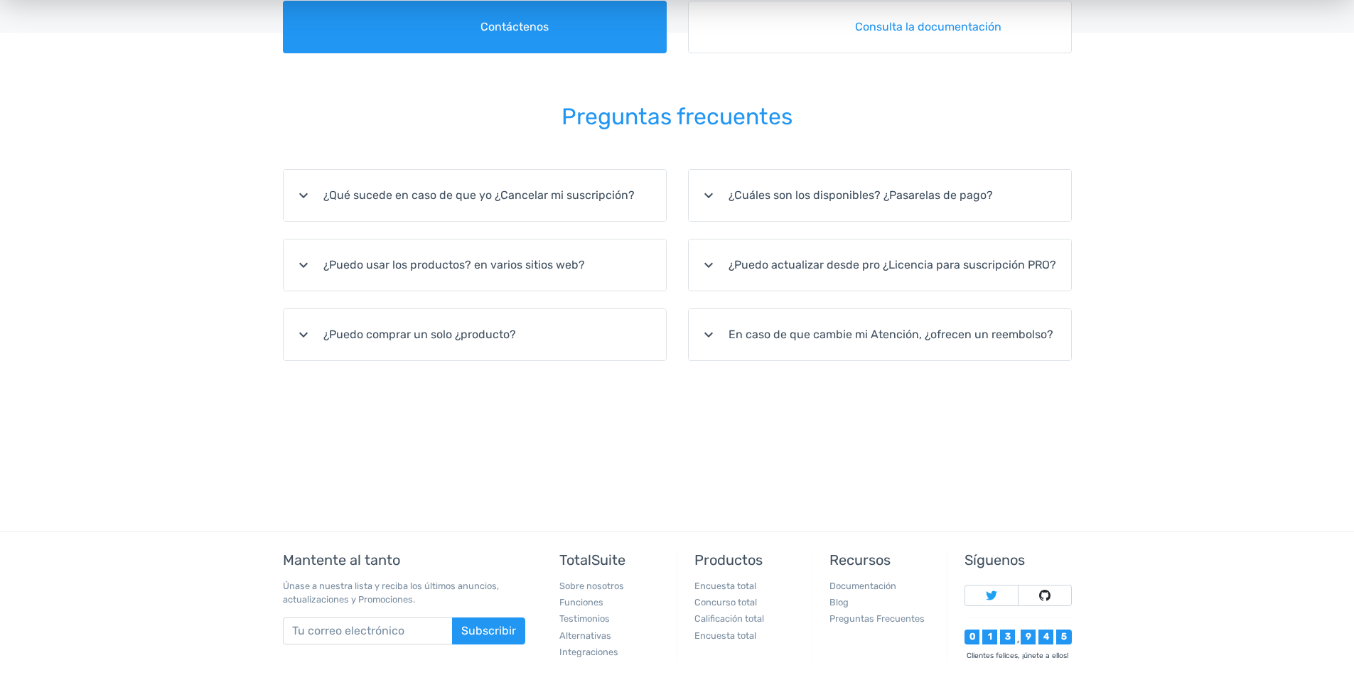
scroll to position [72, 0]
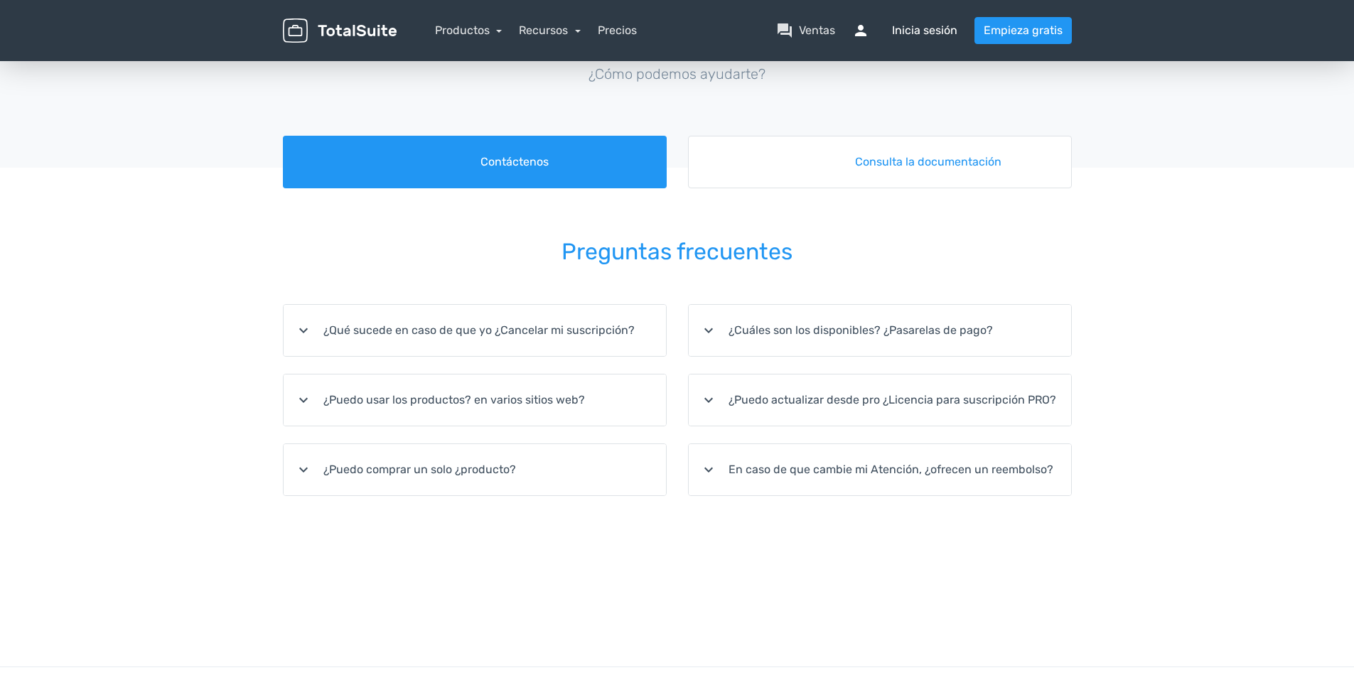
click at [941, 28] on font "Inicia sesión" at bounding box center [924, 30] width 65 height 17
click at [874, 25] on span "persona" at bounding box center [869, 30] width 34 height 17
click at [857, 25] on span "persona" at bounding box center [869, 30] width 34 height 17
click at [807, 27] on font "Ventas" at bounding box center [817, 30] width 36 height 17
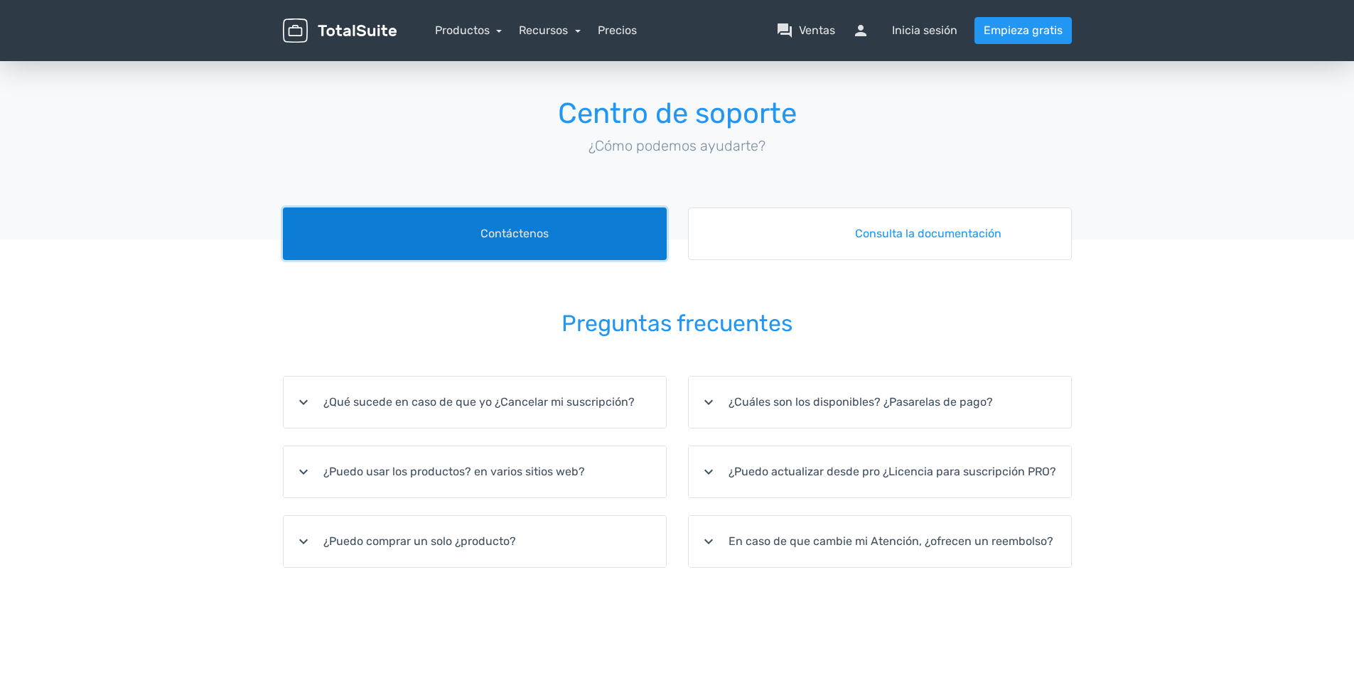
click at [525, 237] on font "Contáctenos" at bounding box center [514, 233] width 68 height 17
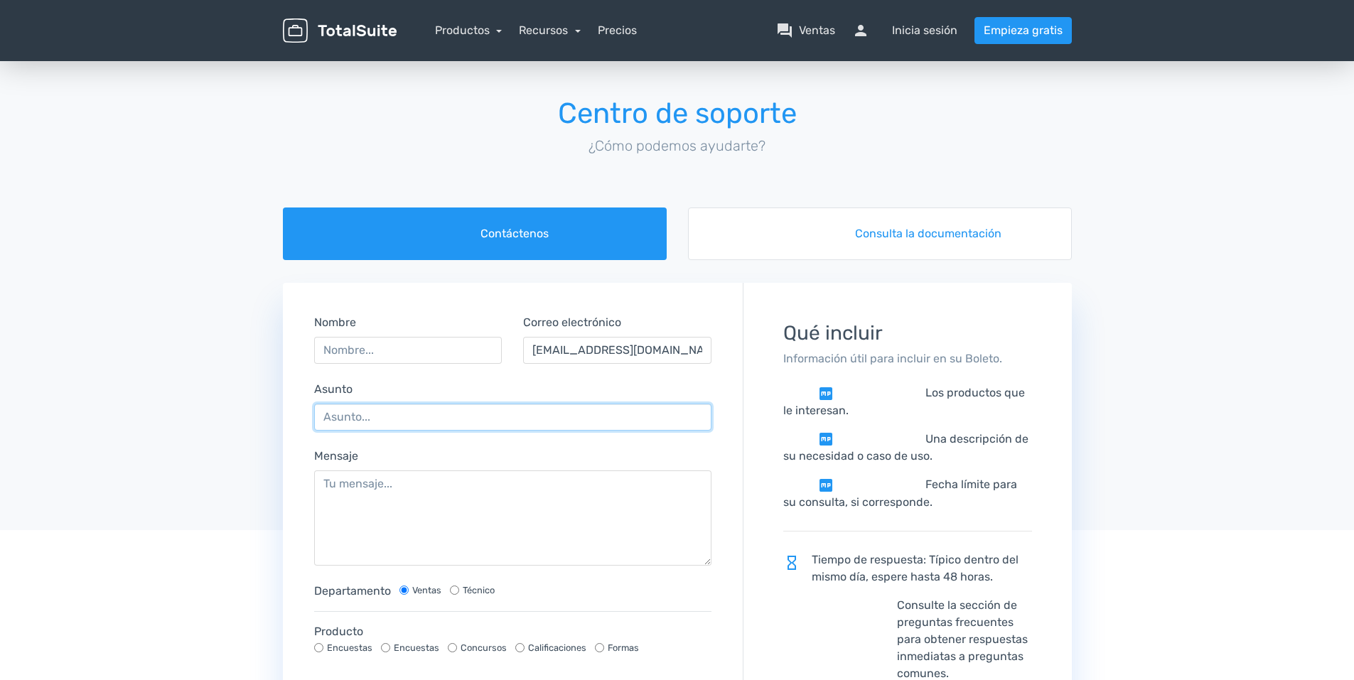
drag, startPoint x: 374, startPoint y: 416, endPoint x: 382, endPoint y: 416, distance: 7.8
click at [382, 416] on input "Asunto" at bounding box center [513, 417] width 398 height 27
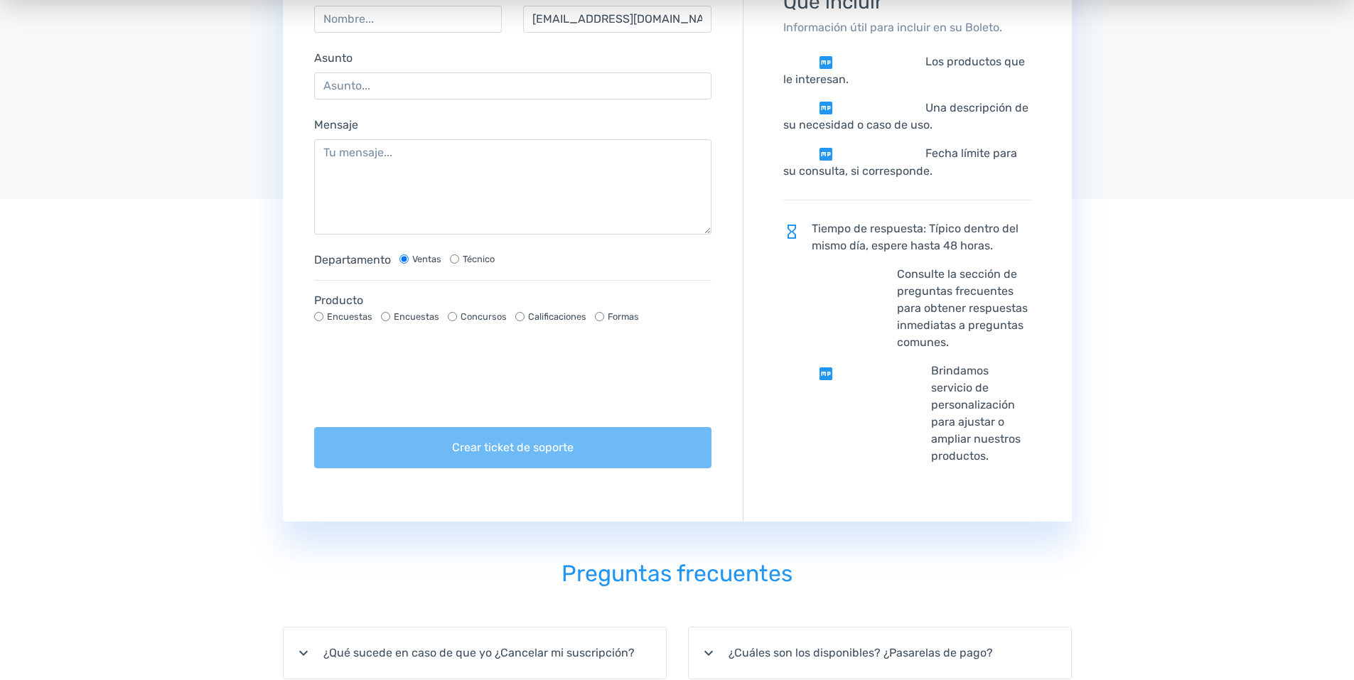
scroll to position [355, 0]
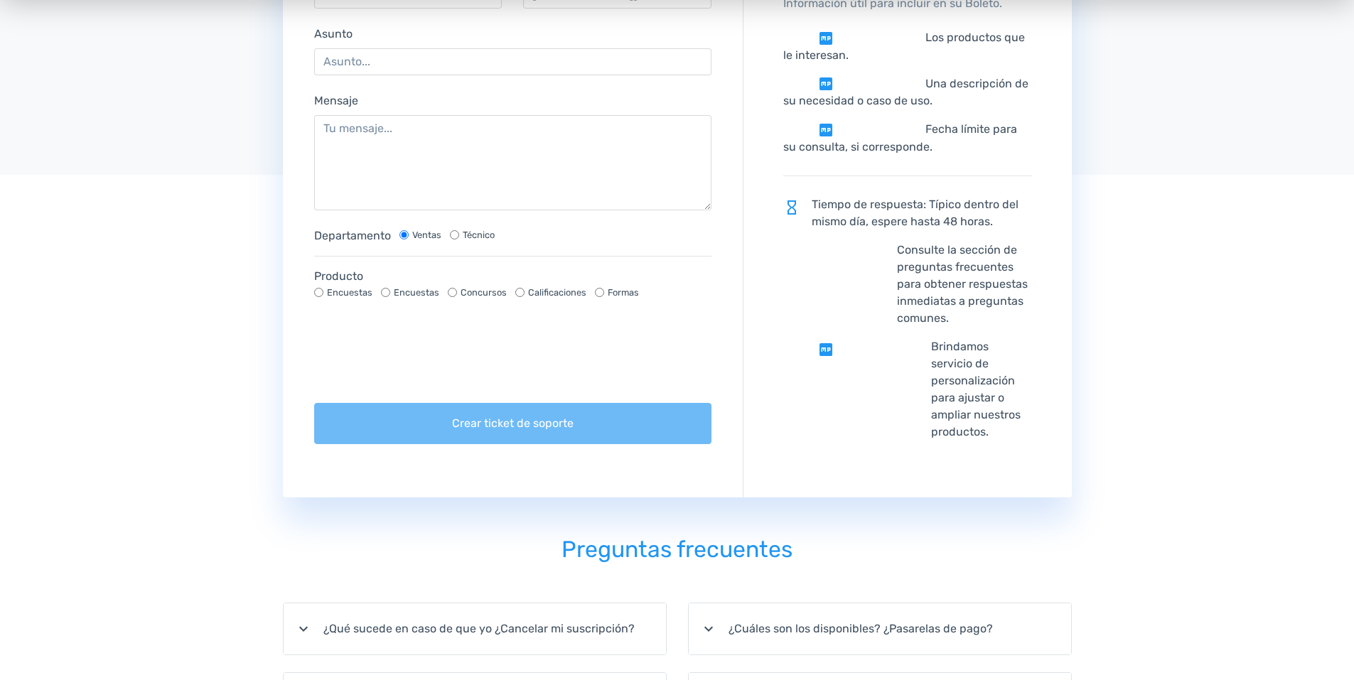
drag, startPoint x: 455, startPoint y: 233, endPoint x: 448, endPoint y: 244, distance: 12.4
click at [455, 236] on input "Técnico" at bounding box center [454, 234] width 9 height 9
radio input "true"
radio input "false"
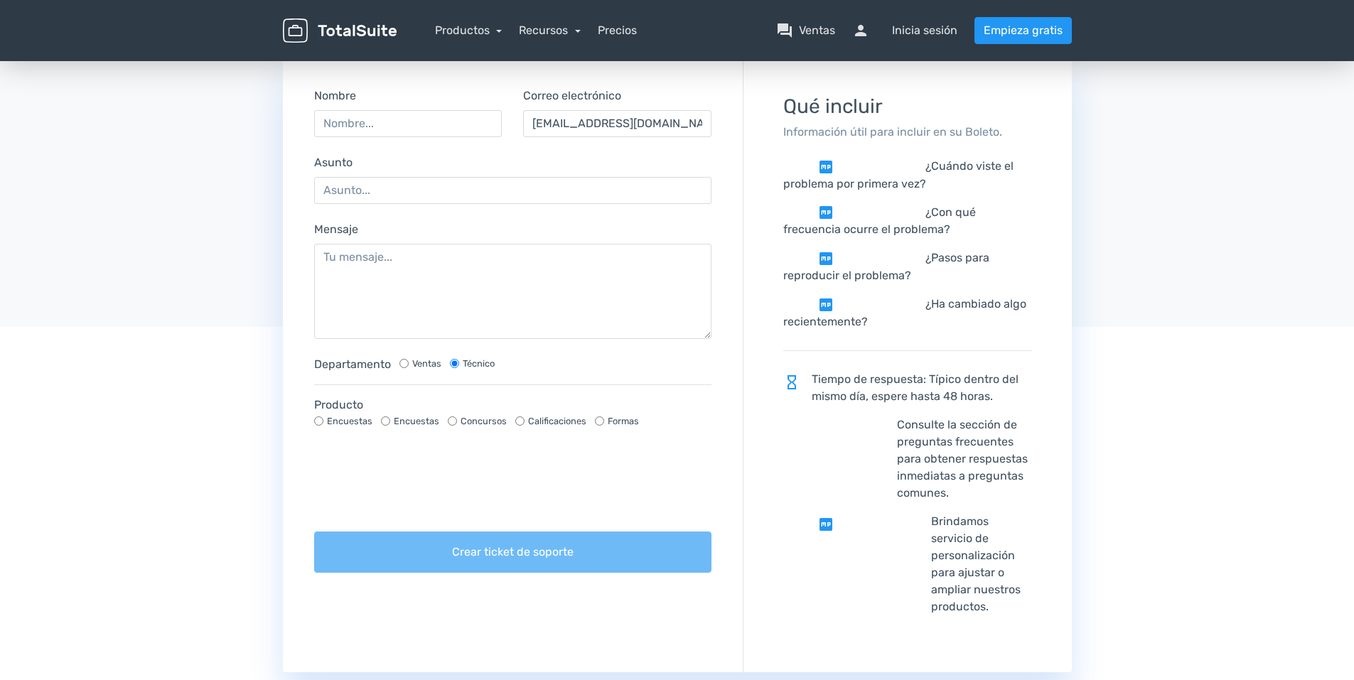
scroll to position [142, 0]
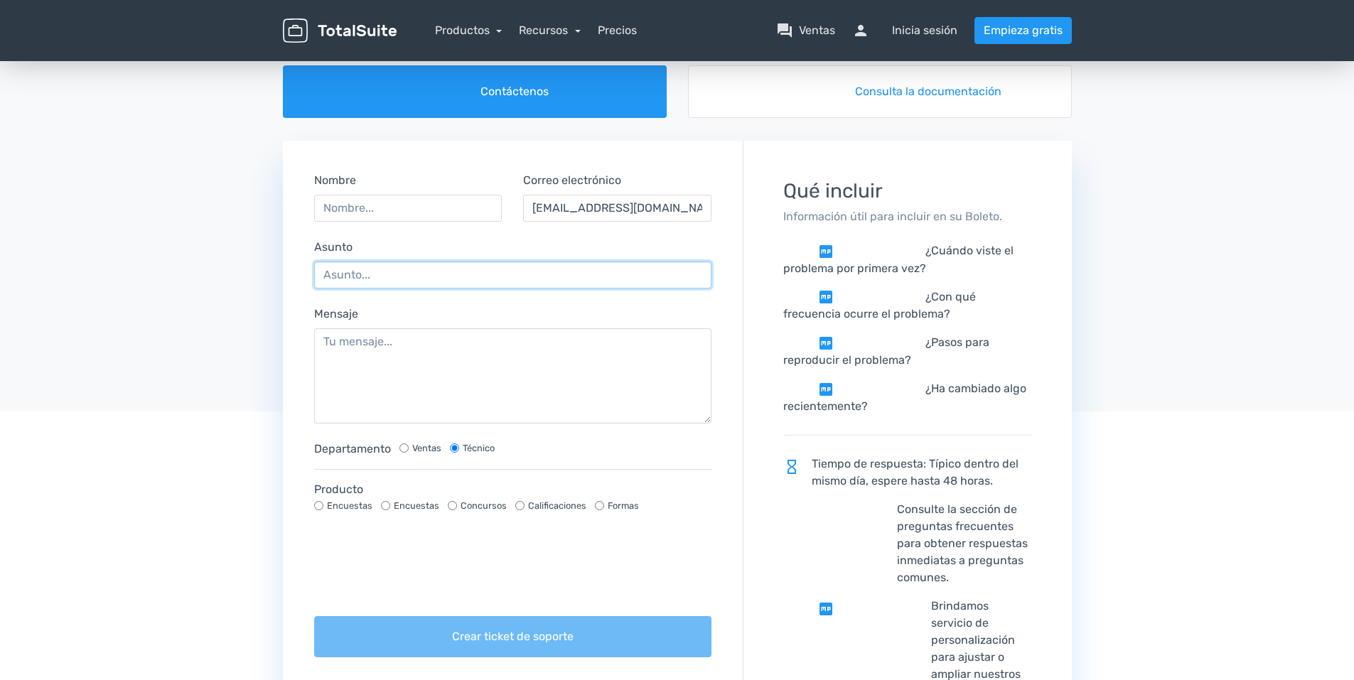
click at [365, 274] on input "Asunto" at bounding box center [513, 275] width 398 height 27
click at [340, 282] on input "codigo de licencia" at bounding box center [513, 275] width 398 height 27
type input "Código de licencia"
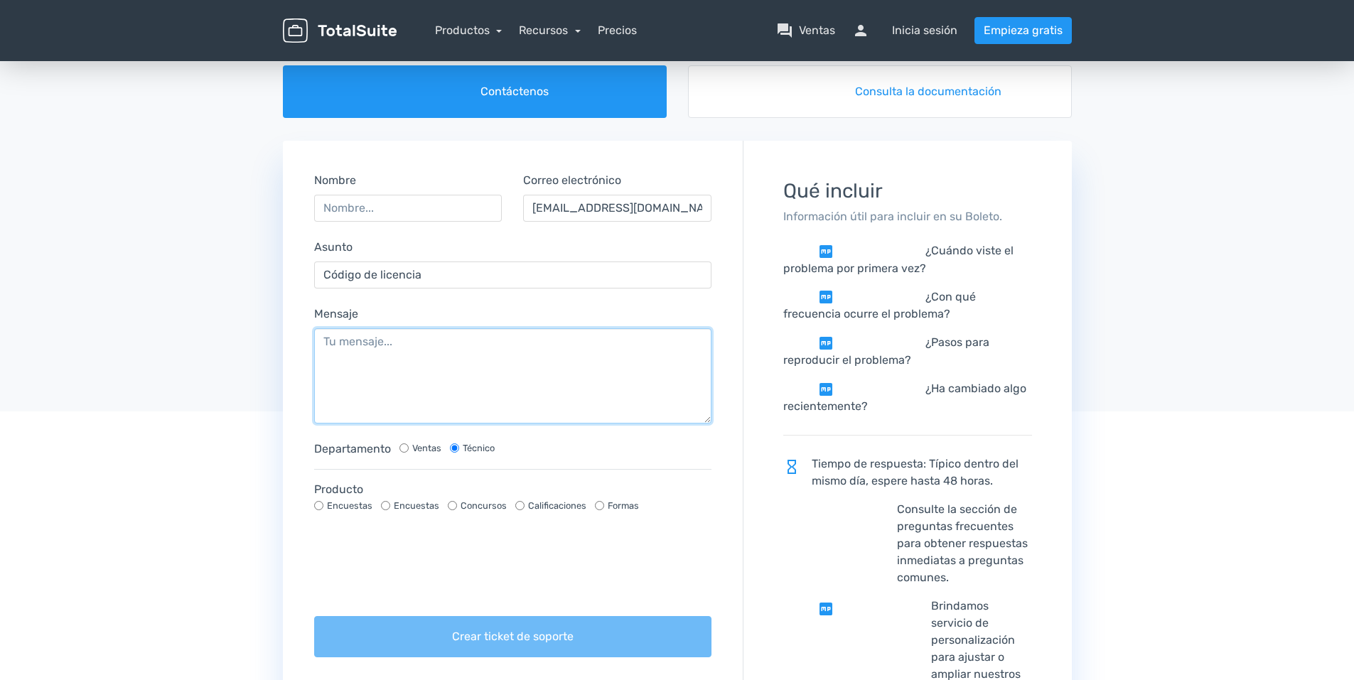
click at [336, 370] on textarea "Mensaje" at bounding box center [513, 375] width 398 height 95
click at [319, 353] on textarea "Mensaje" at bounding box center [513, 375] width 398 height 95
click at [527, 343] on textarea "no puedo acceder a mi cuenta y copia" at bounding box center [513, 375] width 398 height 95
type textarea "no puedo acceder a mi cuenta y copia y no puedo copiar mi Código de licencia"
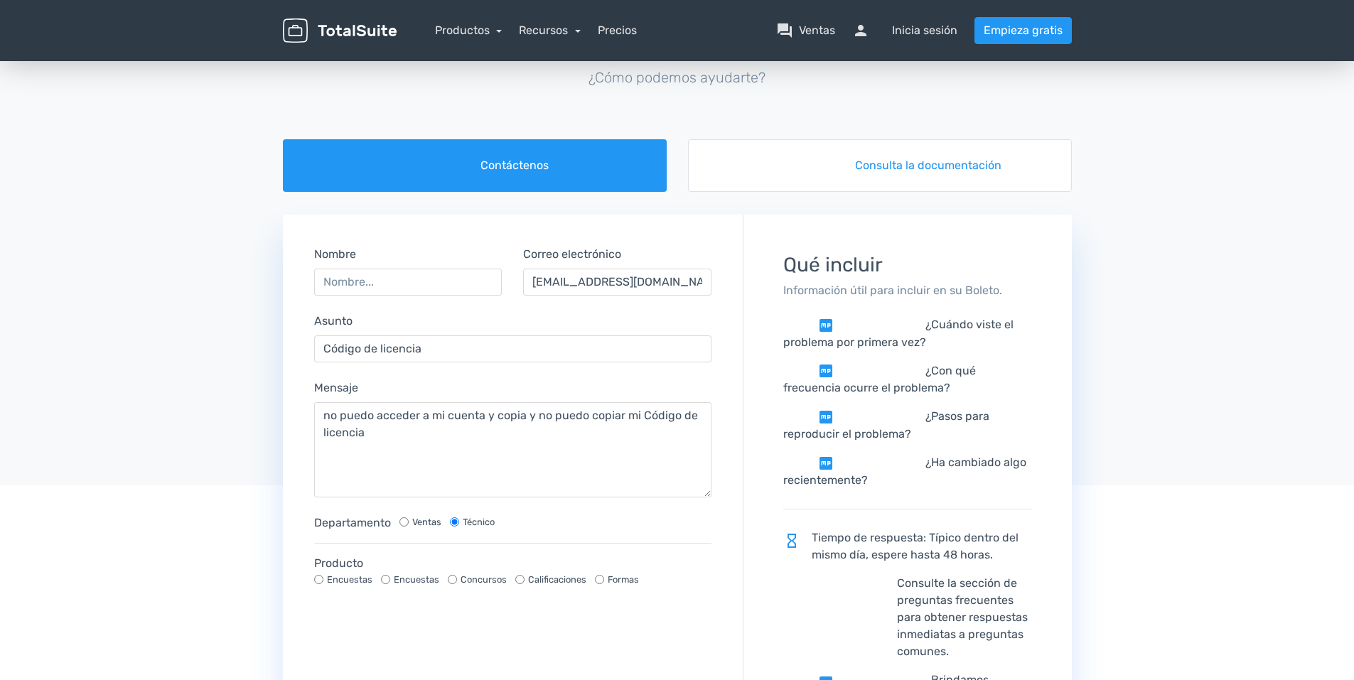
scroll to position [0, 0]
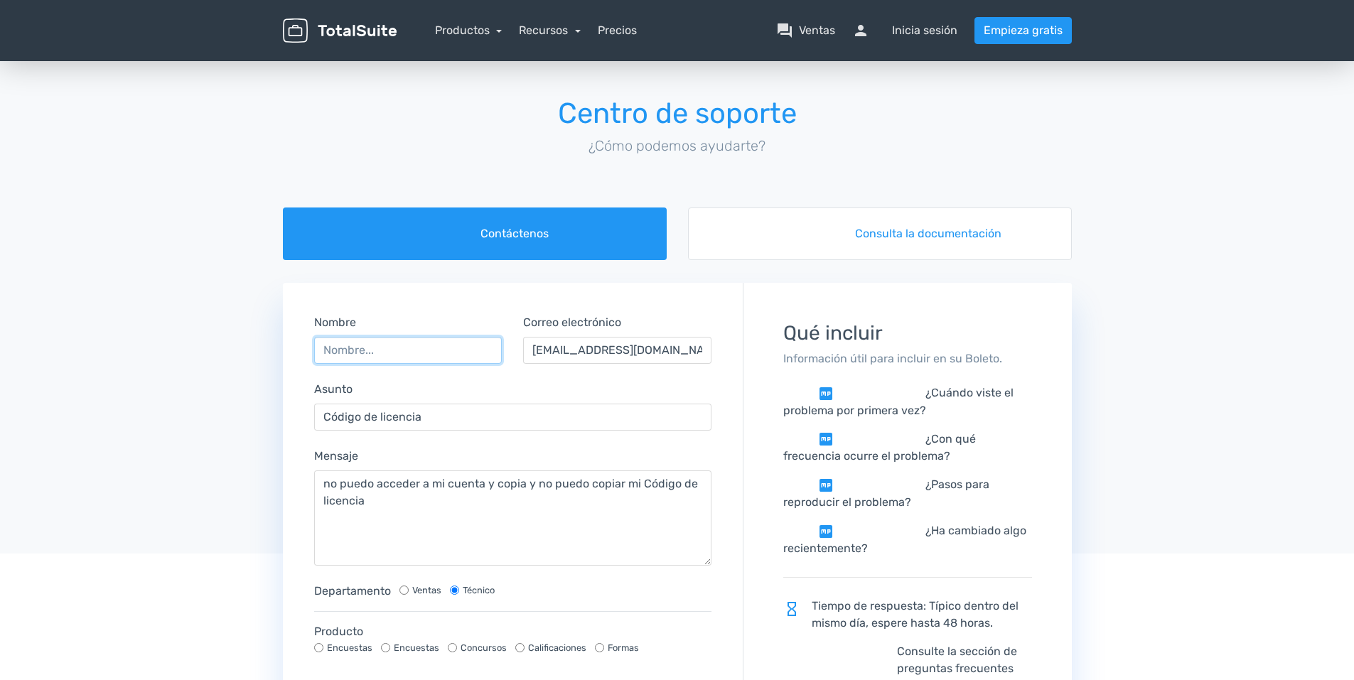
click at [323, 344] on input "Nombre" at bounding box center [408, 350] width 188 height 27
type input "[PERSON_NAME]"
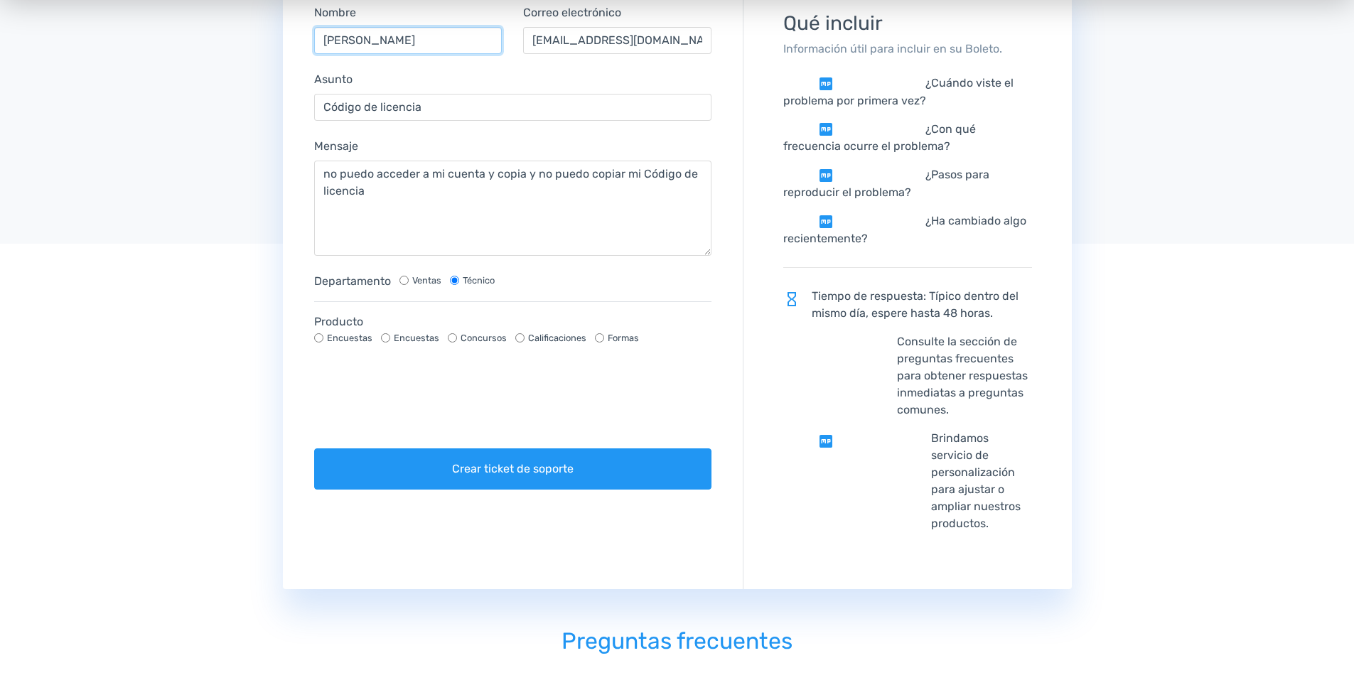
scroll to position [355, 0]
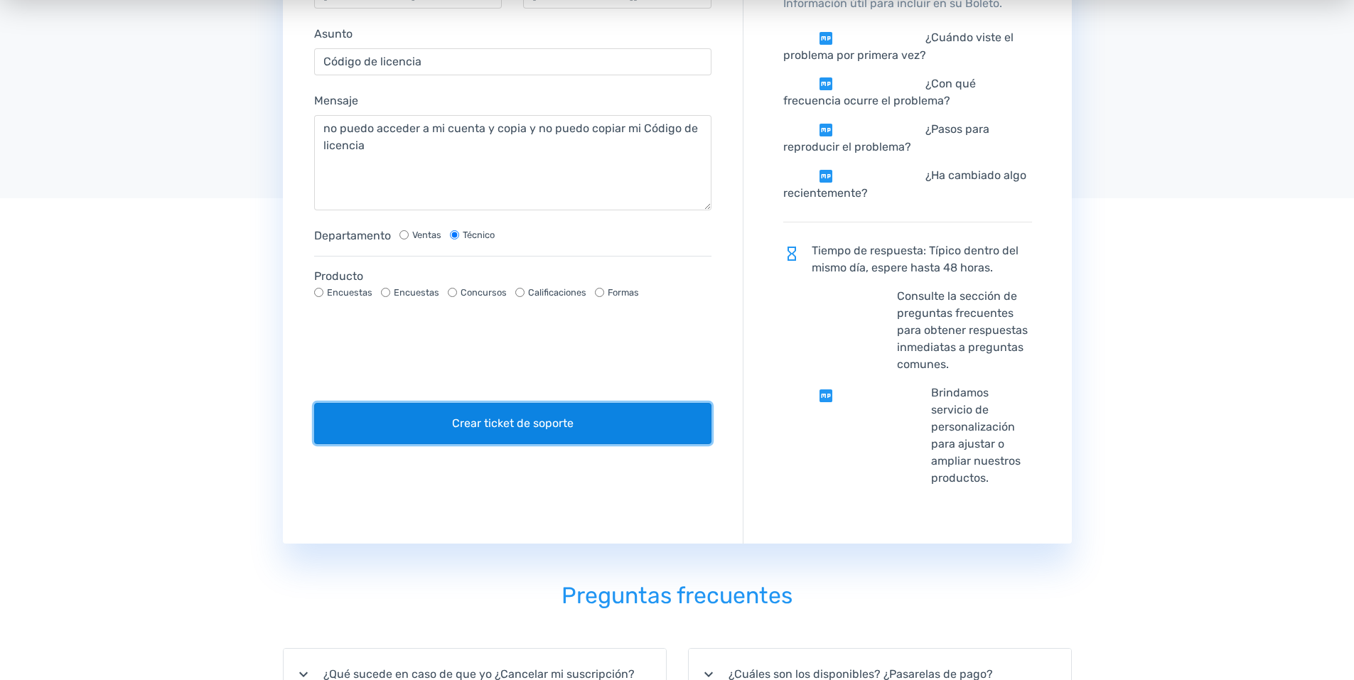
click at [495, 409] on button "Crear ticket de soporte" at bounding box center [513, 423] width 398 height 41
click at [516, 429] on button "Crear ticket de soporte" at bounding box center [513, 423] width 398 height 41
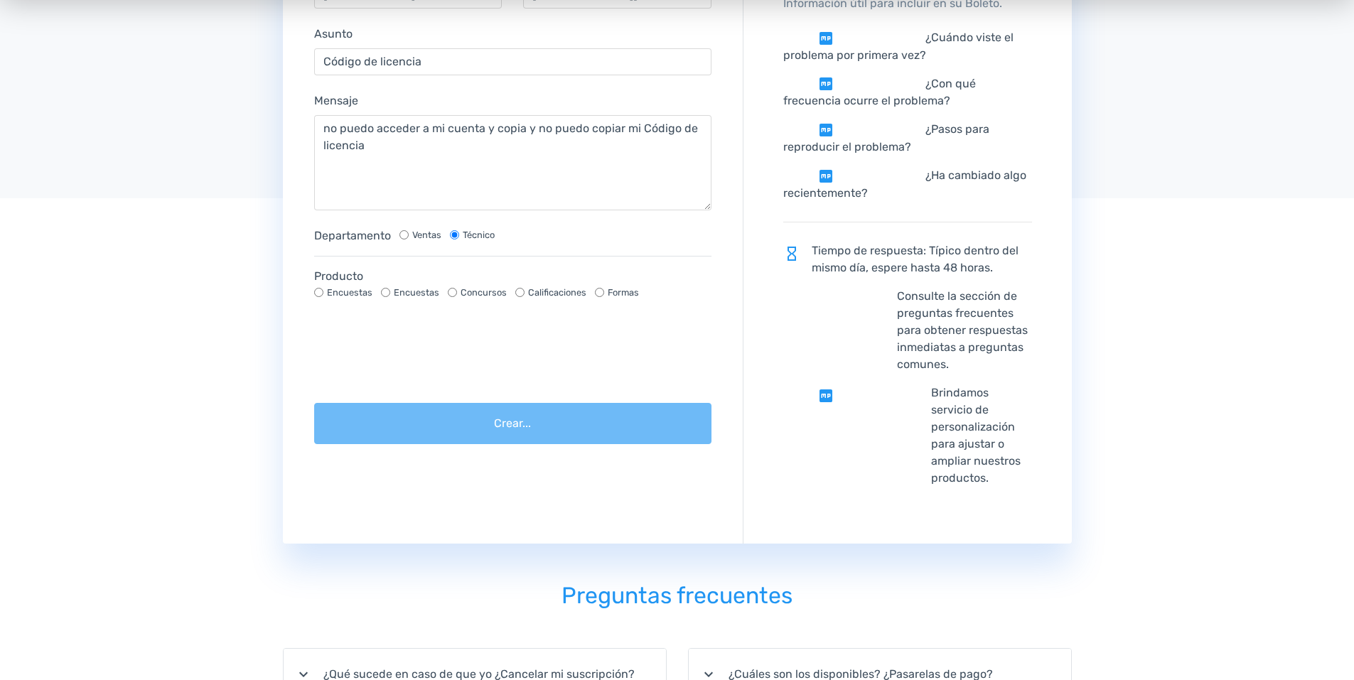
scroll to position [289, 0]
